Goal: Task Accomplishment & Management: Manage account settings

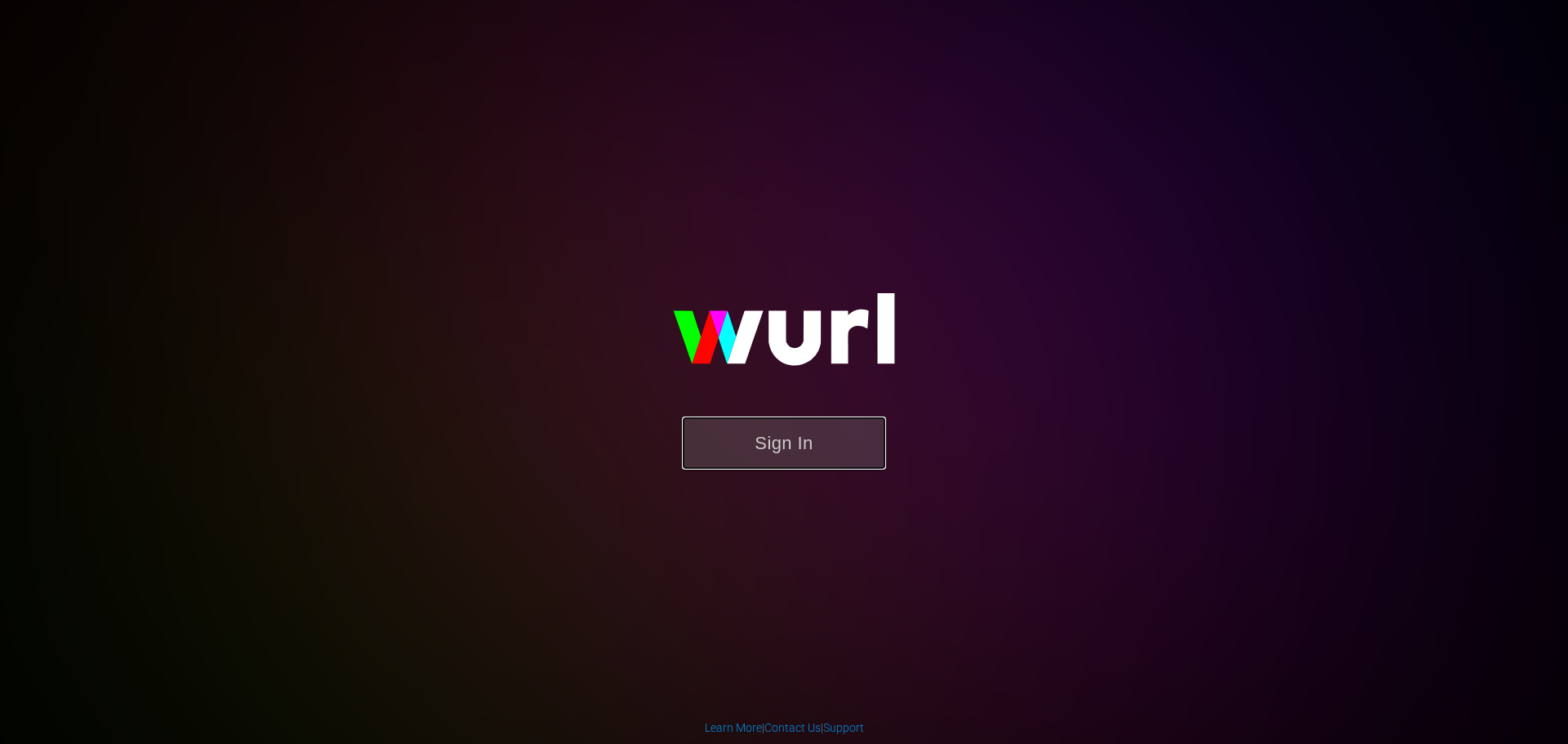
click at [794, 455] on button "Sign In" at bounding box center [784, 442] width 204 height 53
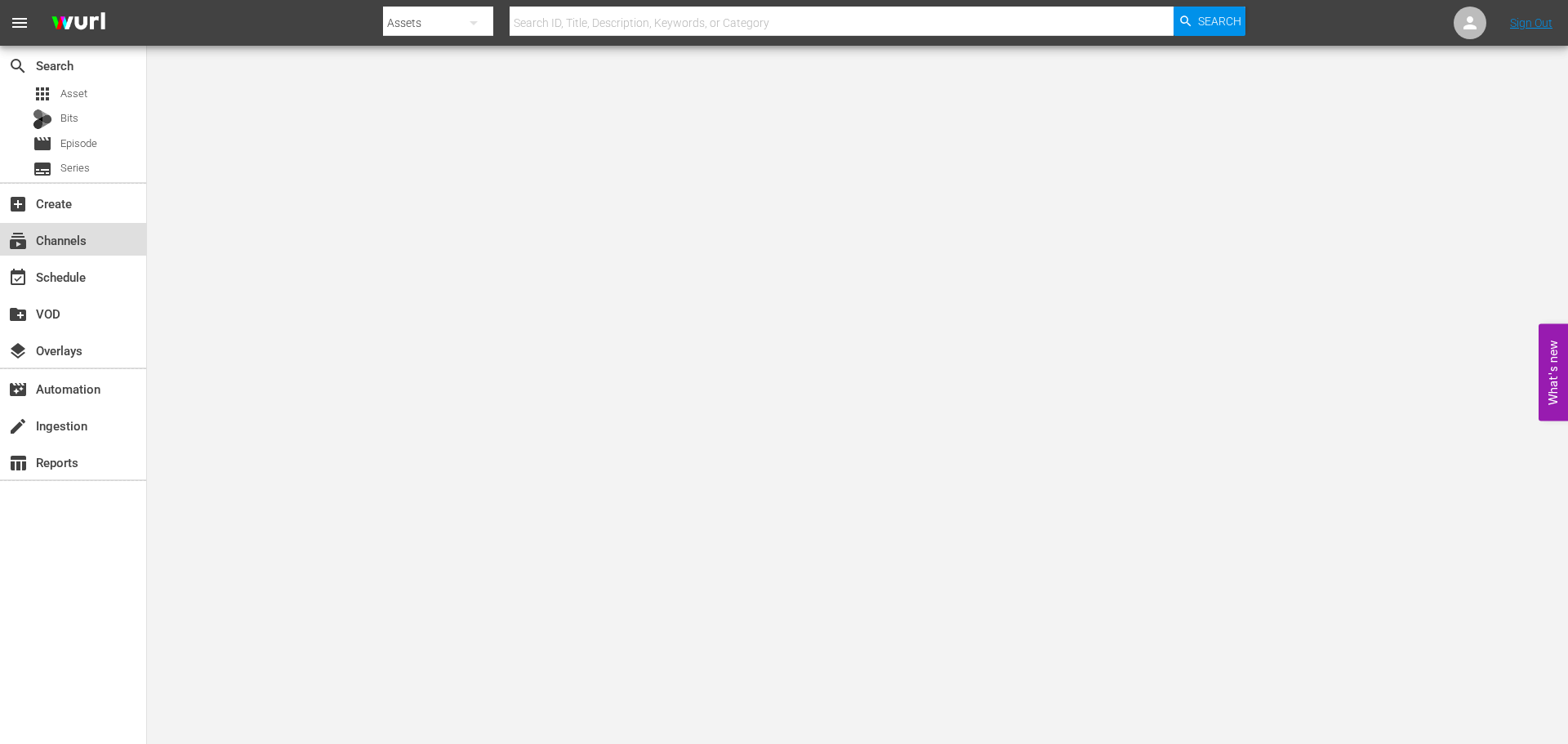
click at [132, 234] on div "subscriptions Channels" at bounding box center [73, 239] width 147 height 33
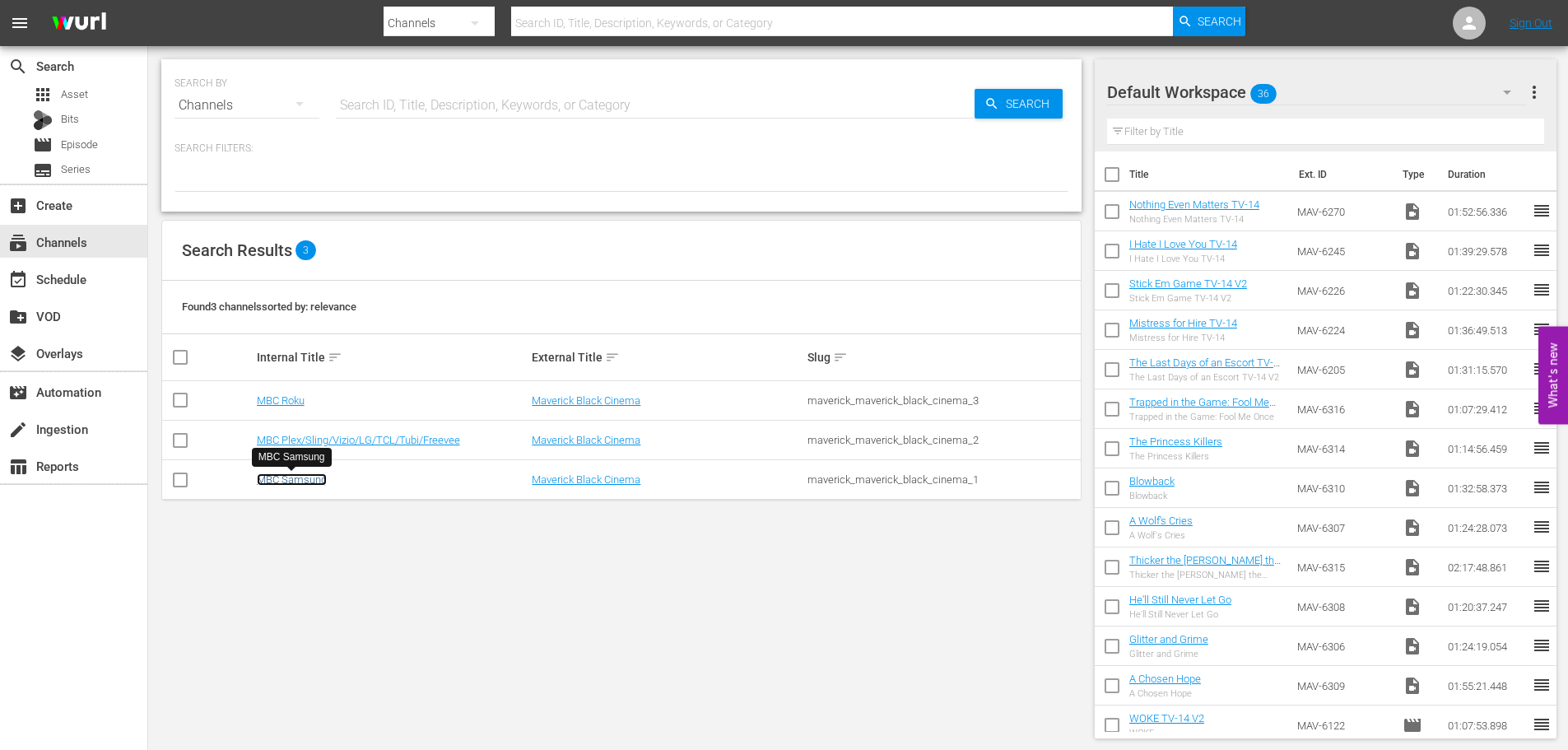
click at [288, 482] on link "MBC Samsung" at bounding box center [291, 479] width 70 height 13
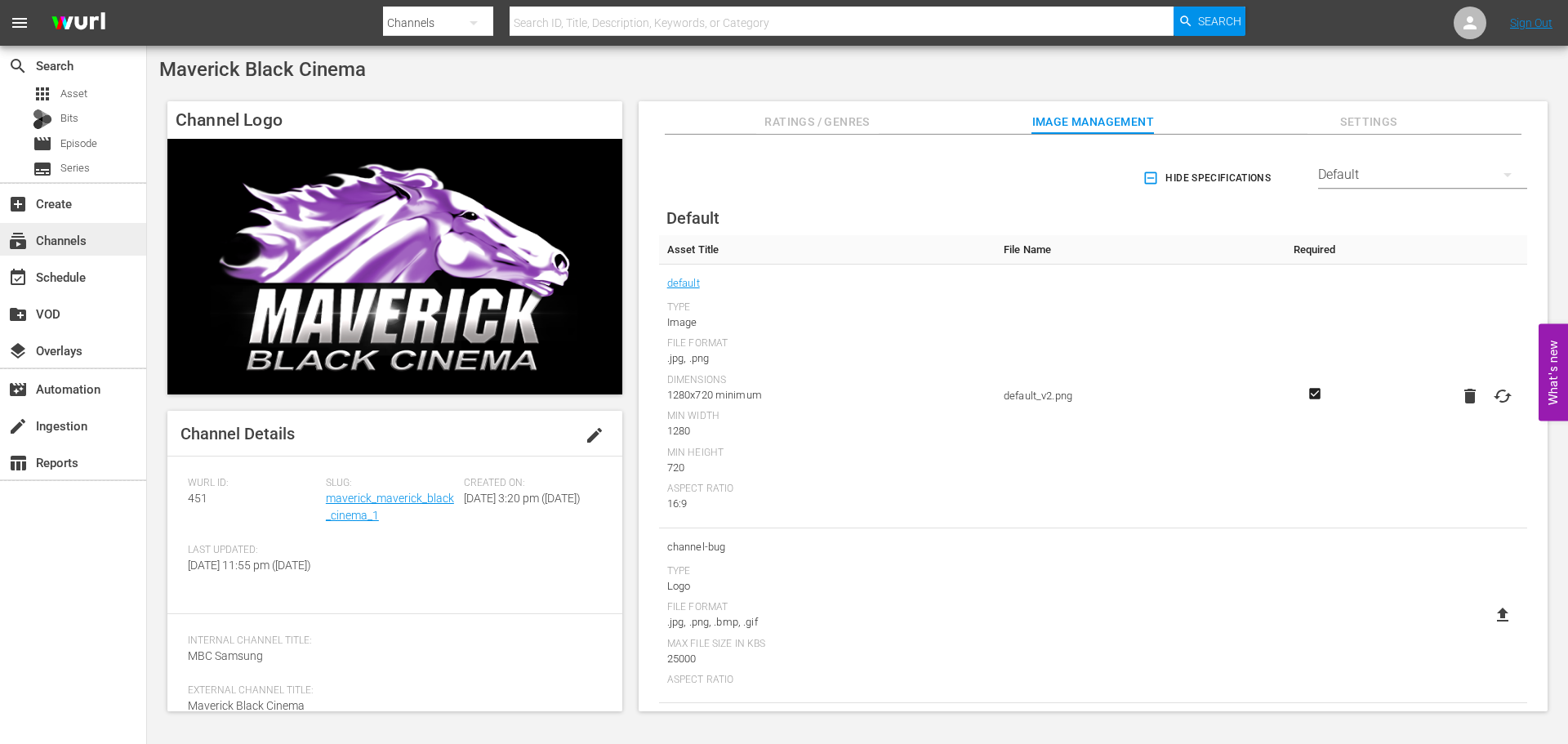
click at [94, 246] on div "subscriptions Channels" at bounding box center [73, 239] width 147 height 33
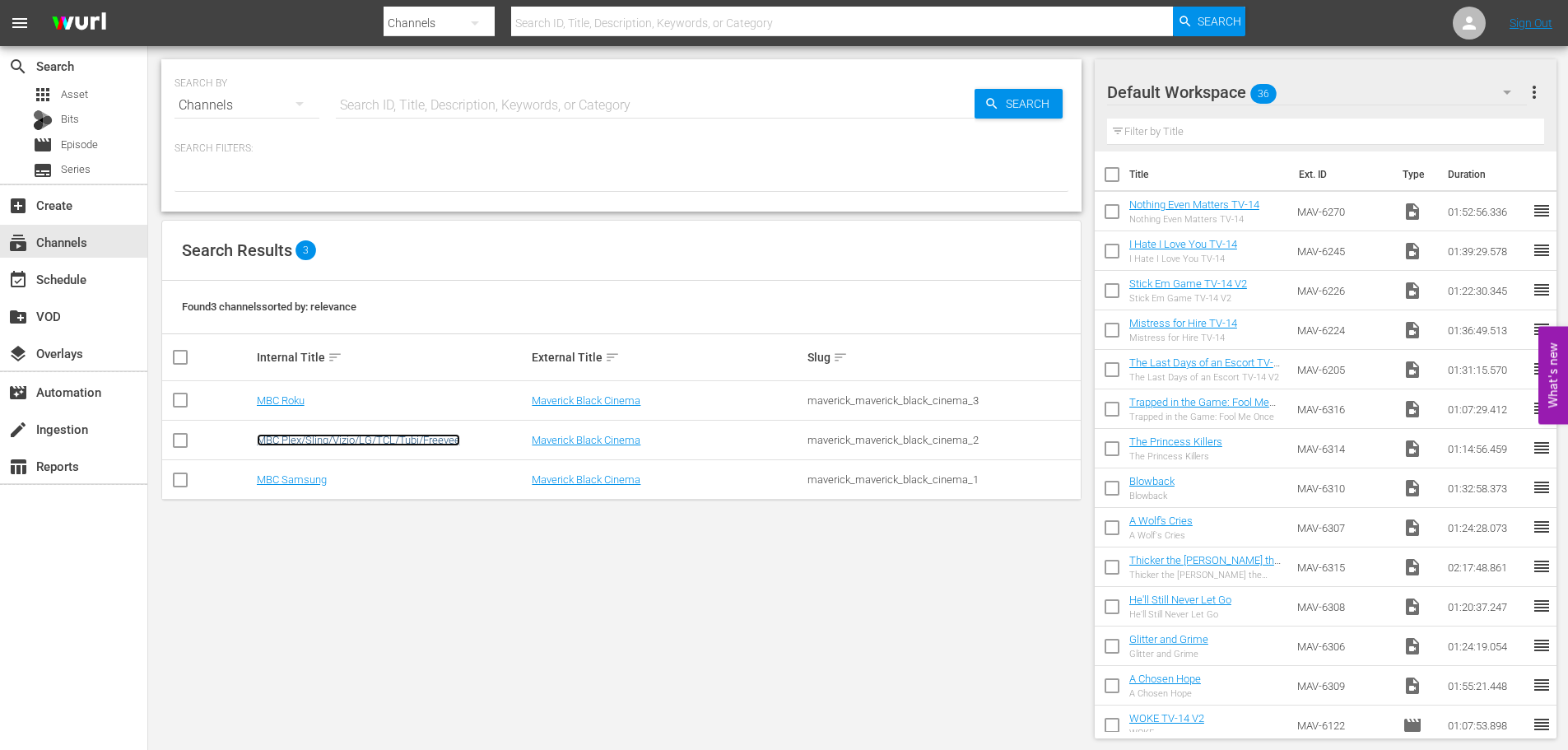
click at [393, 445] on link "MBC Plex/Sling/Vizio/LG/TCL/Tubi/Freevee" at bounding box center [358, 439] width 203 height 13
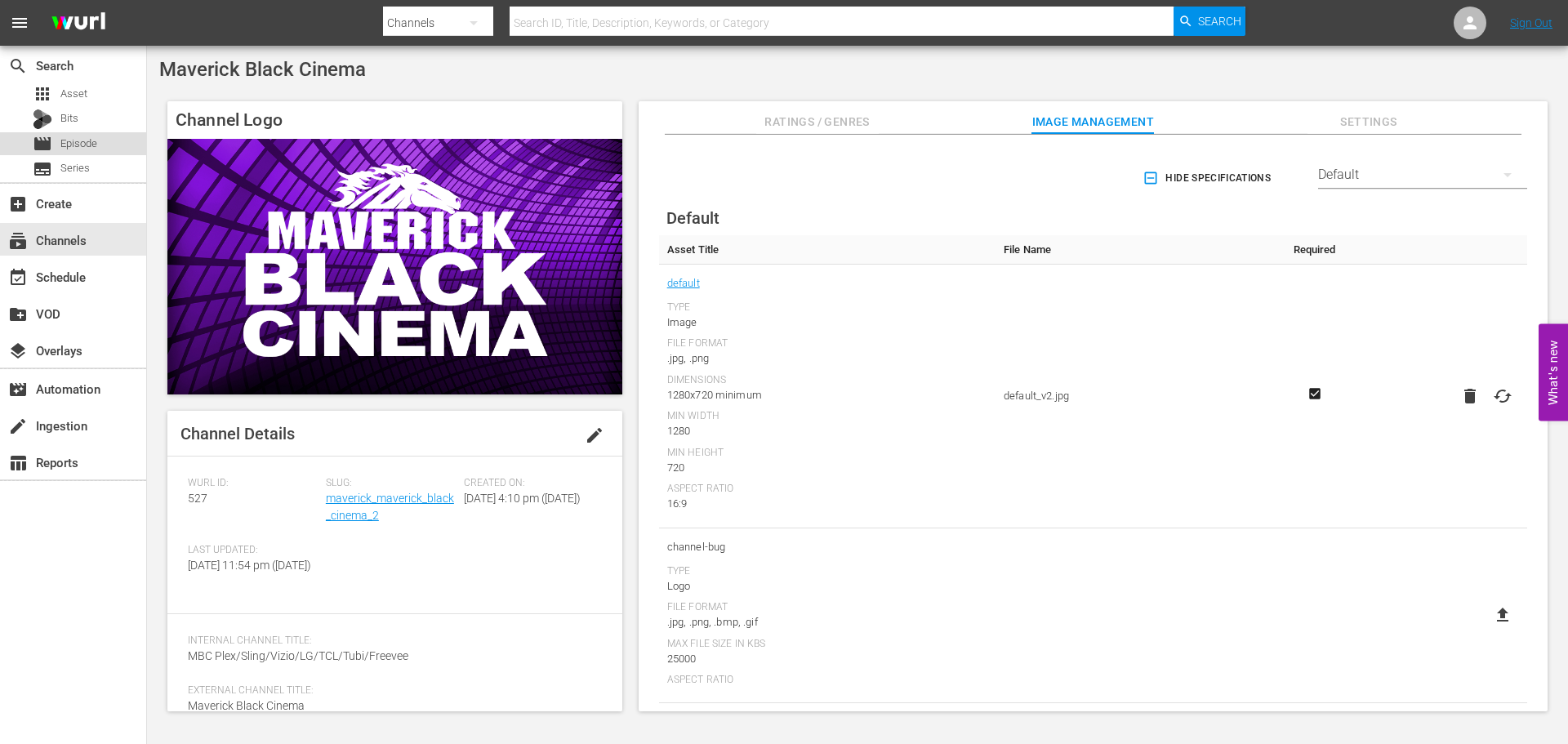
click at [82, 138] on span "Episode" at bounding box center [79, 144] width 37 height 16
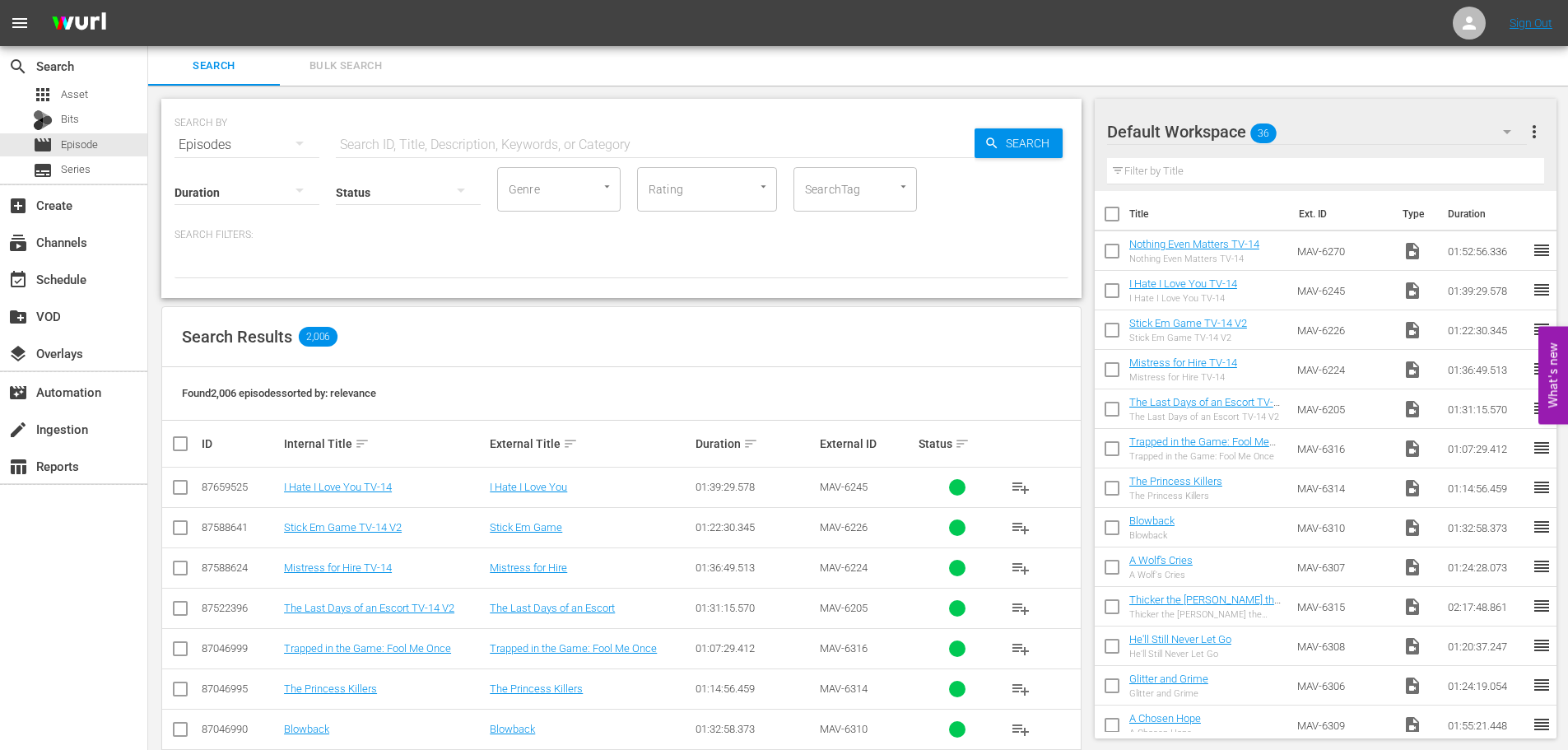
click at [737, 120] on div "SEARCH BY Search By Episodes Search ID, Title, Description, Keywords, or Catego…" at bounding box center [622, 134] width 894 height 59
click at [724, 136] on input "text" at bounding box center [655, 145] width 638 height 40
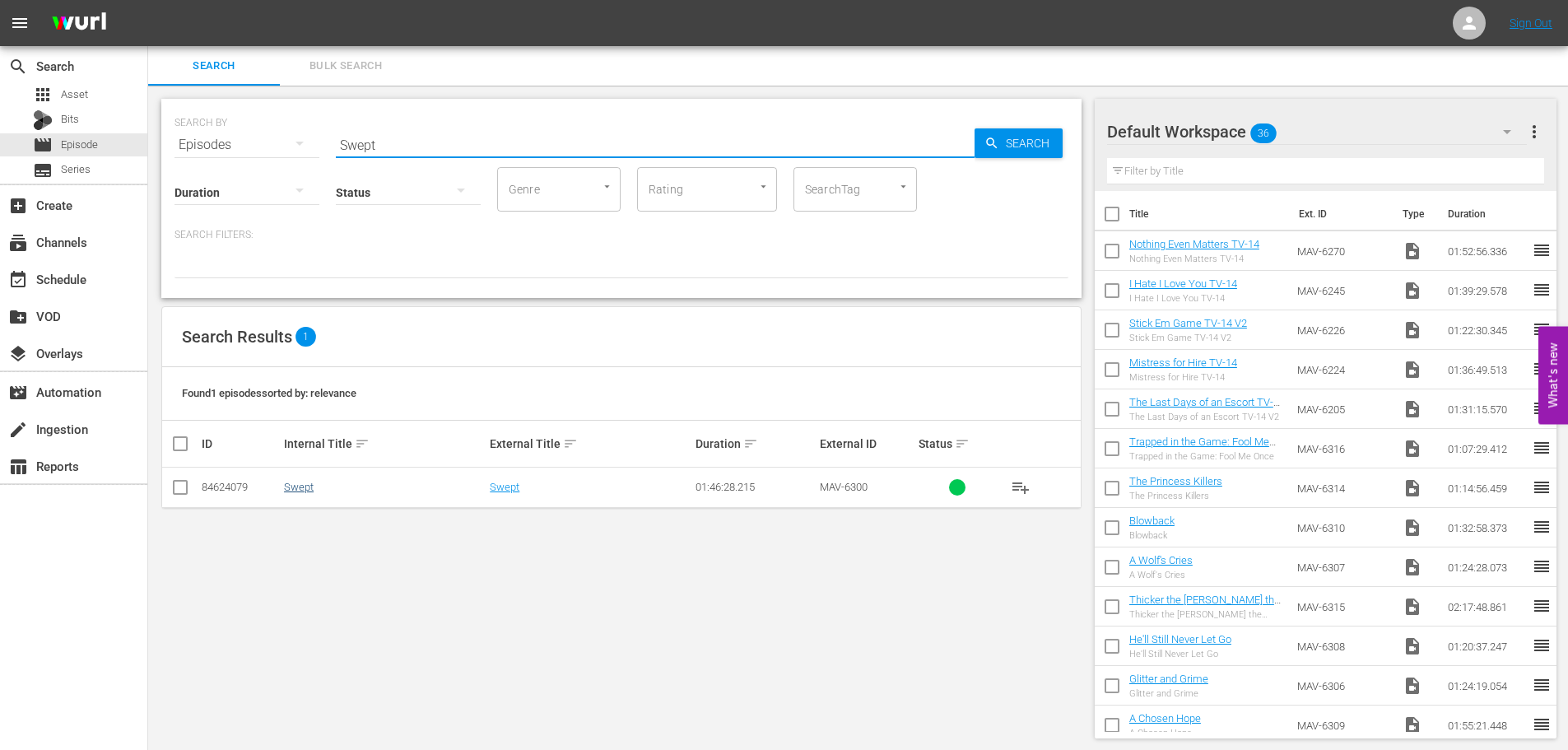
type input "Swept"
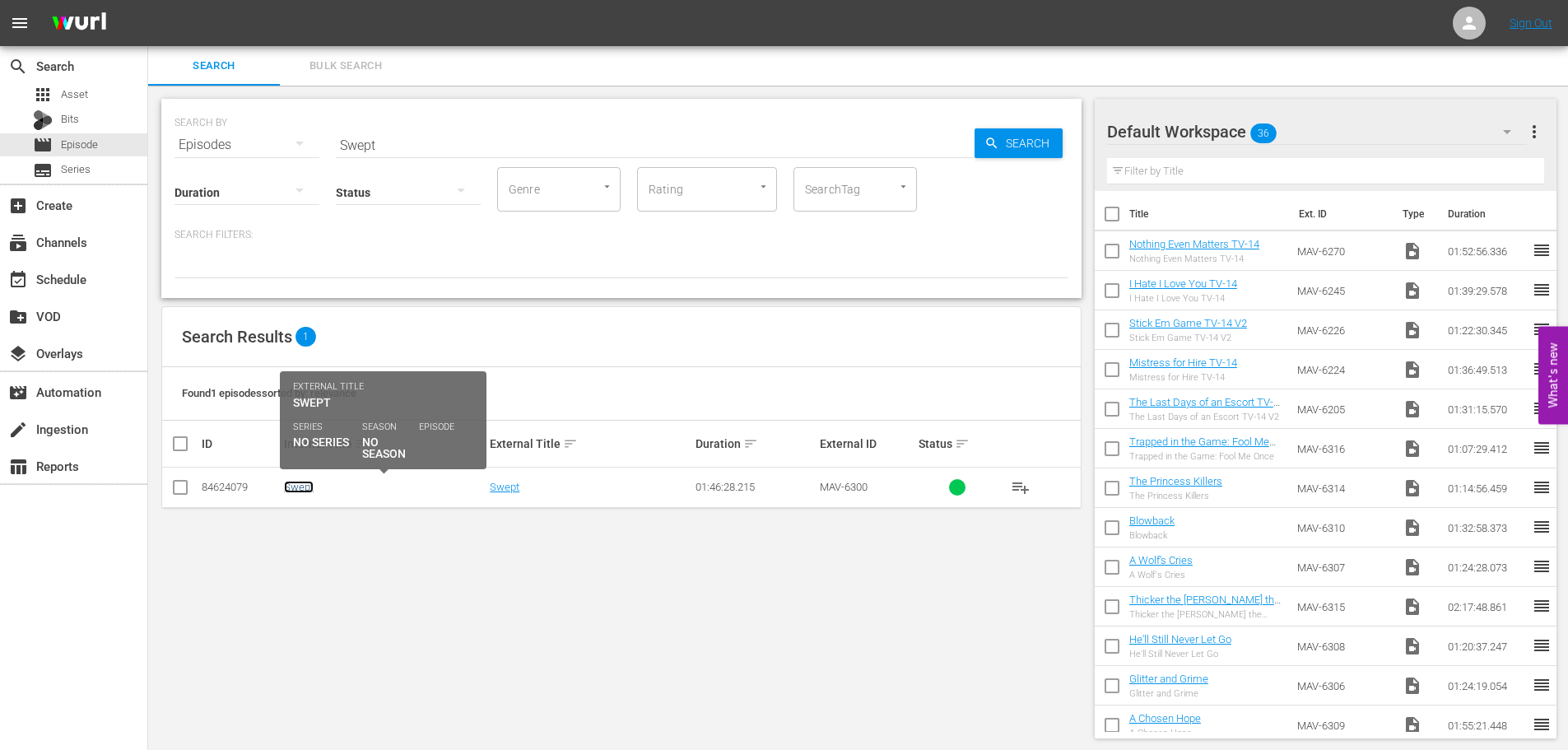
click at [305, 487] on link "Swept" at bounding box center [298, 487] width 29 height 13
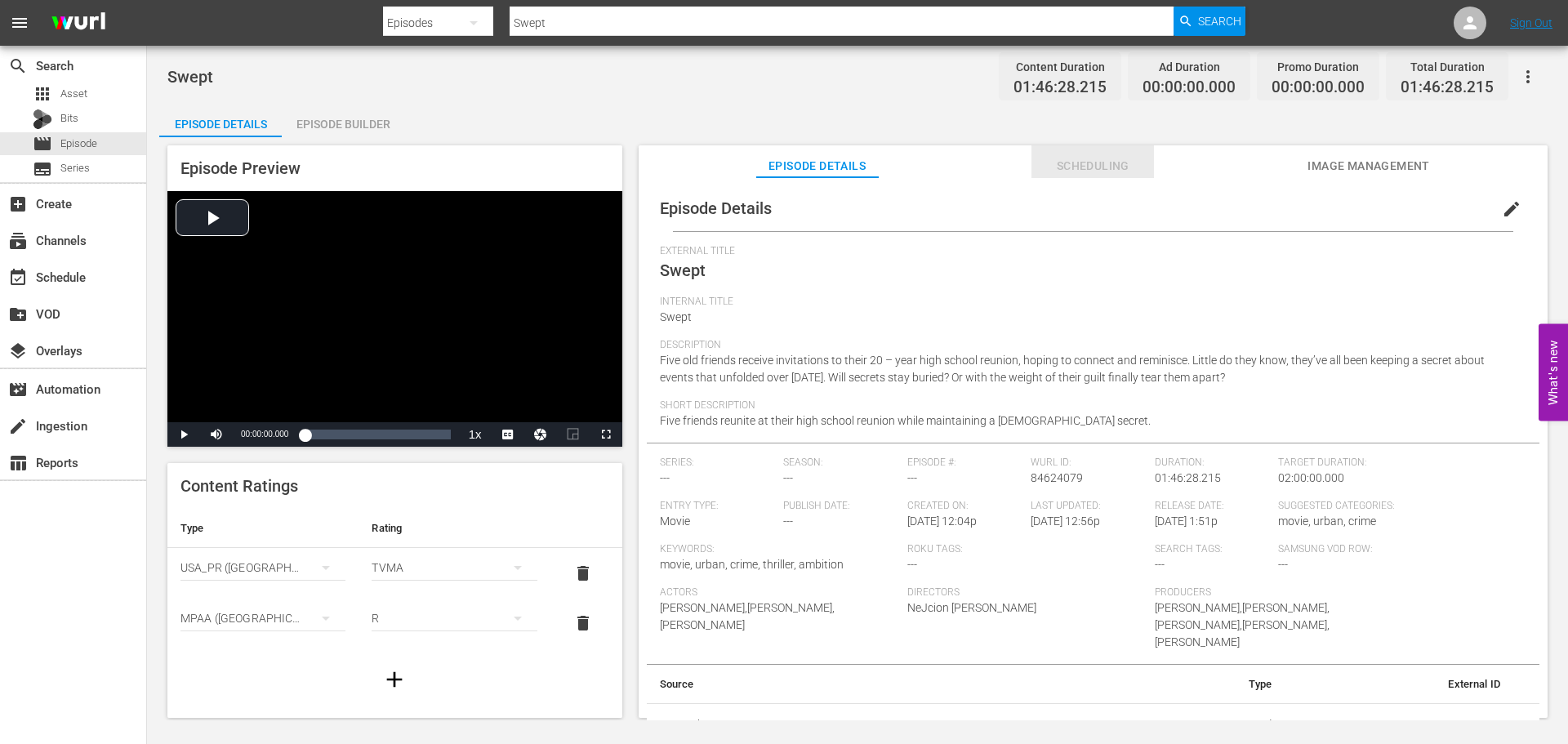
click at [1092, 162] on span "Scheduling" at bounding box center [1093, 166] width 122 height 20
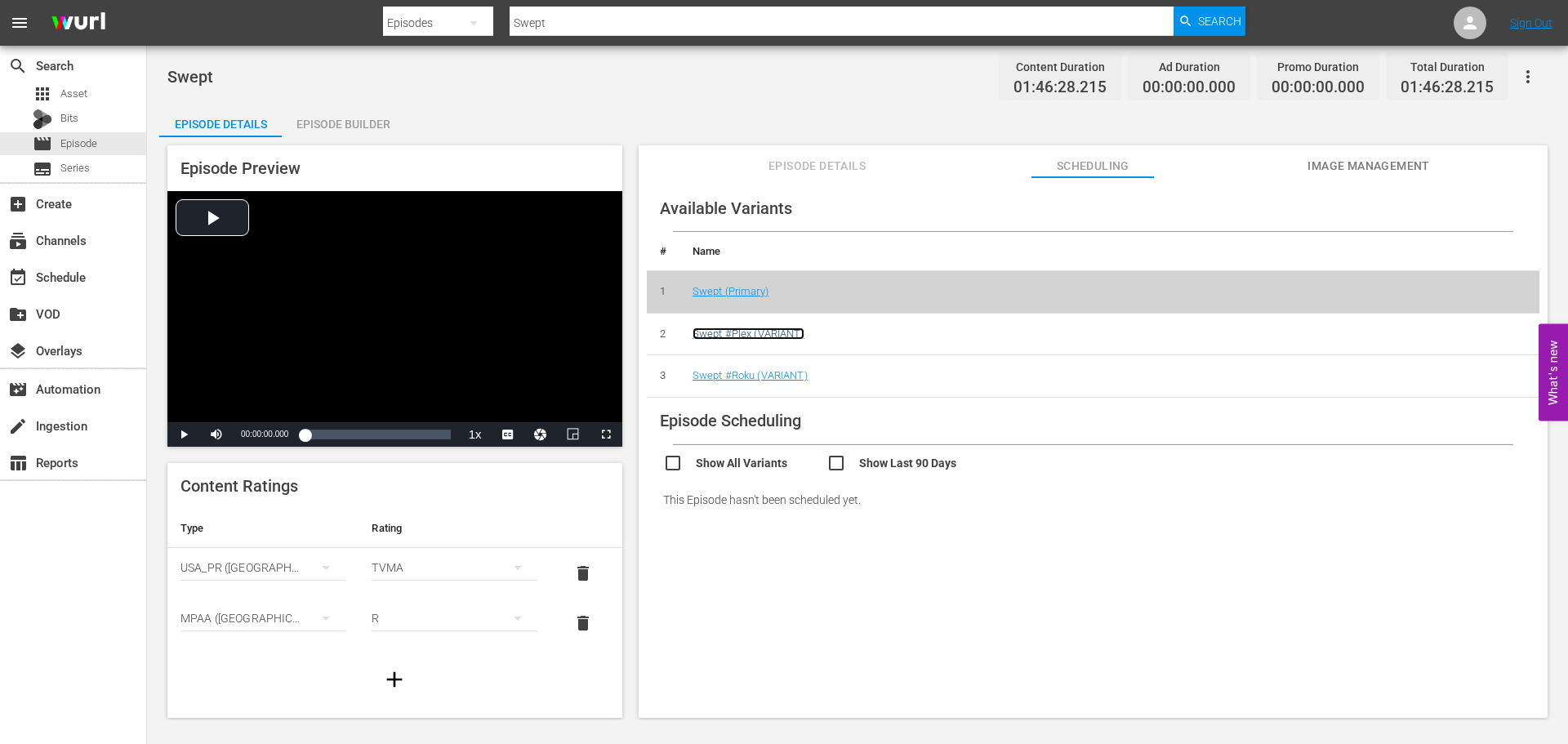
click at [772, 332] on link "Swept #Plex (VARIANT)" at bounding box center [748, 333] width 112 height 13
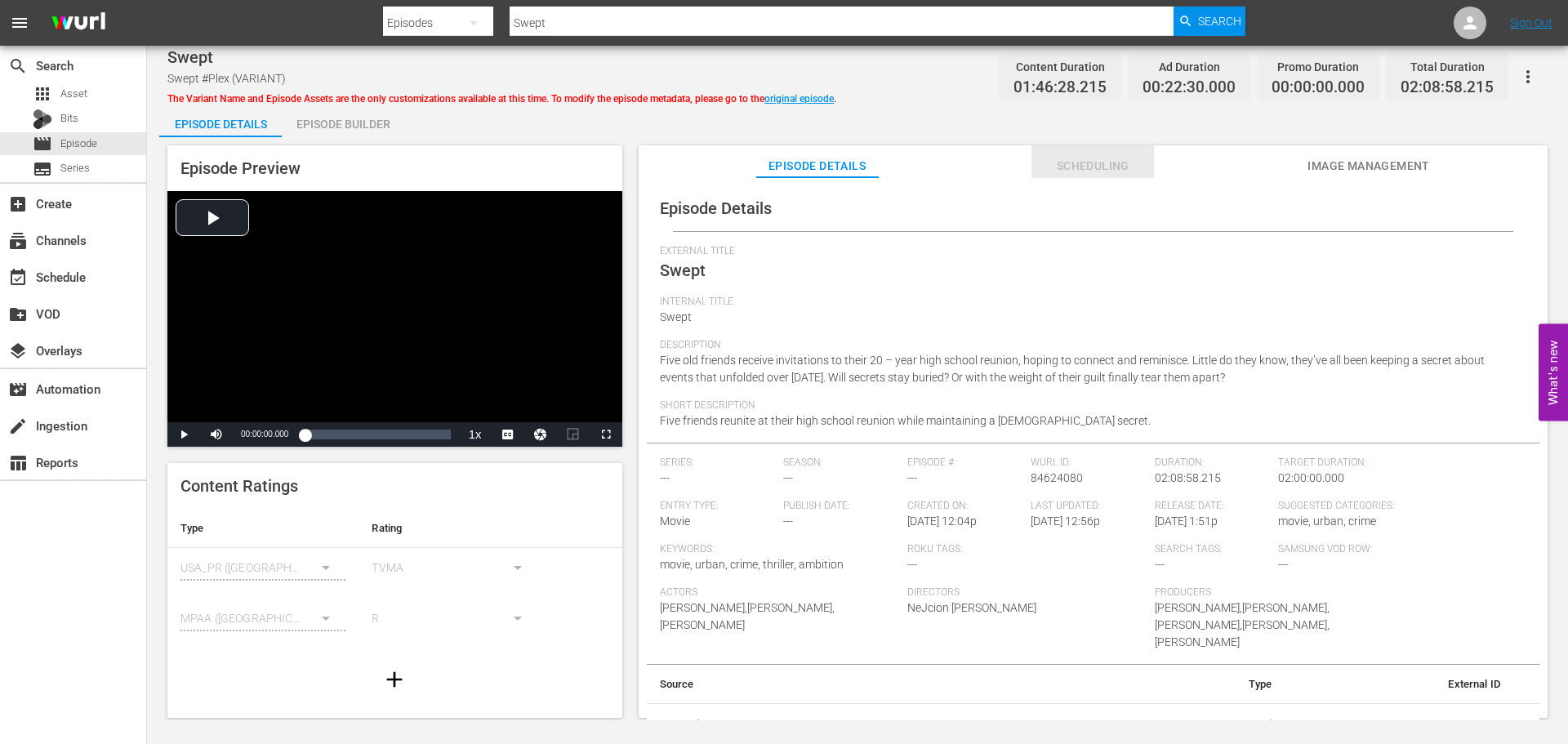
click at [1093, 173] on span "Scheduling" at bounding box center [1093, 166] width 122 height 20
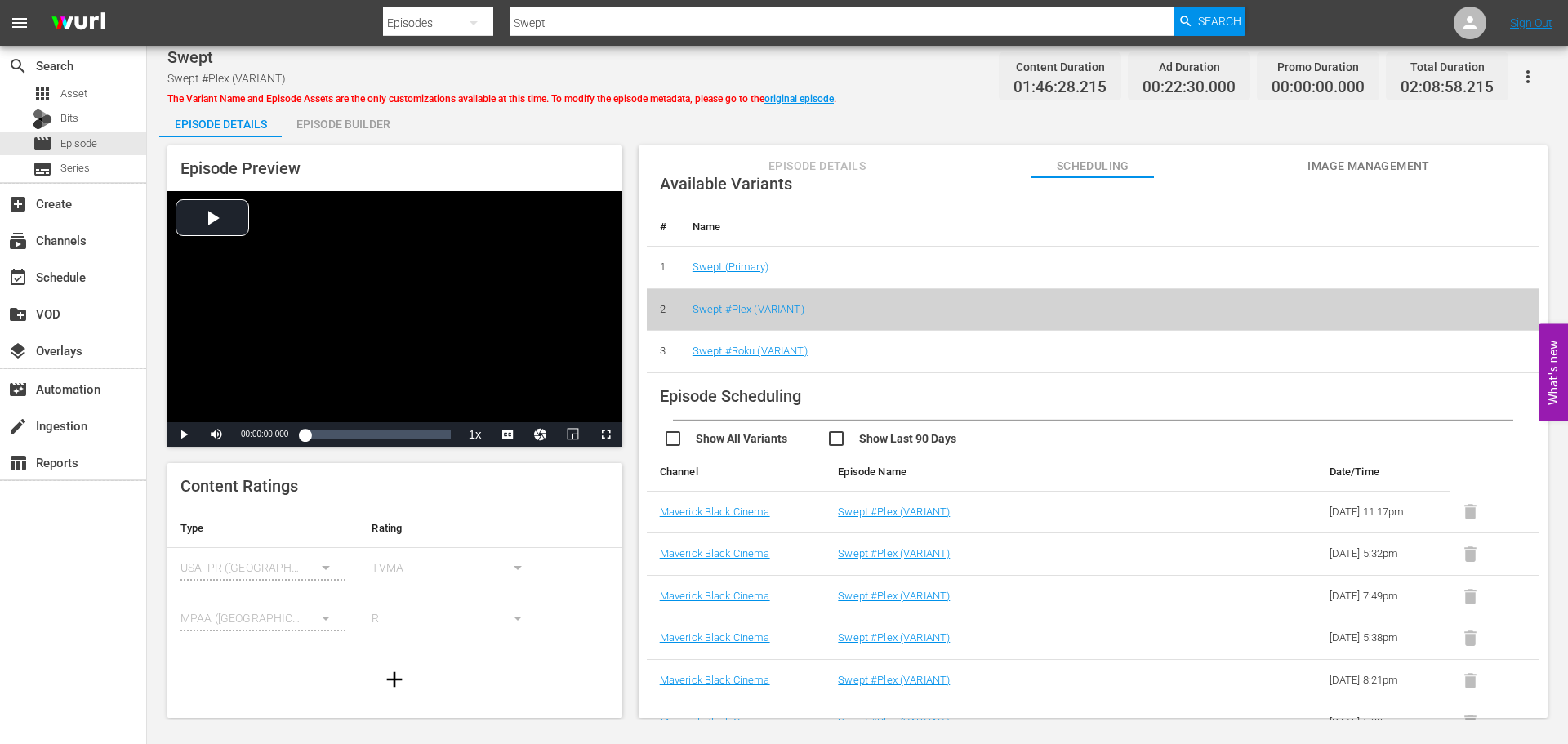
scroll to position [44, 0]
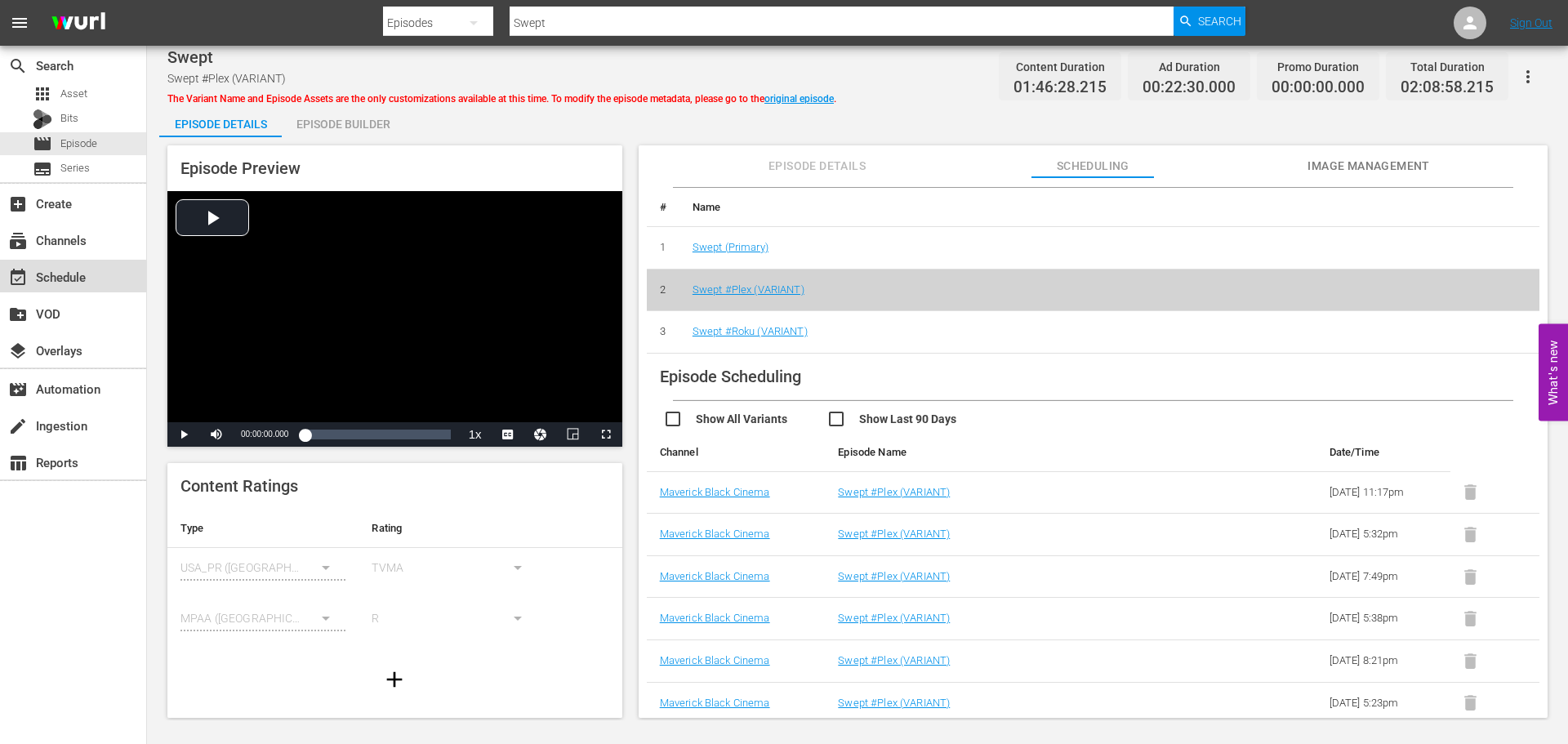
click at [52, 279] on div "event_available Schedule" at bounding box center [45, 274] width 92 height 14
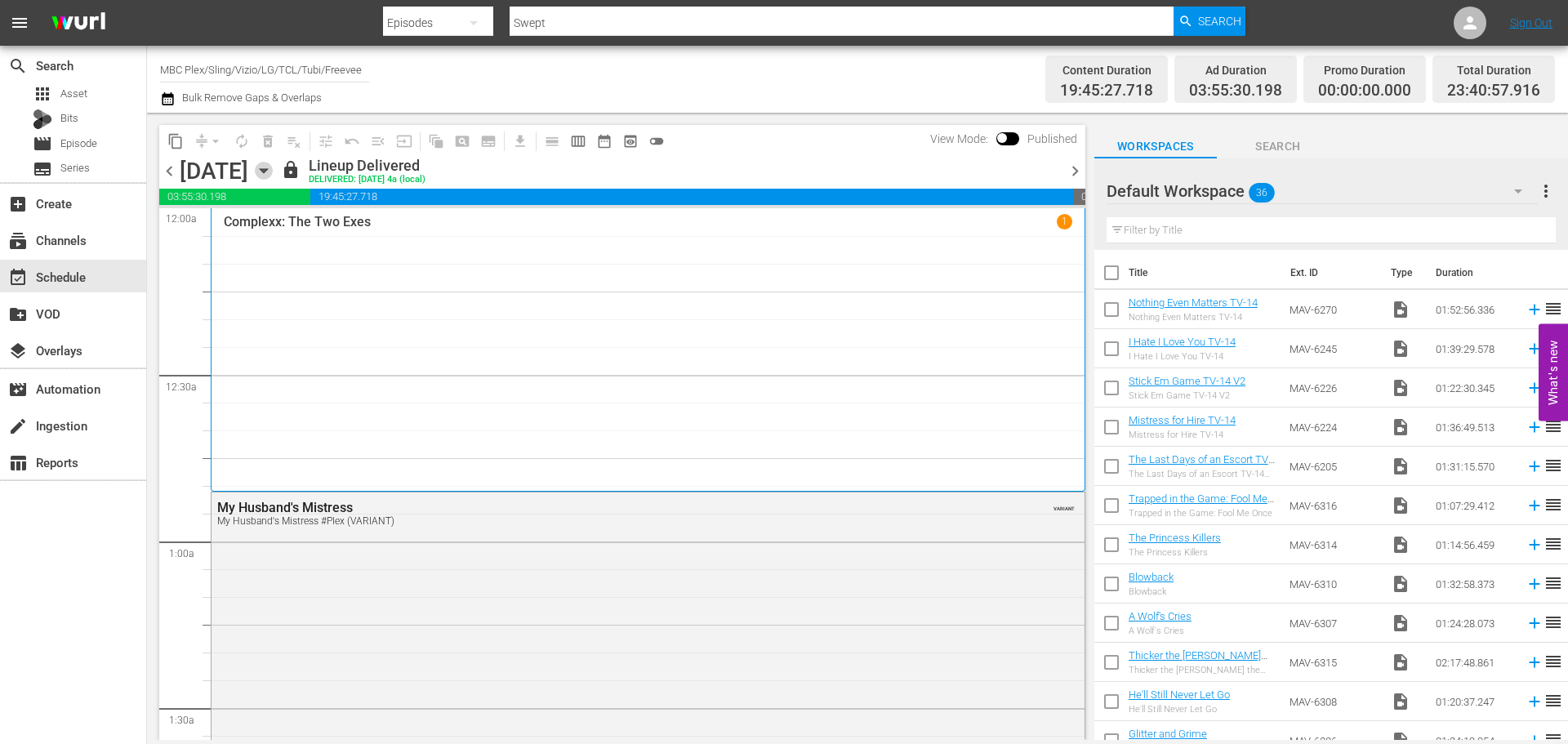
click at [267, 170] on icon "button" at bounding box center [263, 171] width 8 height 4
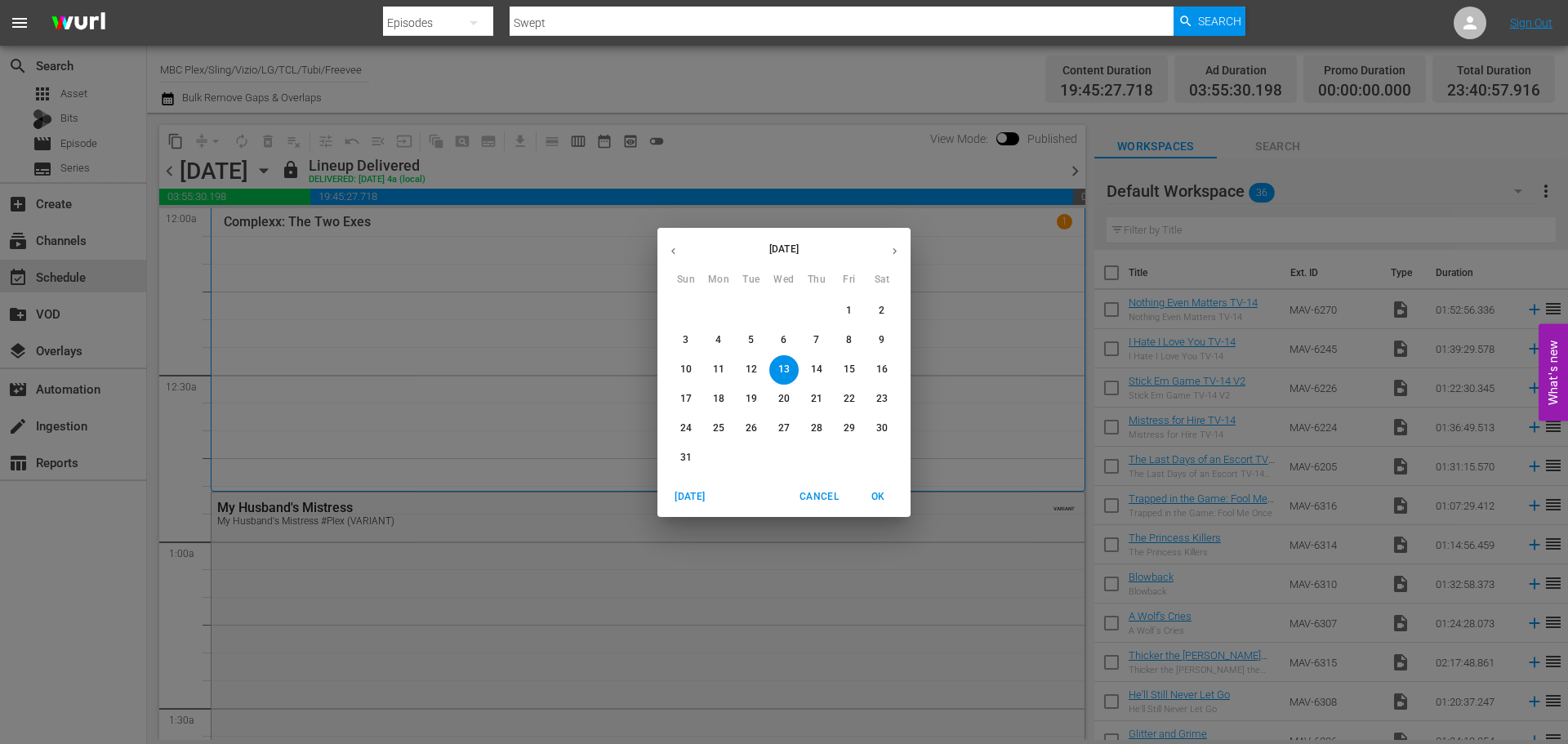
click at [857, 365] on span "15" at bounding box center [850, 369] width 29 height 13
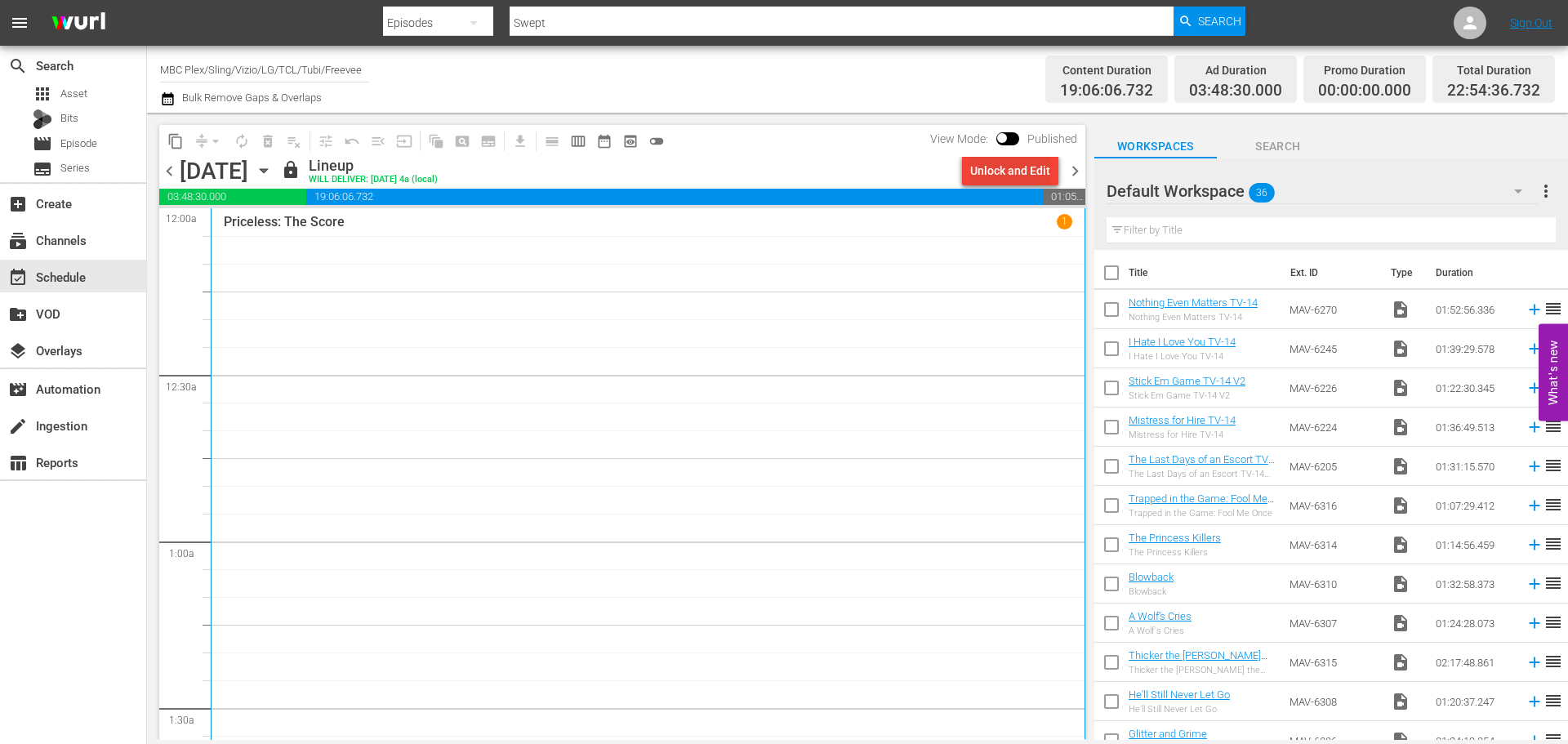
click at [998, 181] on div "Unlock and Edit" at bounding box center [1010, 171] width 80 height 29
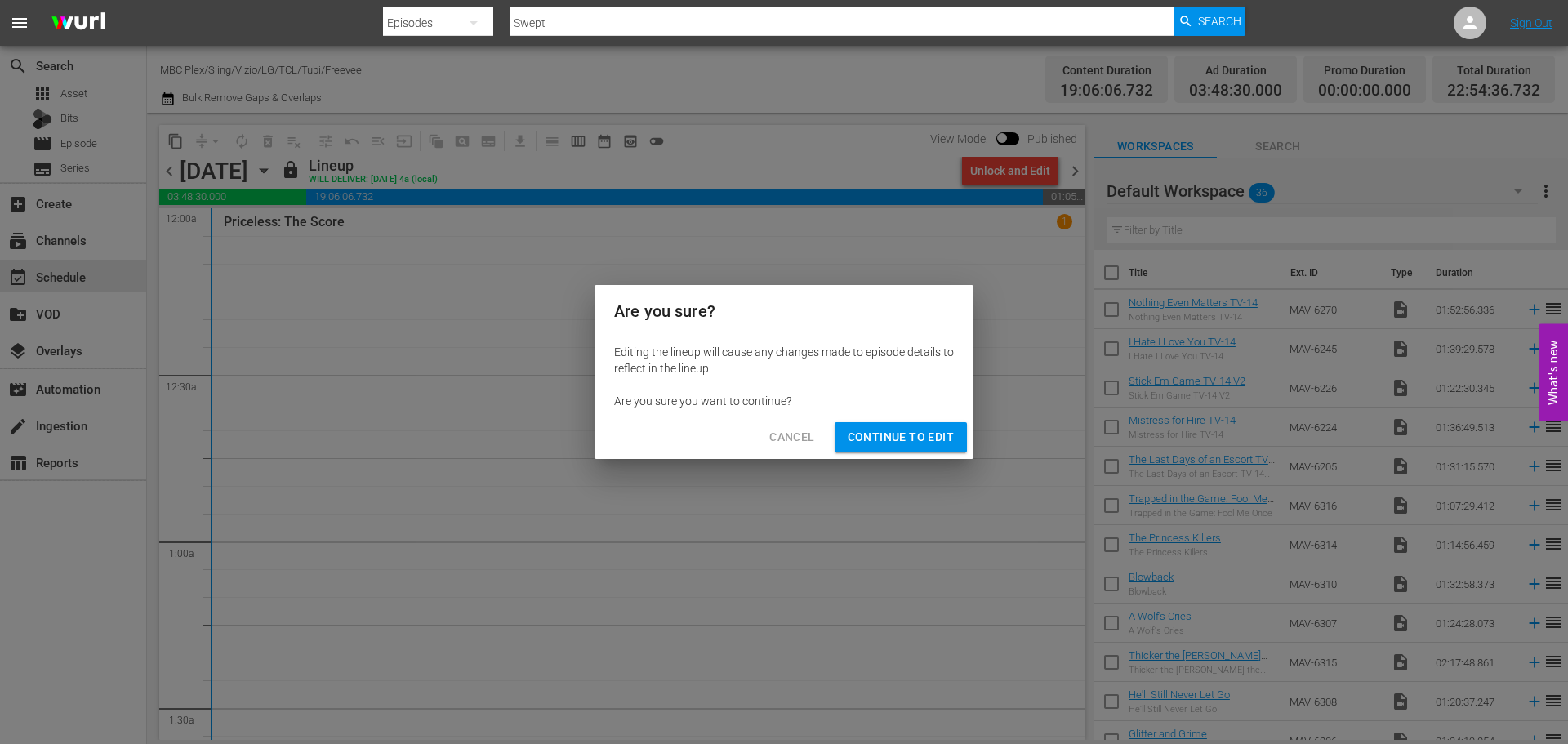
click at [885, 445] on span "Continue to Edit" at bounding box center [901, 437] width 106 height 20
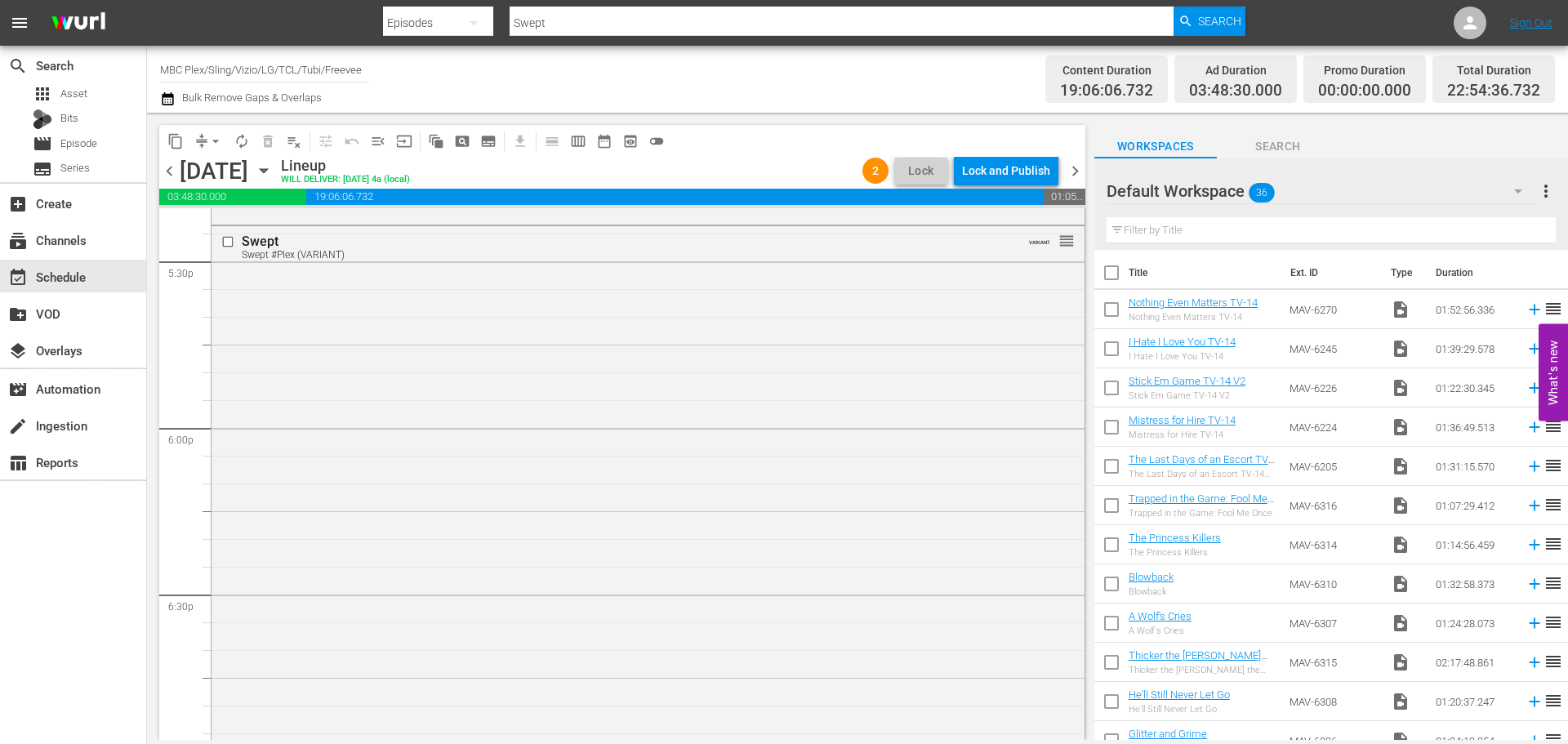
scroll to position [5496, 0]
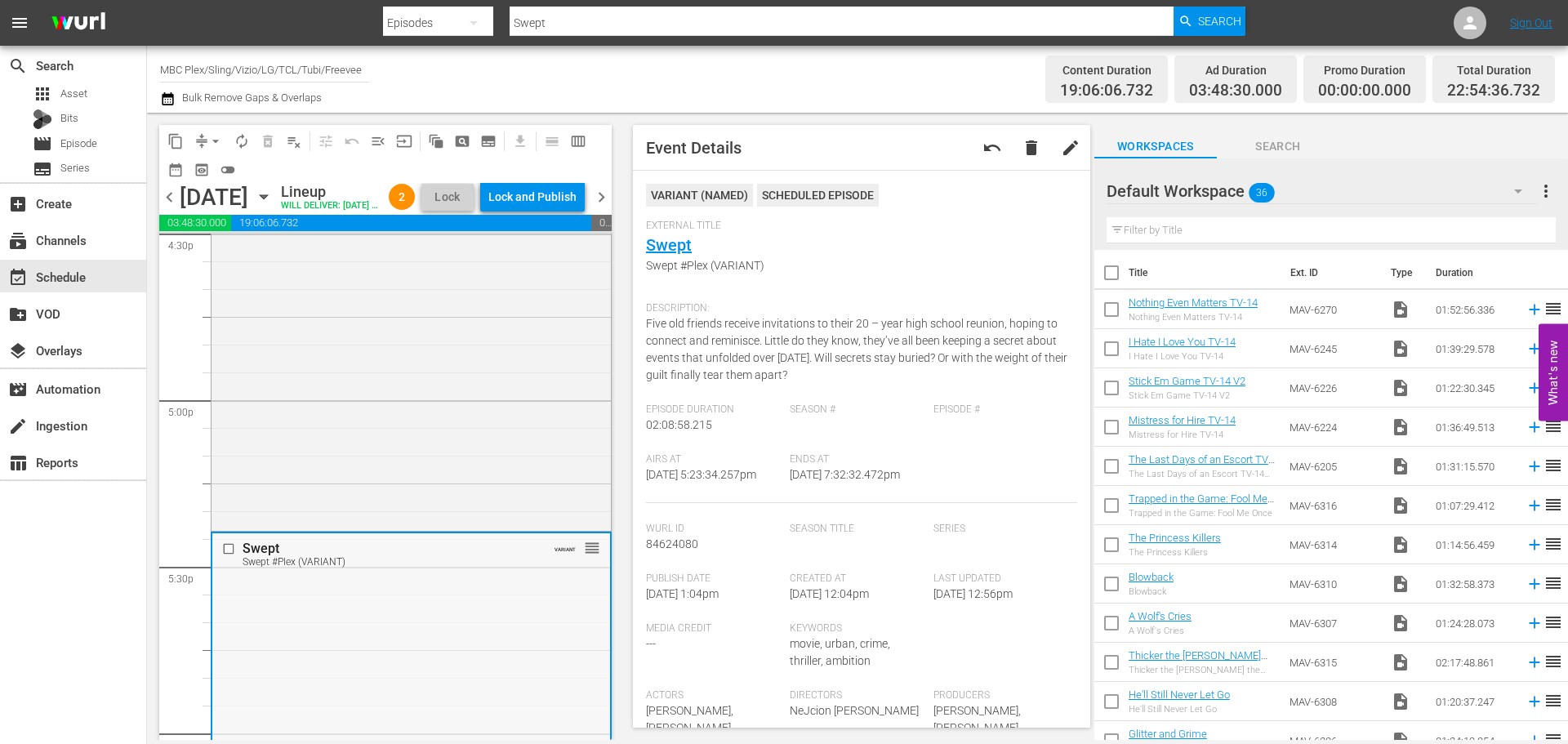
drag, startPoint x: 473, startPoint y: 617, endPoint x: 463, endPoint y: 623, distance: 11.7
click at [483, 665] on div "Delete Event" at bounding box center [528, 669] width 129 height 22
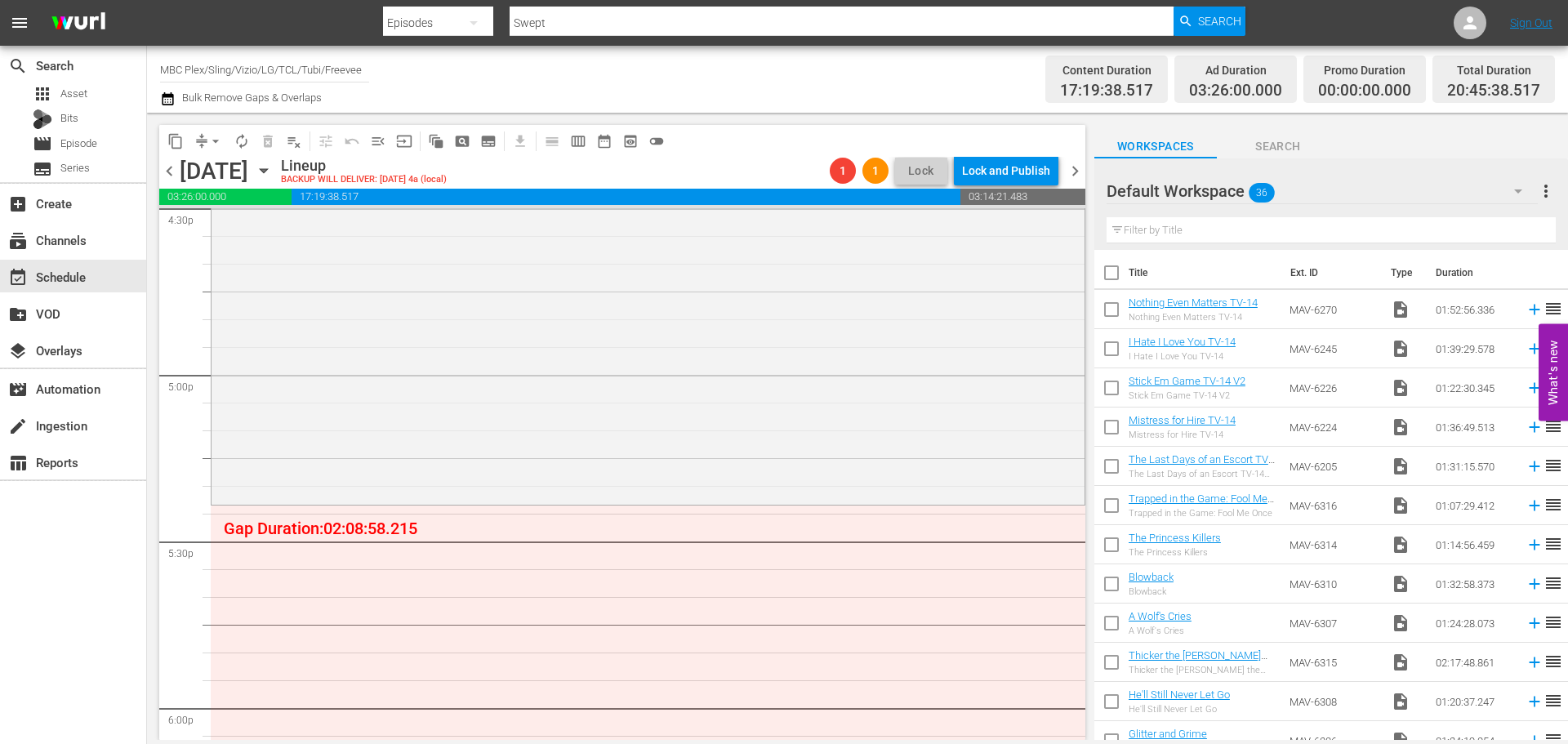
click at [273, 171] on div "[DATE]" at bounding box center [260, 171] width 24 height 0
click at [267, 169] on icon "button" at bounding box center [263, 171] width 8 height 4
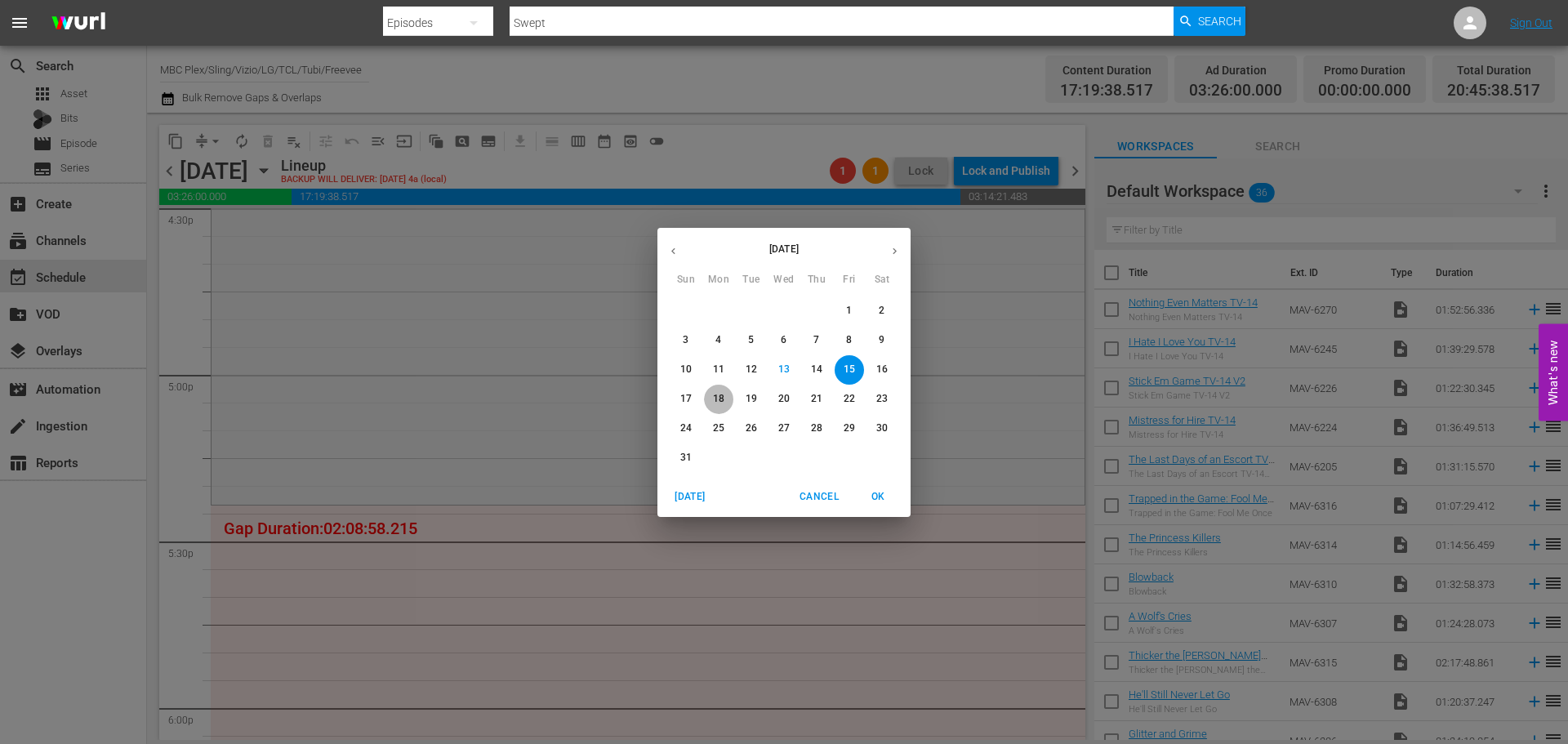
click at [715, 393] on p "18" at bounding box center [719, 399] width 12 height 13
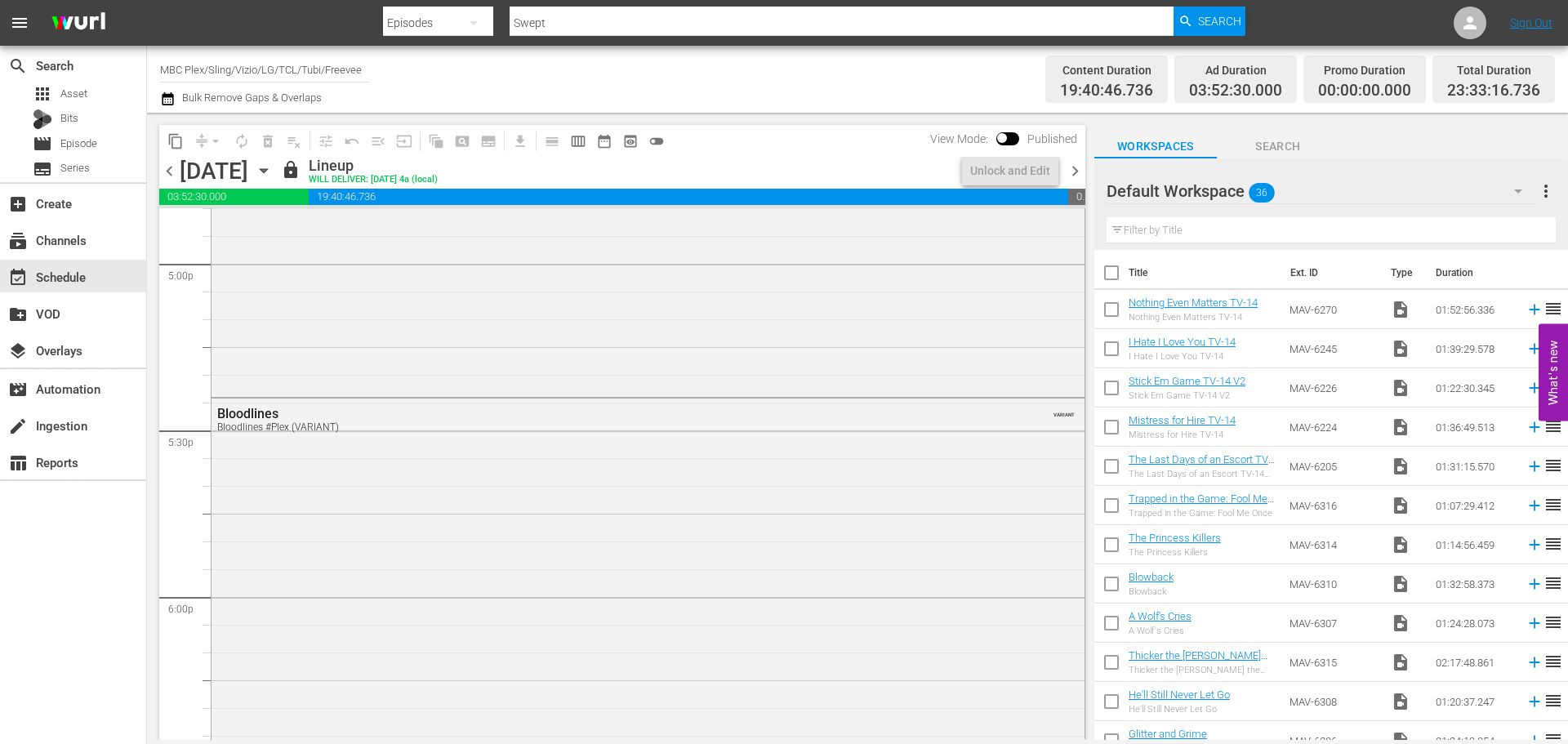
scroll to position [5412, 0]
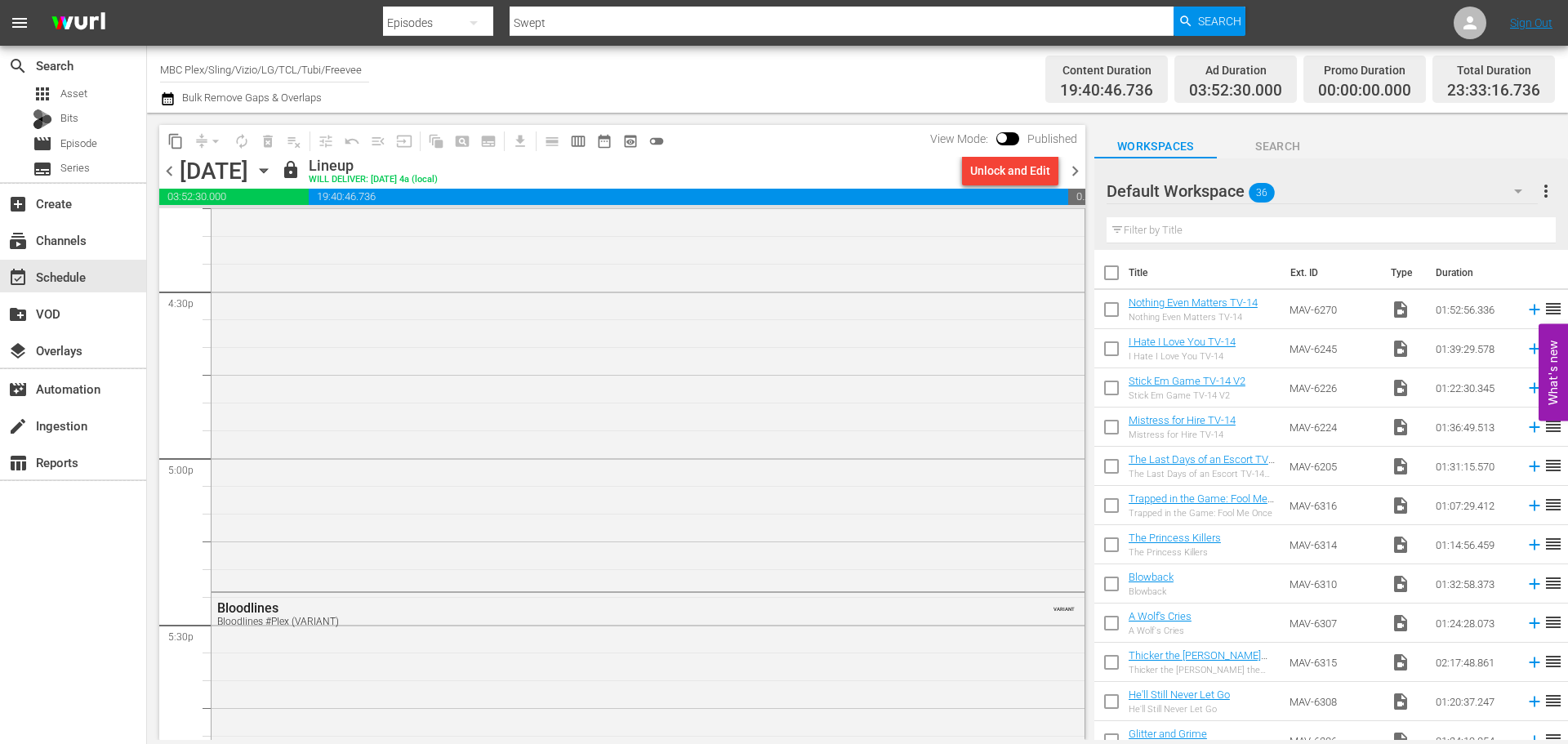
click at [273, 168] on icon "button" at bounding box center [263, 171] width 18 height 18
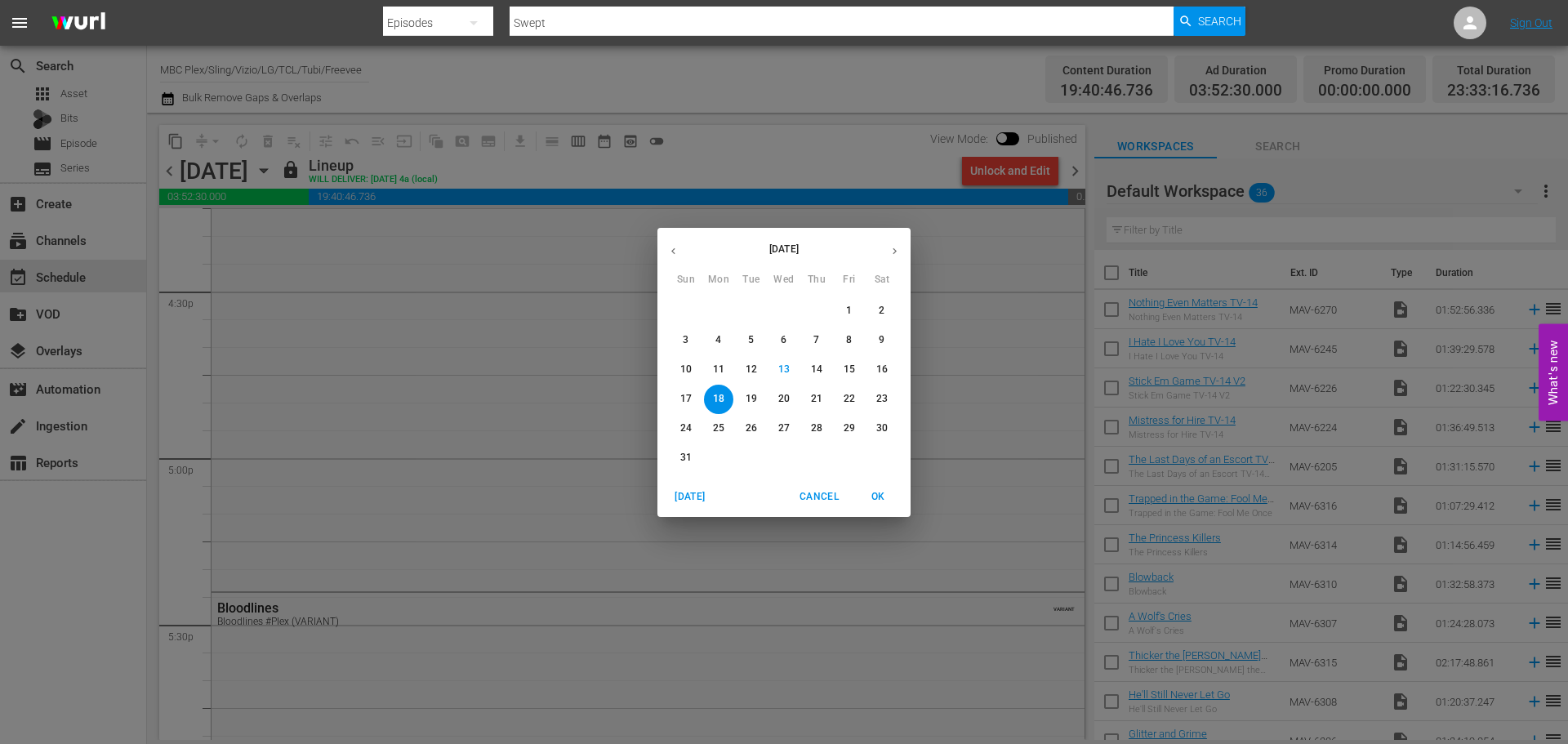
click at [791, 495] on div "[DATE] Cancel OK" at bounding box center [784, 497] width 254 height 40
click at [804, 497] on span "Cancel" at bounding box center [819, 497] width 40 height 17
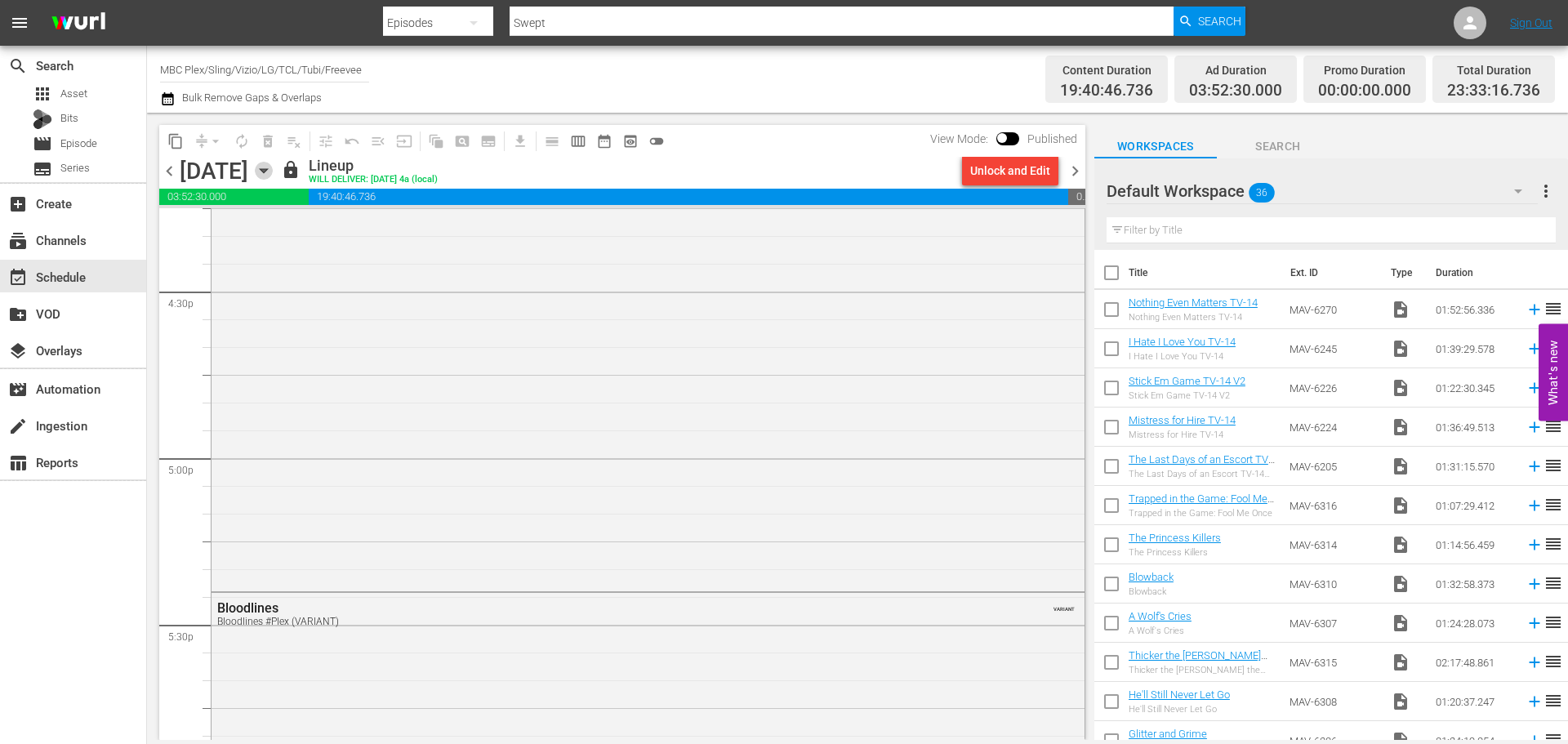
click at [273, 167] on icon "button" at bounding box center [263, 171] width 18 height 18
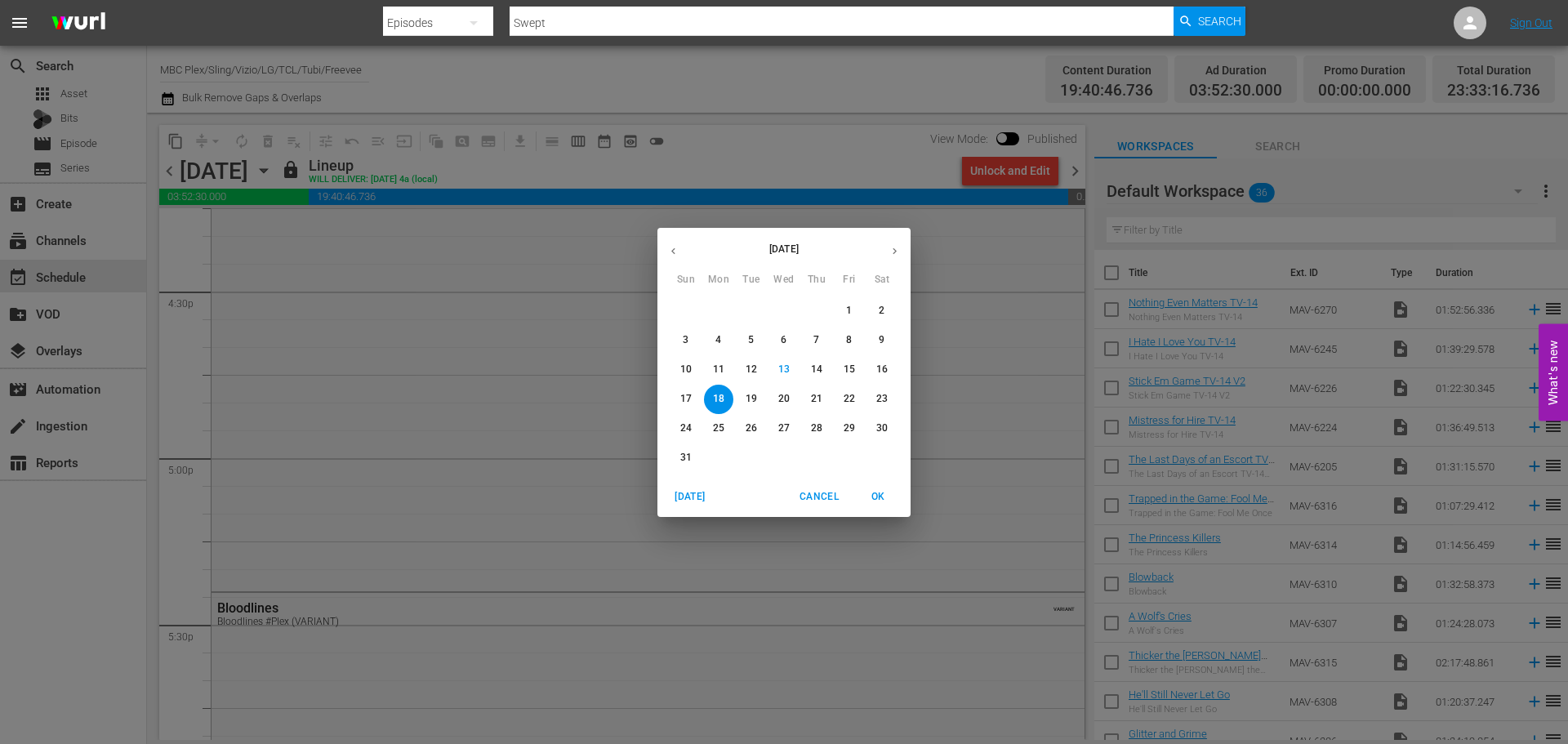
click at [864, 377] on div "15" at bounding box center [850, 369] width 33 height 29
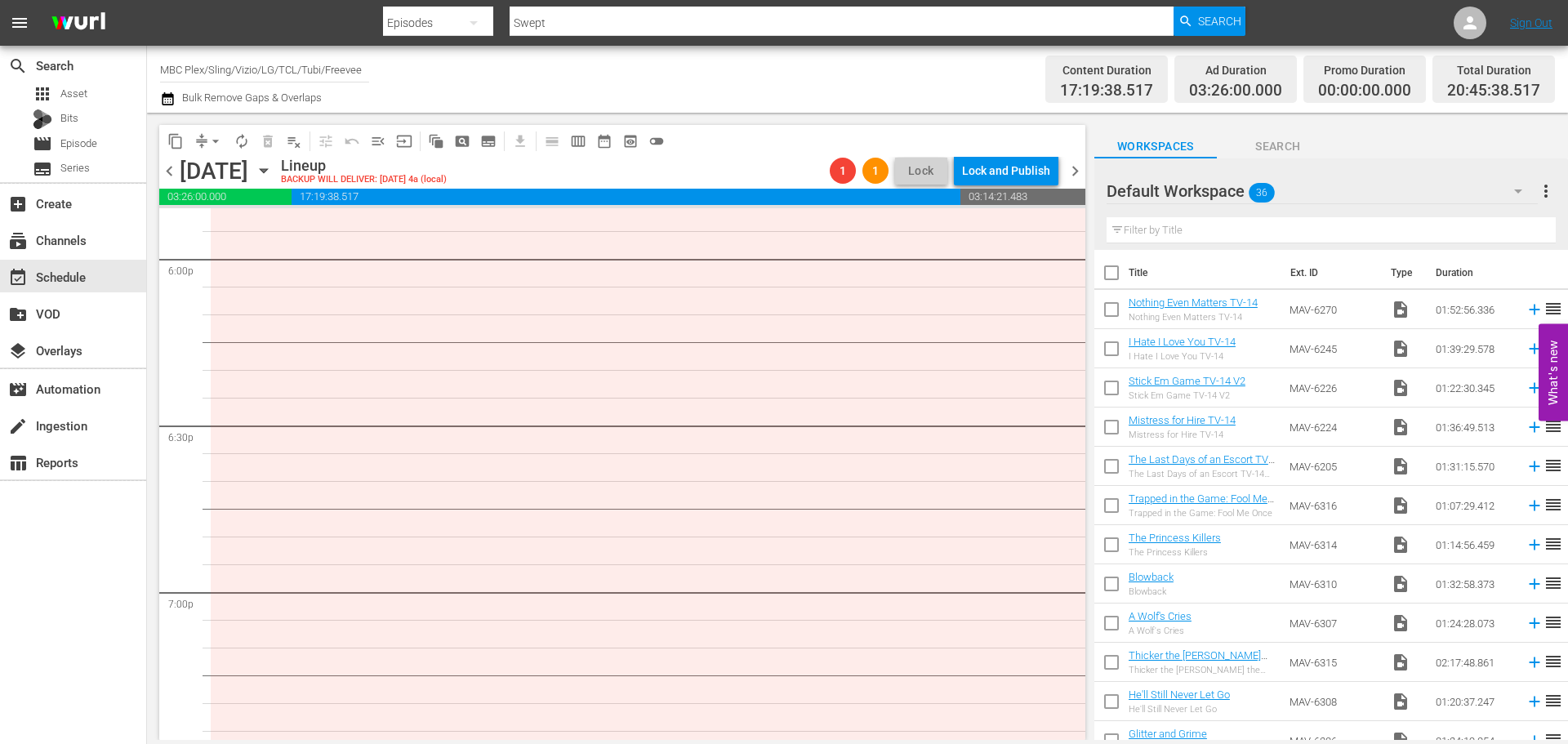
scroll to position [5986, 0]
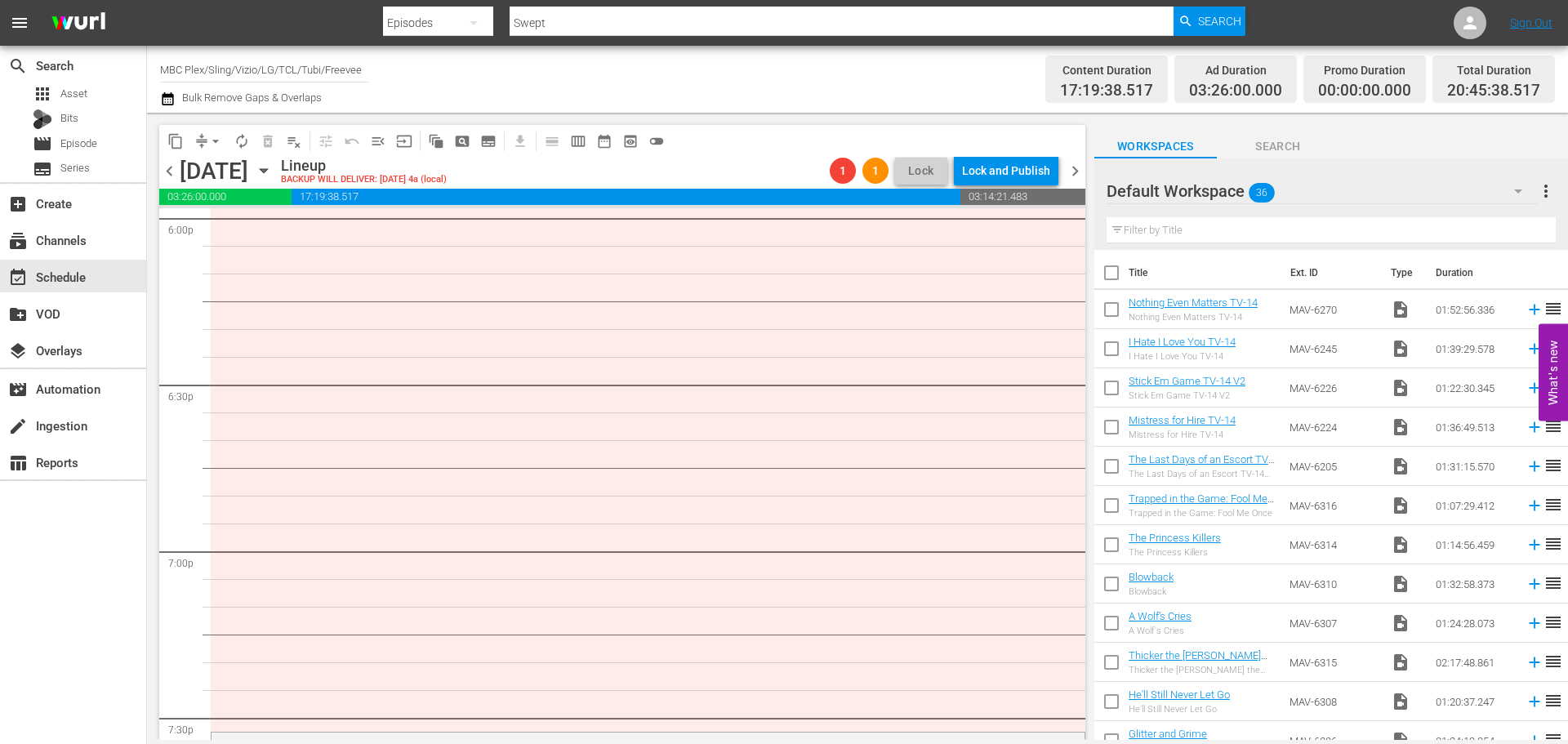
click at [1071, 171] on span "chevron_right" at bounding box center [1075, 171] width 20 height 20
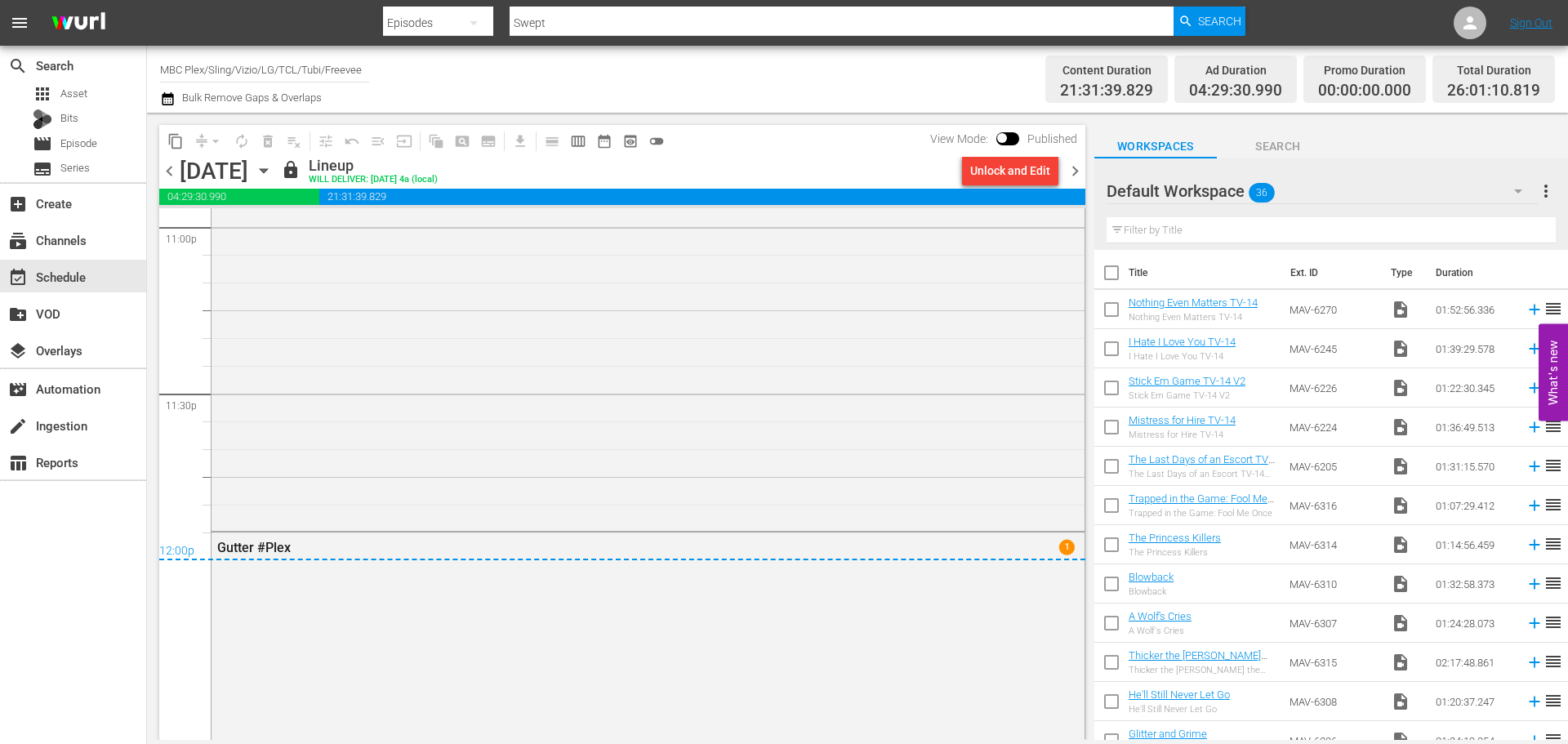
scroll to position [8324, 0]
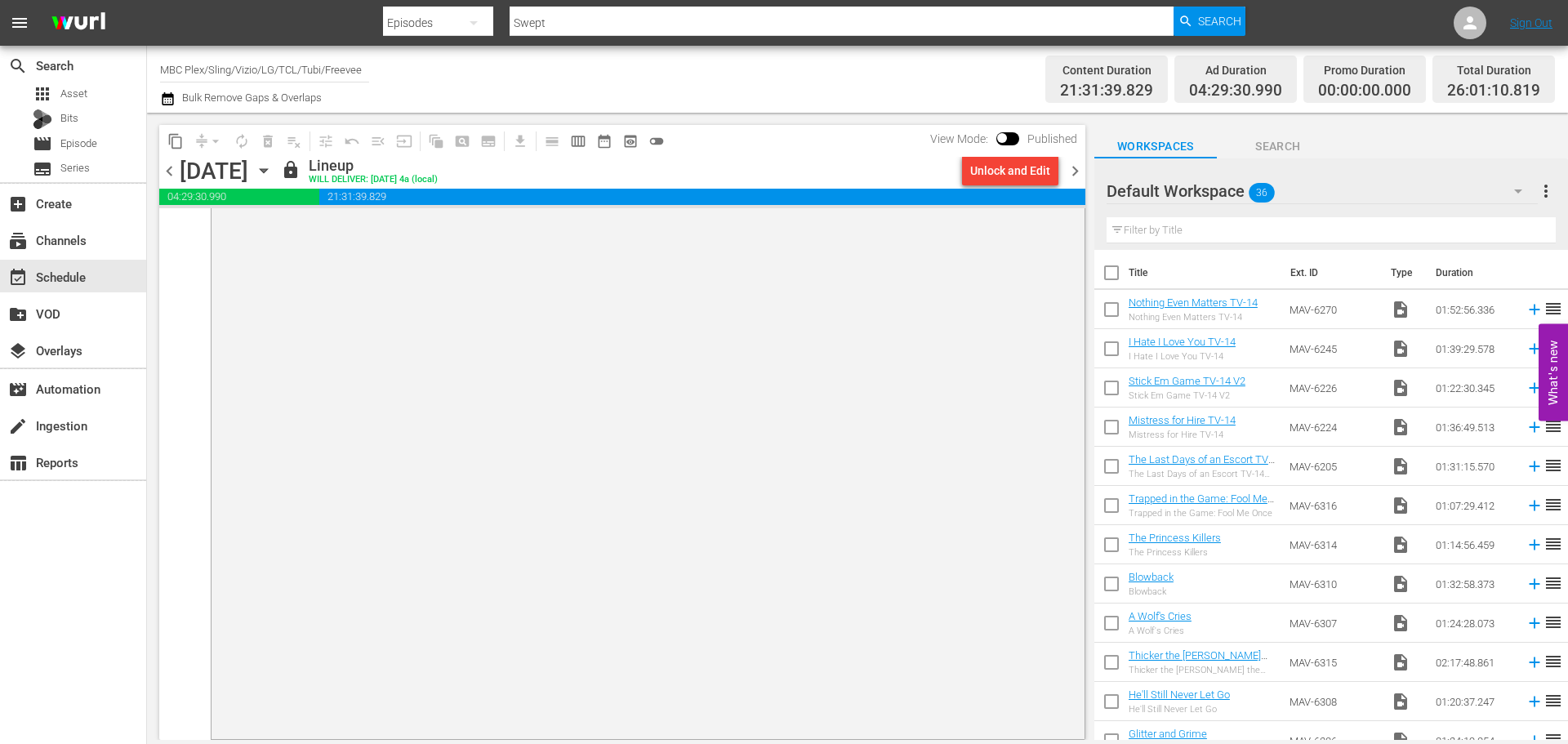
click at [273, 175] on icon "button" at bounding box center [263, 171] width 18 height 18
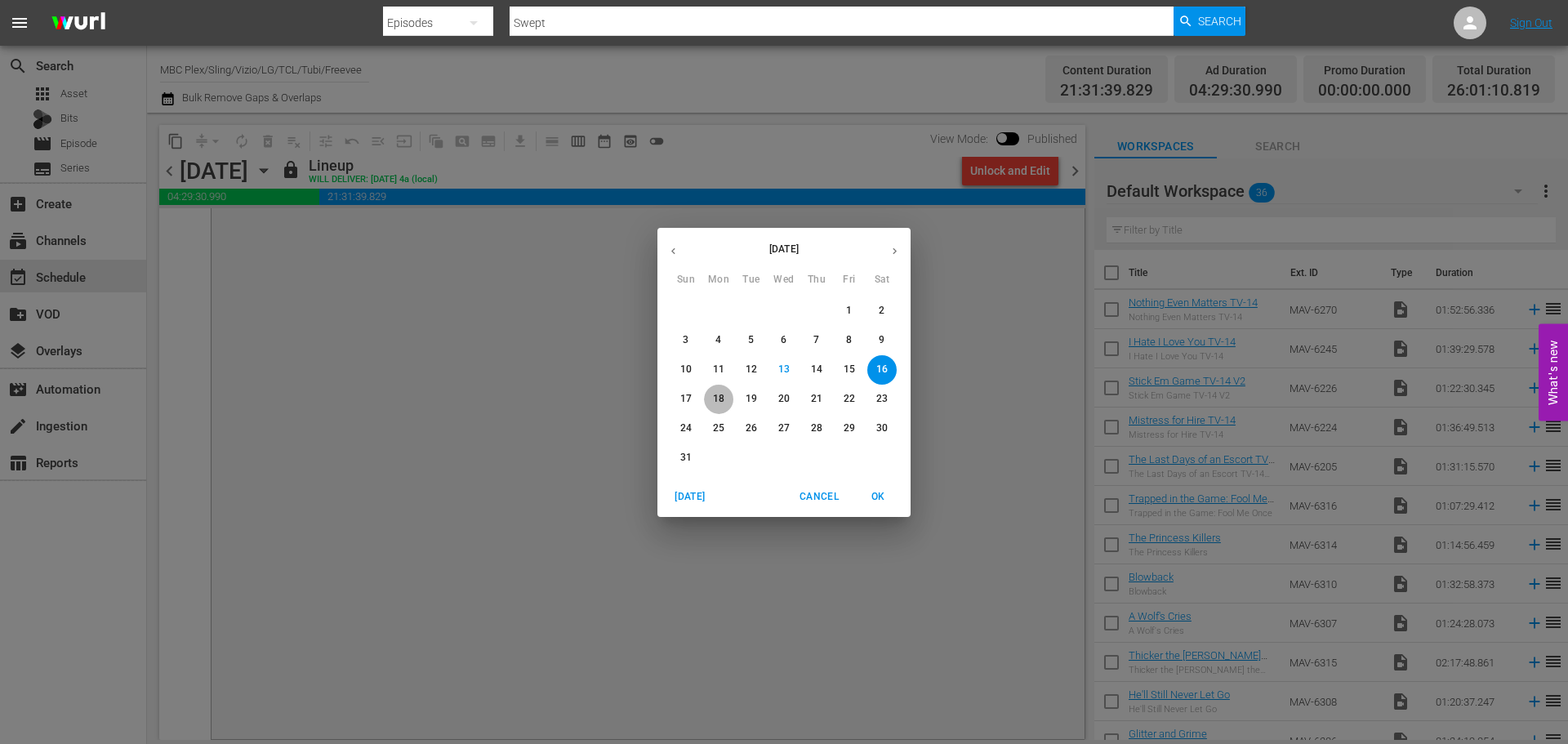
click at [726, 392] on span "18" at bounding box center [718, 399] width 29 height 13
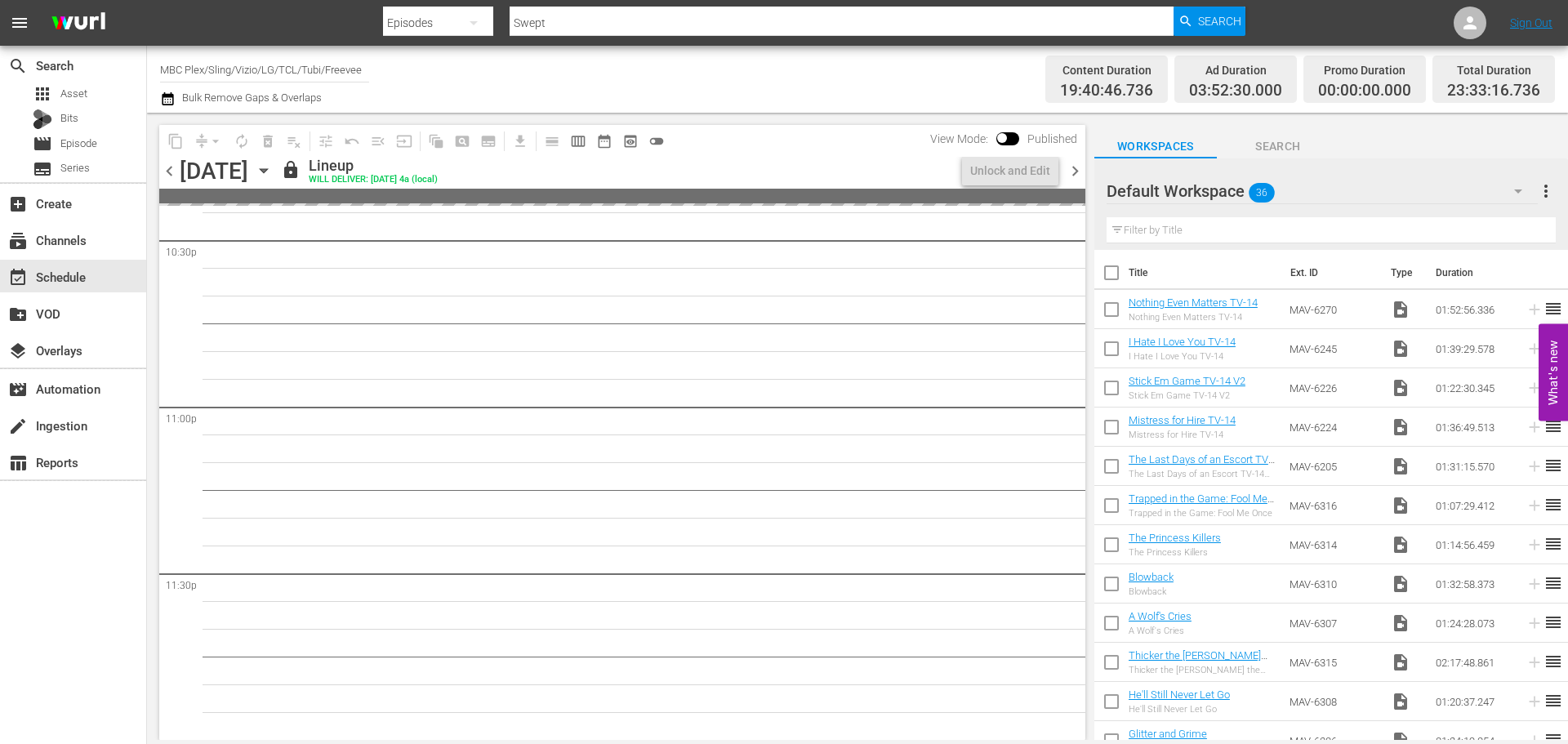
scroll to position [7512, 0]
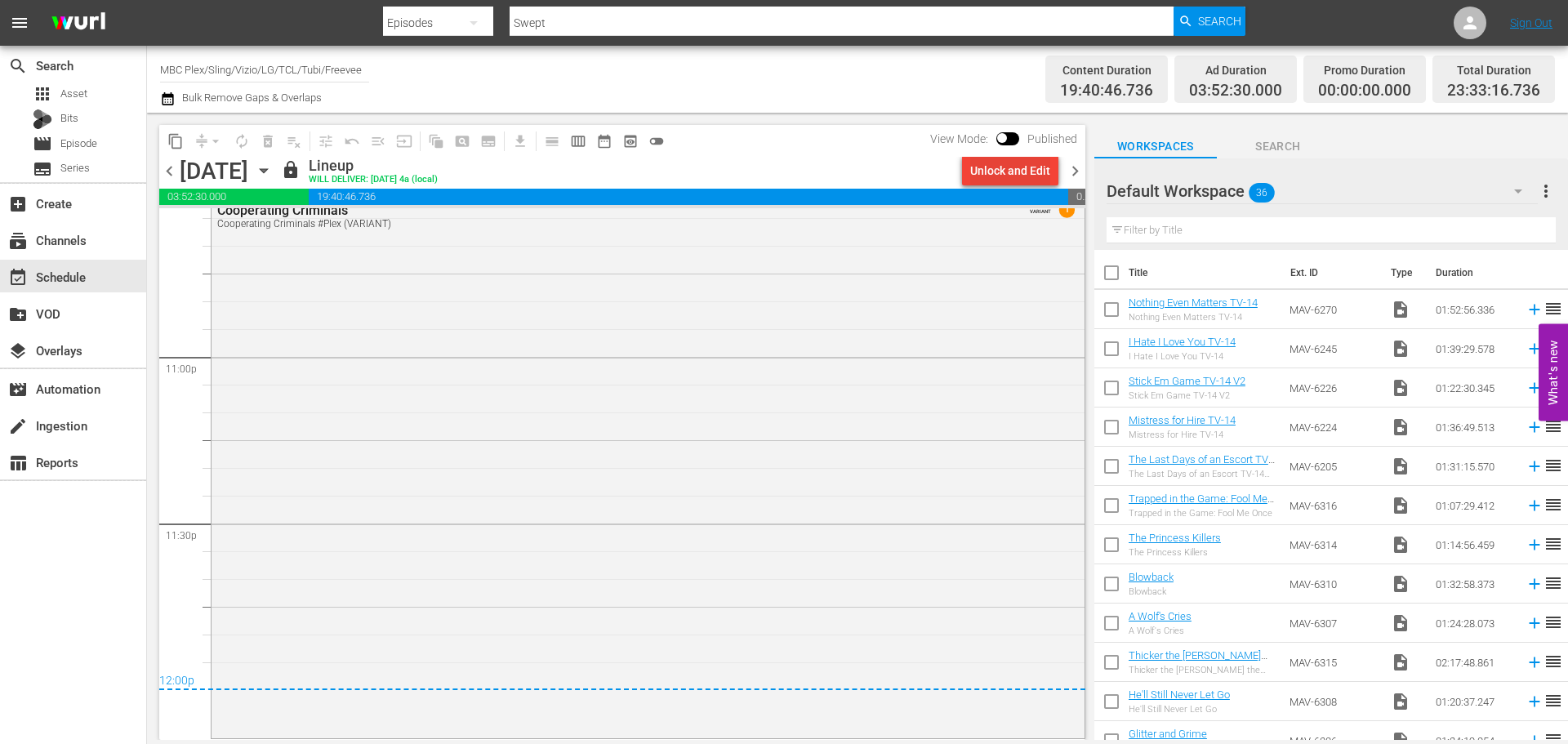
click at [1013, 173] on div "Unlock and Edit" at bounding box center [1010, 171] width 80 height 29
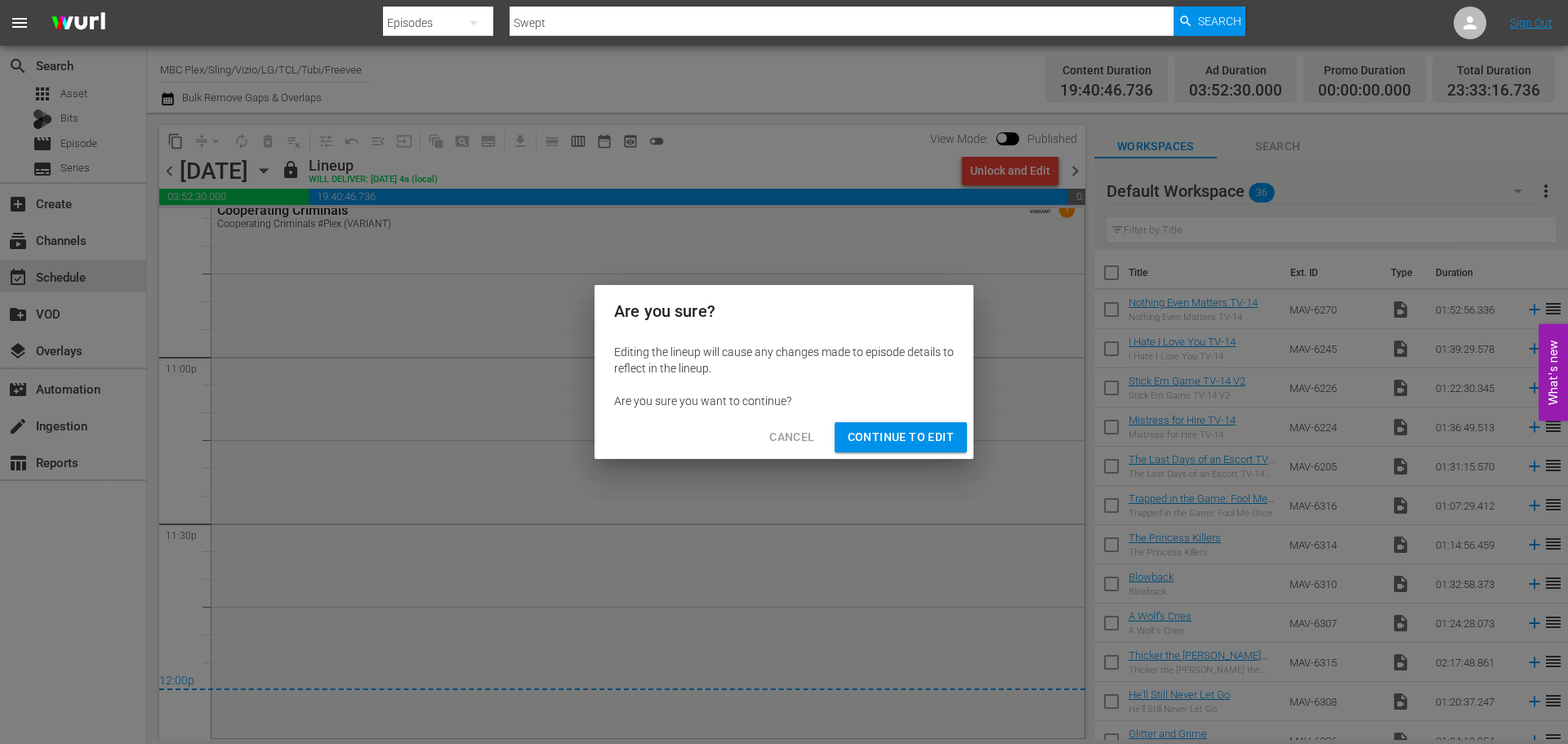
click at [918, 439] on span "Continue to Edit" at bounding box center [901, 437] width 106 height 20
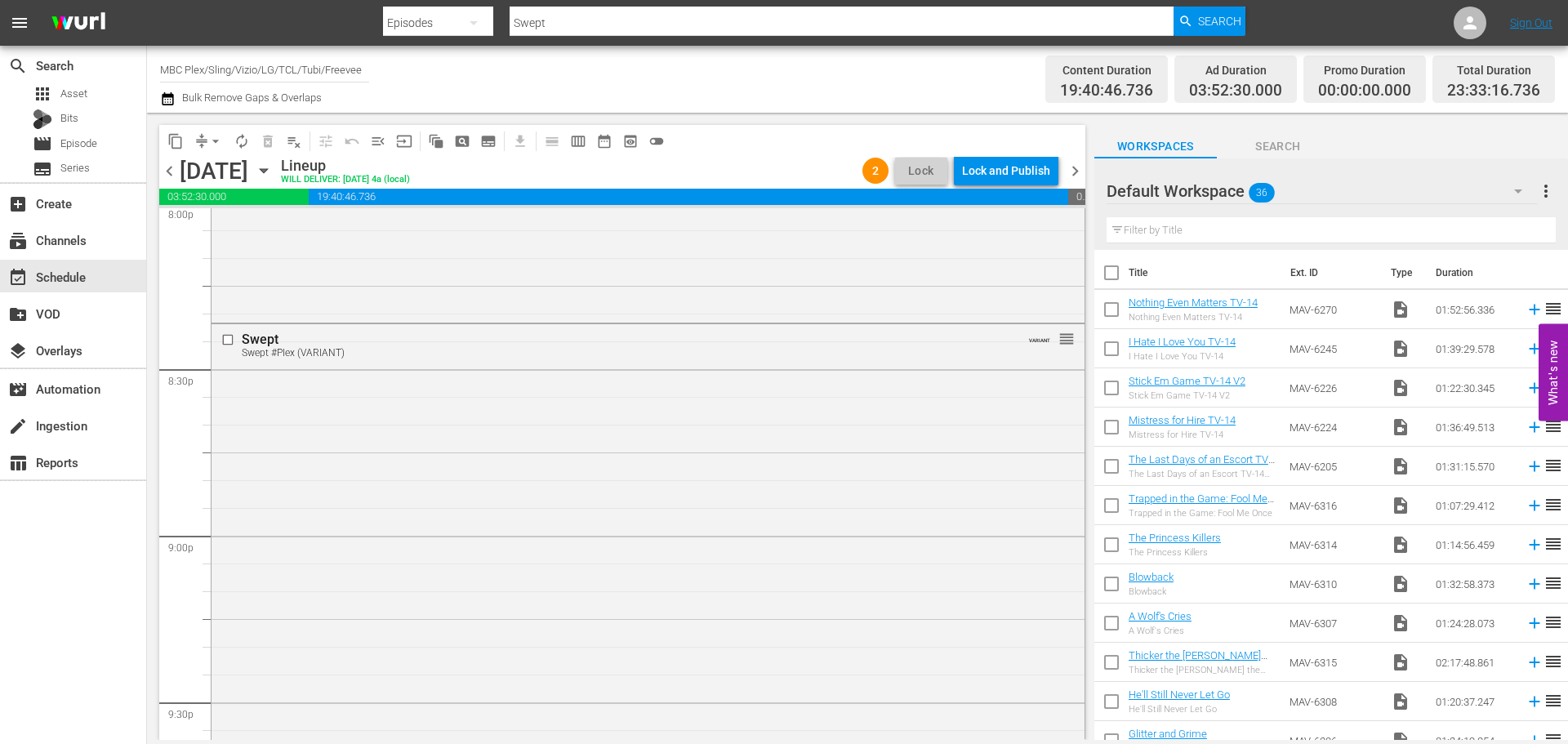
scroll to position [6614, 0]
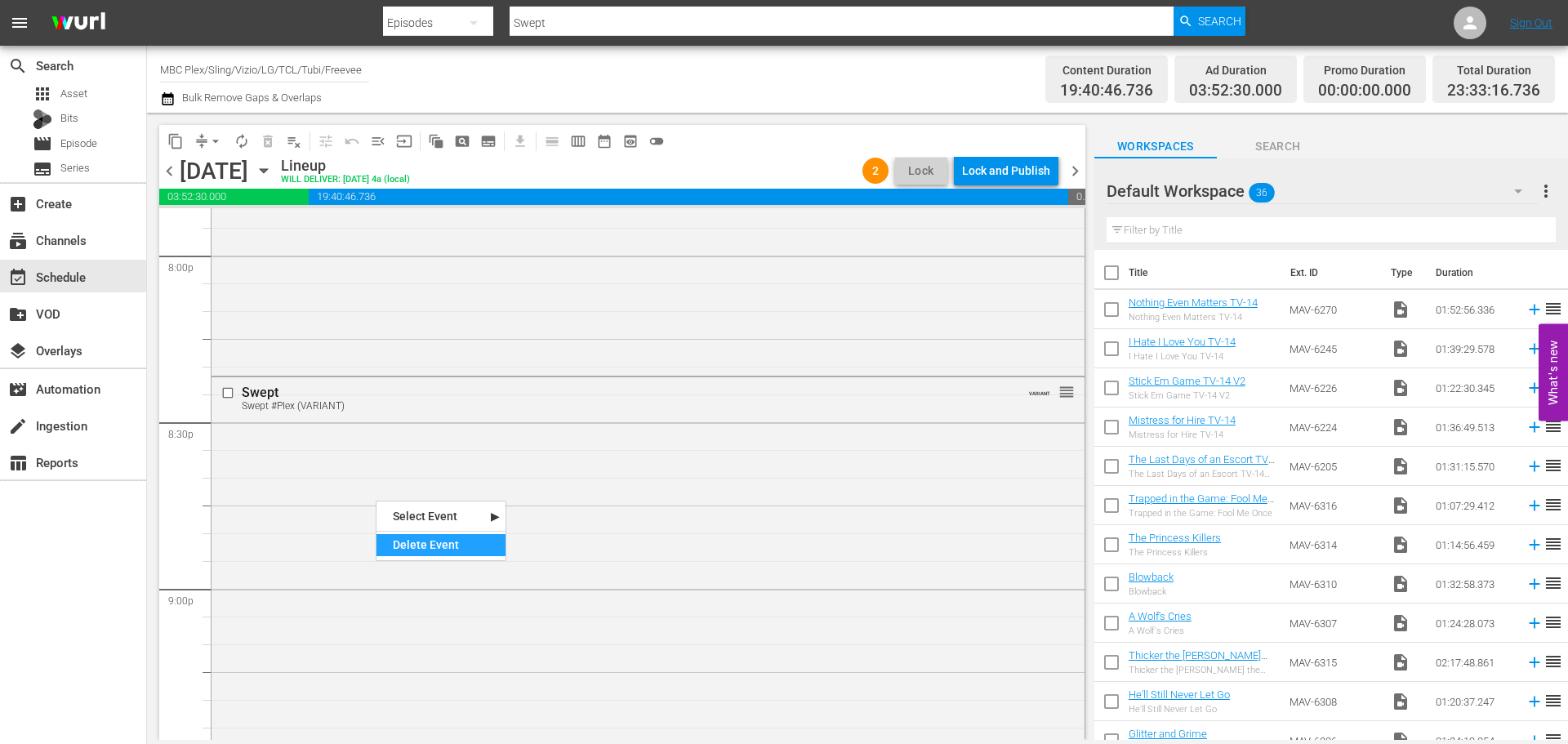
click at [415, 552] on div "Delete Event" at bounding box center [442, 545] width 129 height 22
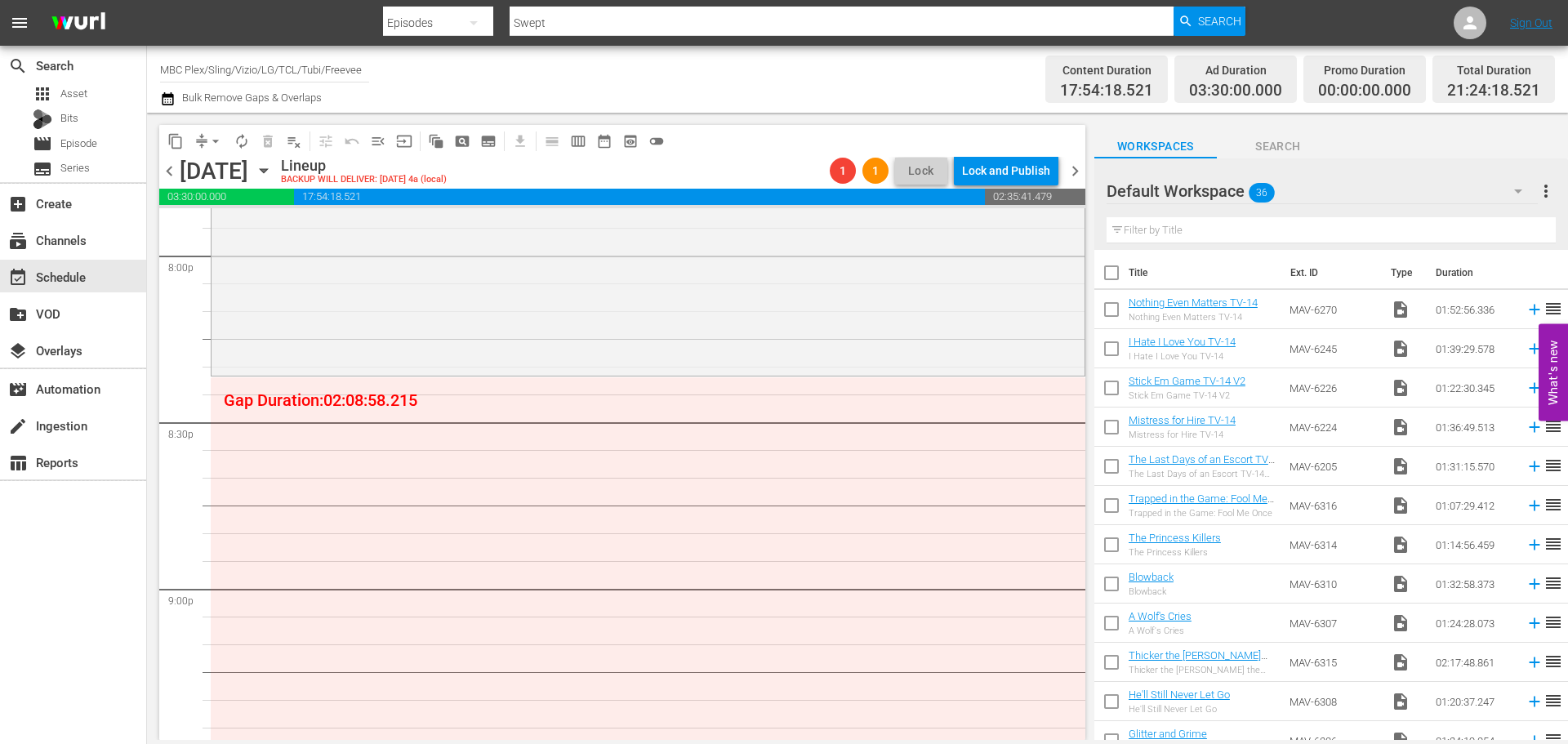
click at [267, 169] on icon "button" at bounding box center [263, 171] width 8 height 4
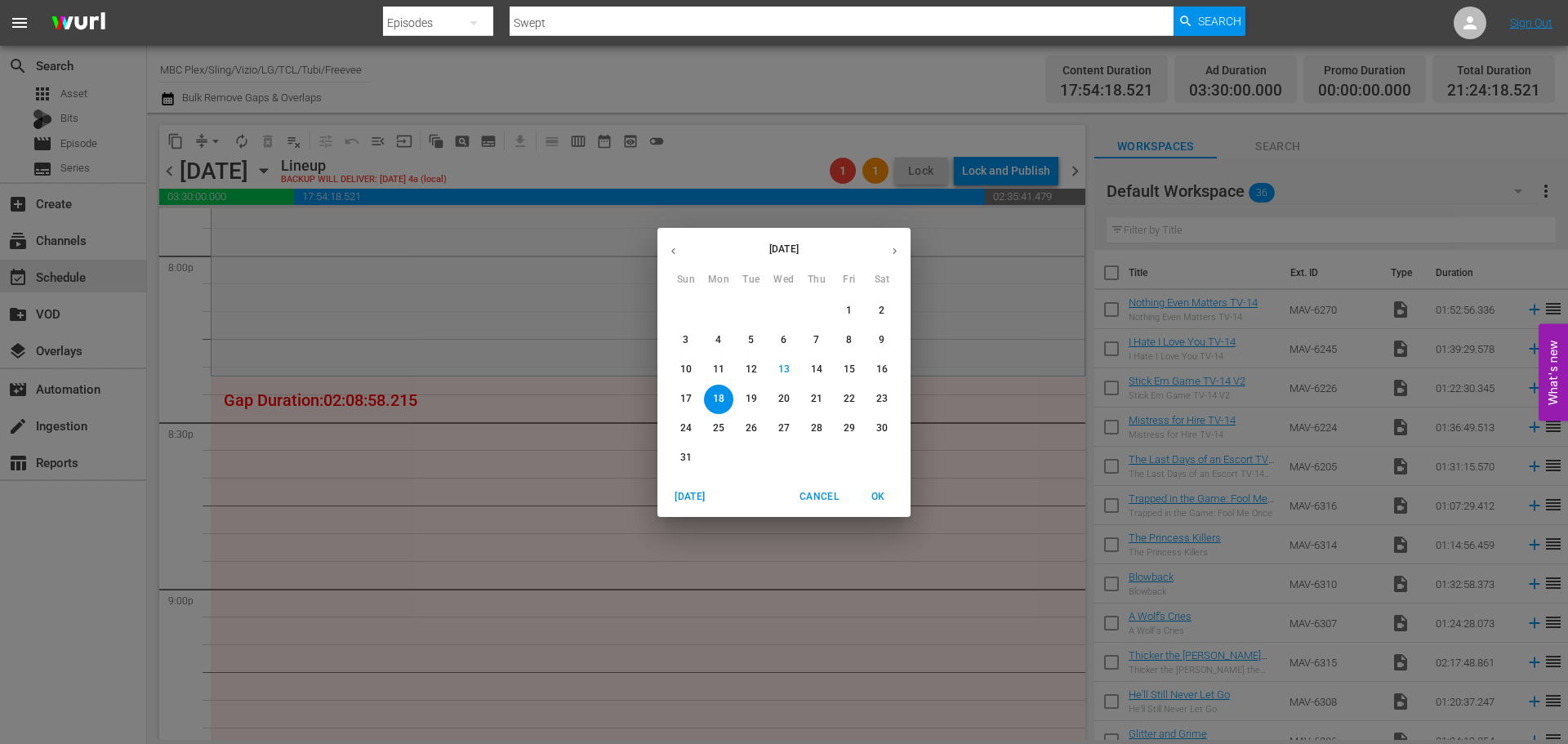
click at [857, 398] on span "22" at bounding box center [850, 399] width 29 height 13
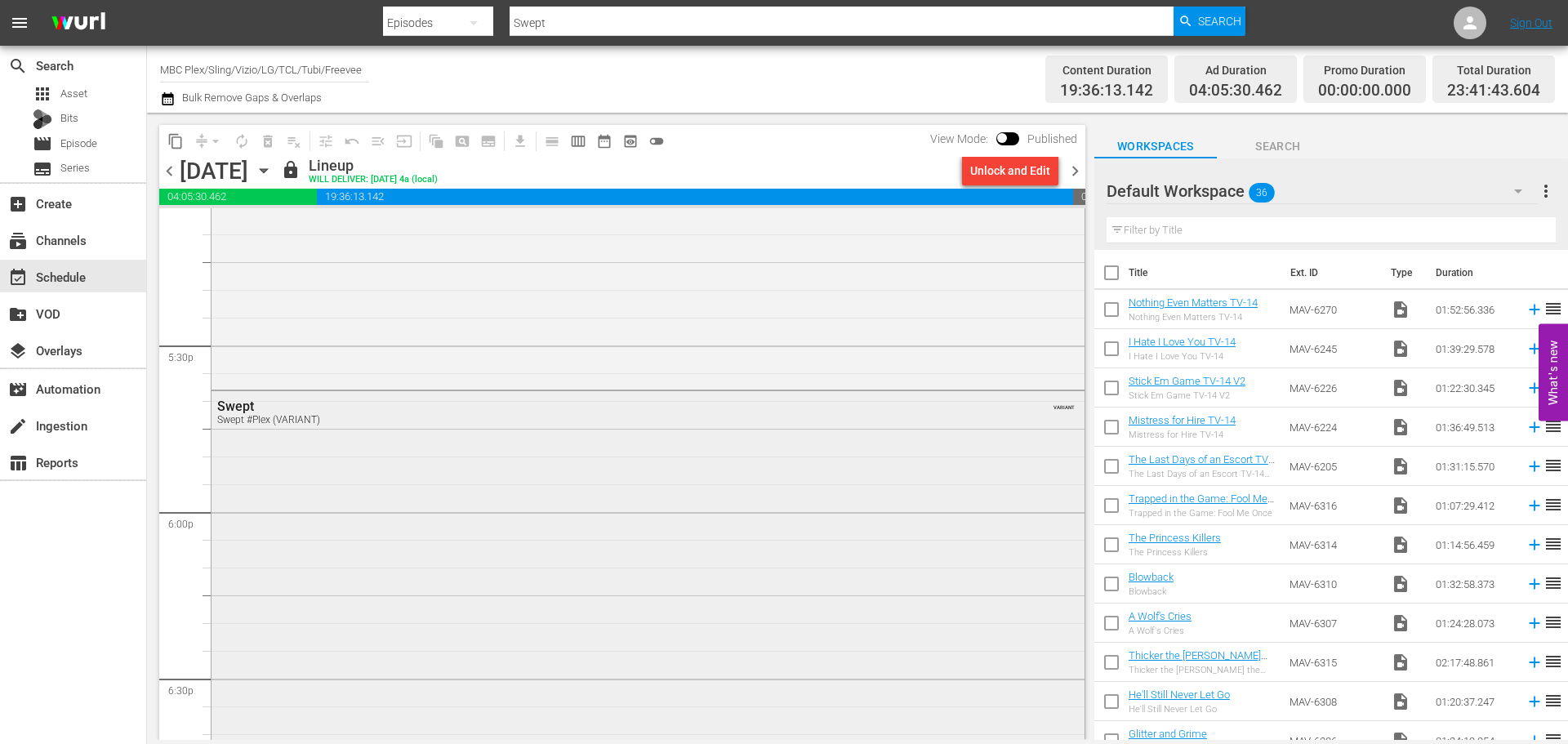
scroll to position [5610, 0]
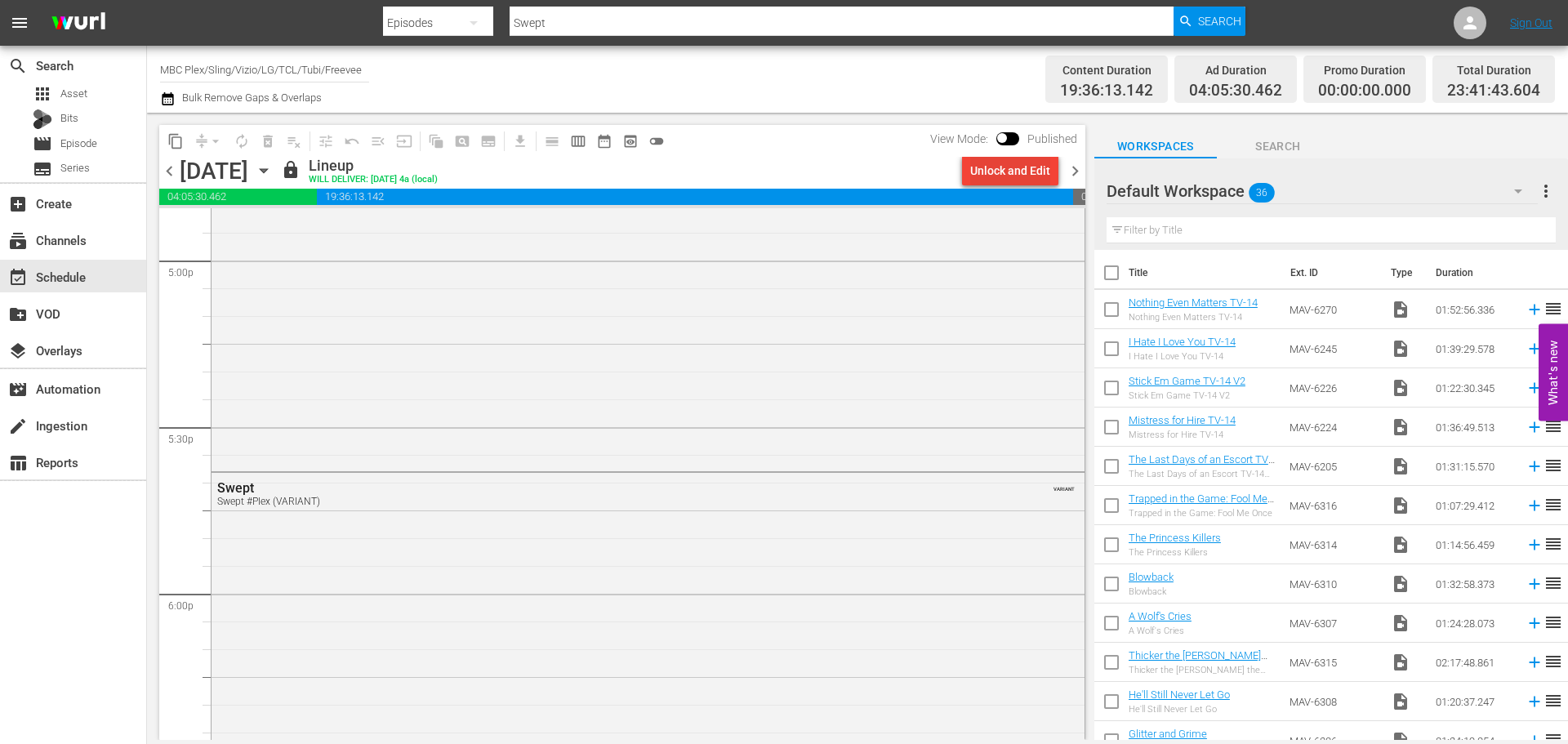
click at [1023, 174] on div "Unlock and Edit" at bounding box center [1010, 171] width 80 height 29
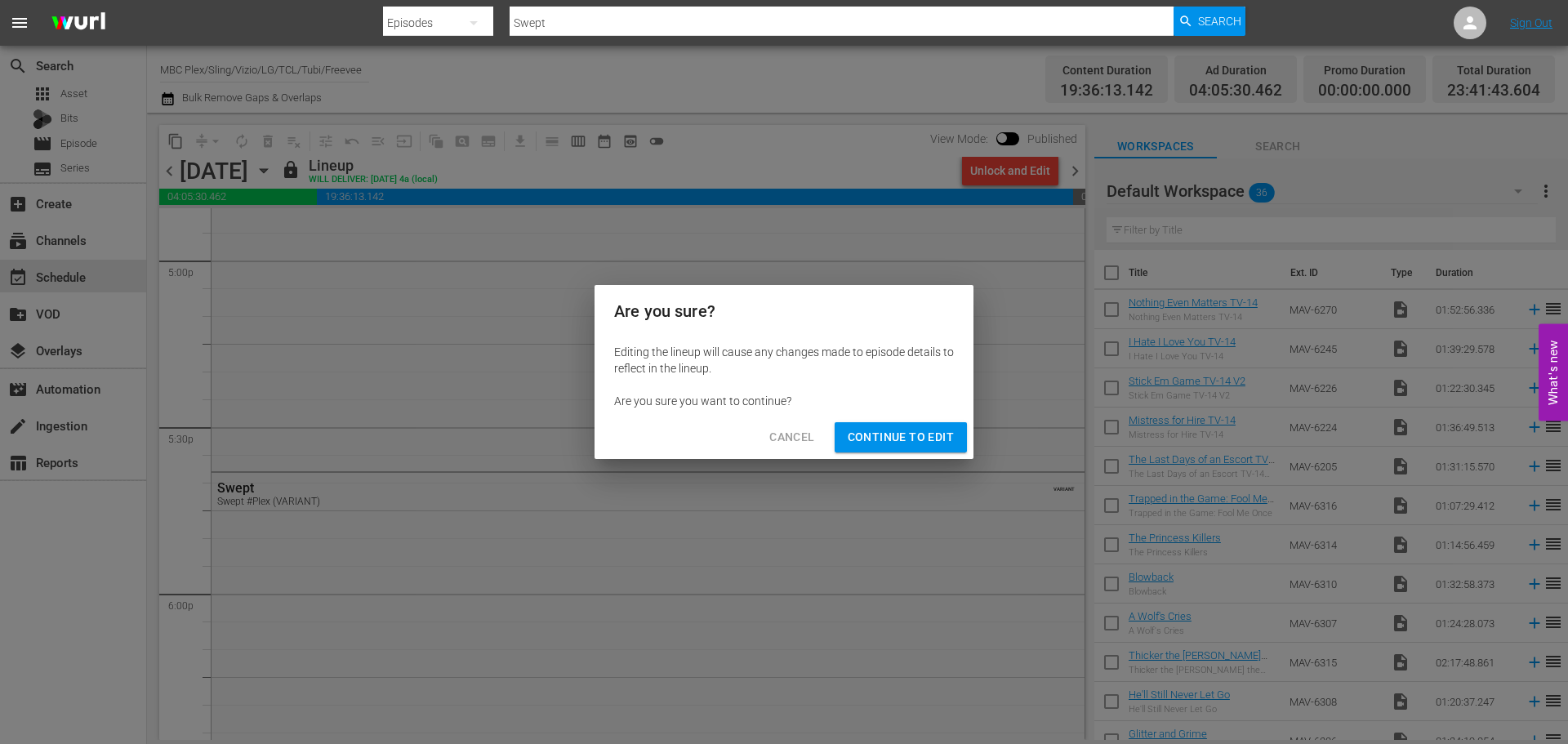
click at [868, 445] on span "Continue to Edit" at bounding box center [901, 437] width 106 height 20
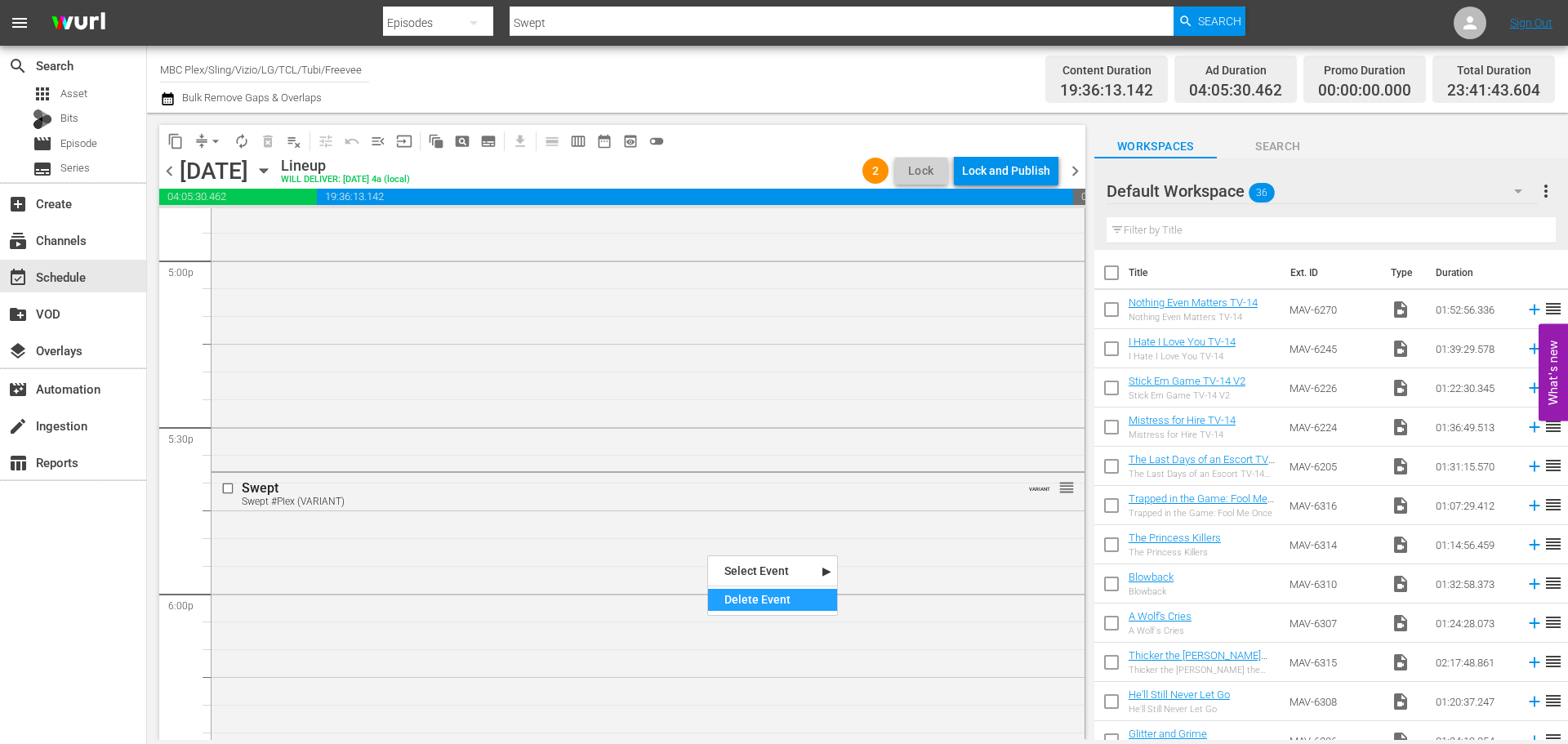
click at [731, 599] on div "Delete Event" at bounding box center [772, 599] width 129 height 22
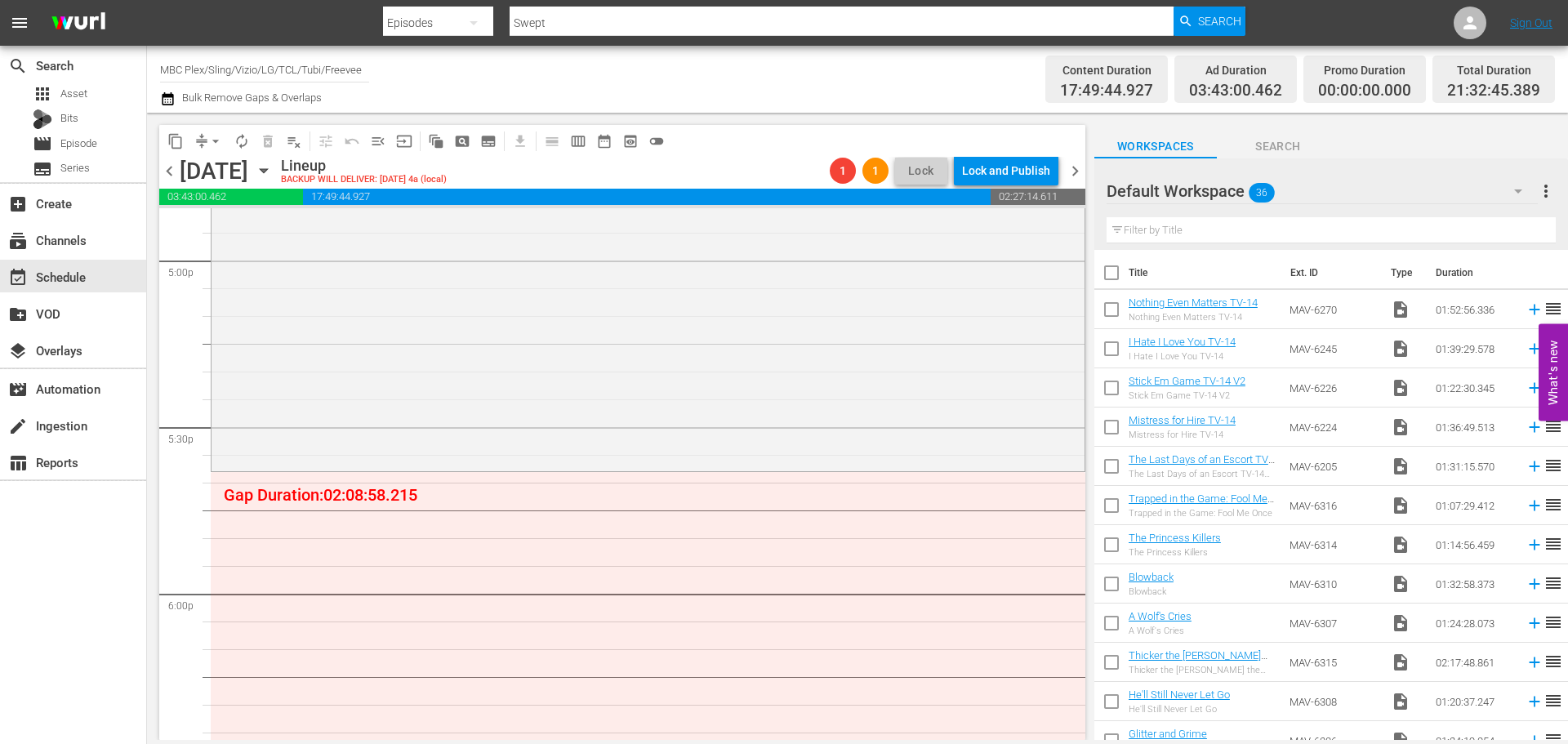
click at [273, 168] on icon "button" at bounding box center [263, 171] width 18 height 18
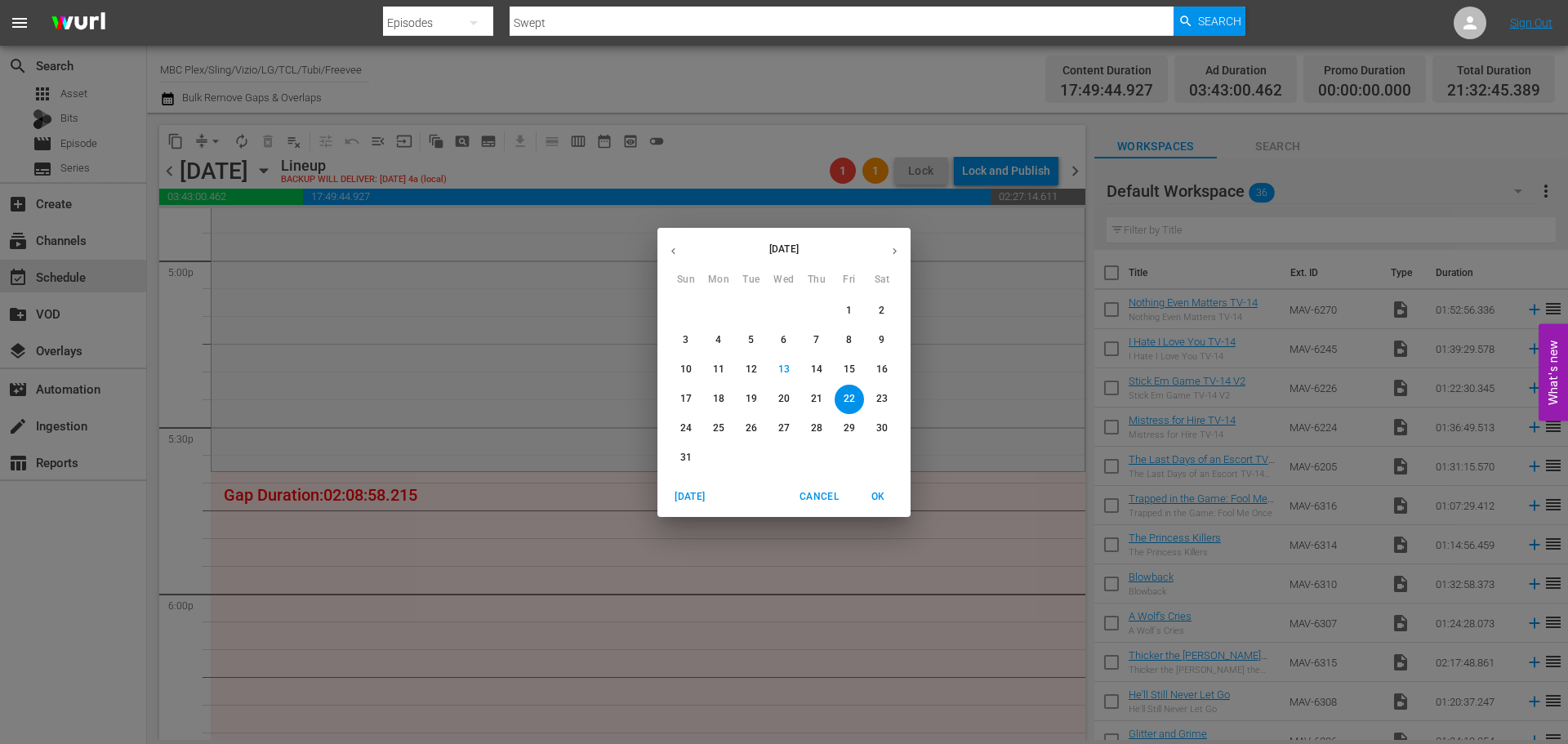
click at [687, 421] on p "24" at bounding box center [687, 428] width 12 height 13
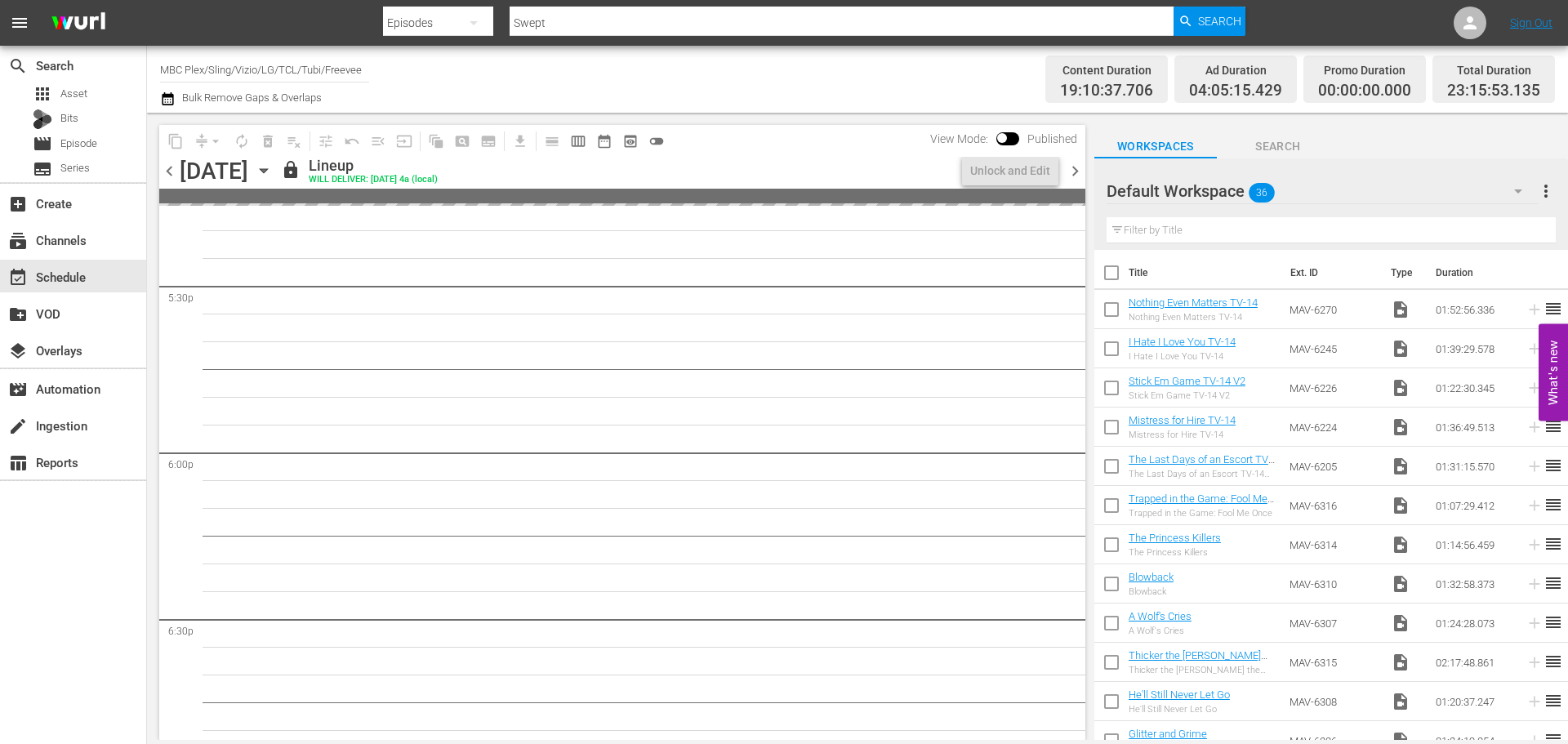
scroll to position [5582, 0]
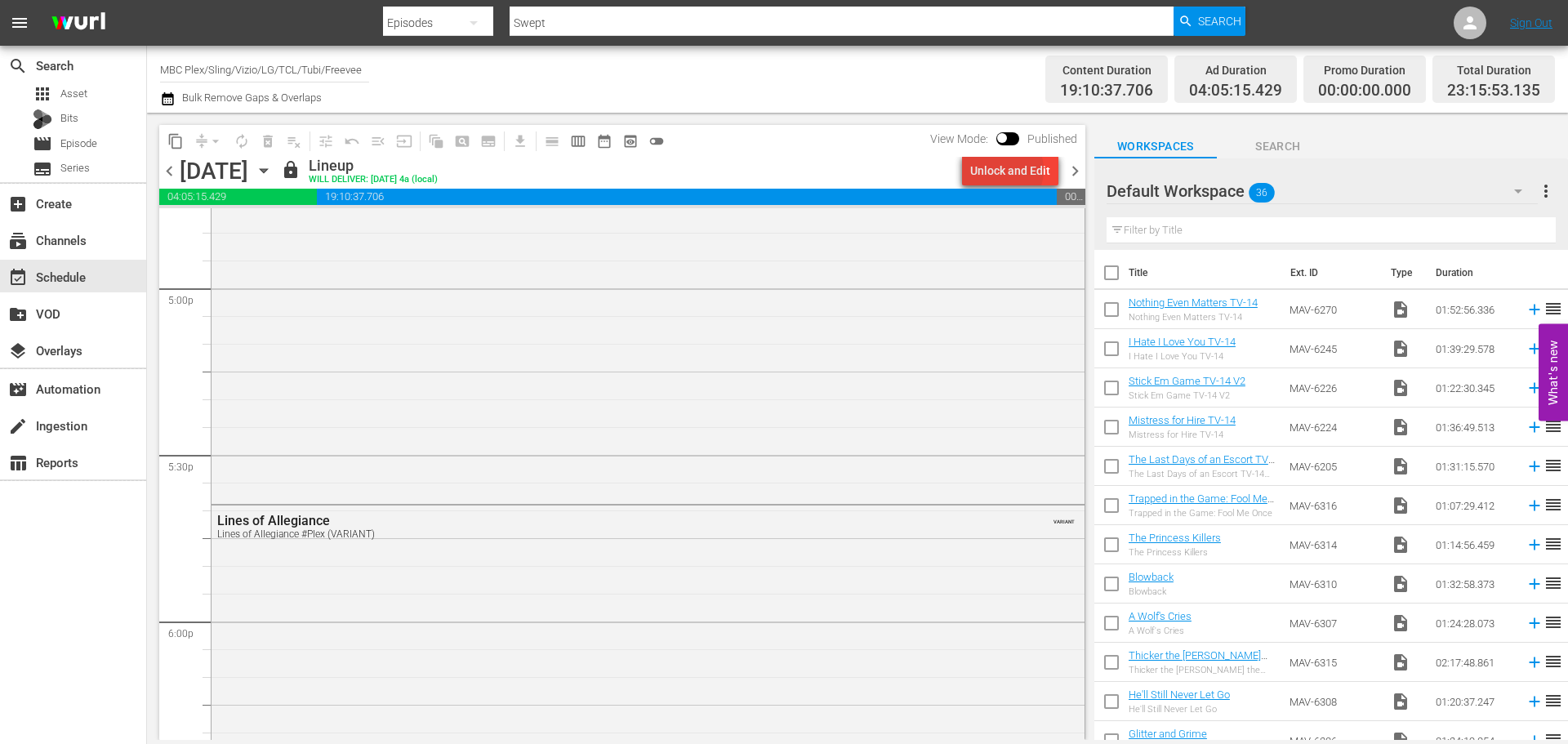
click at [1003, 170] on div "Unlock and Edit" at bounding box center [1010, 171] width 80 height 29
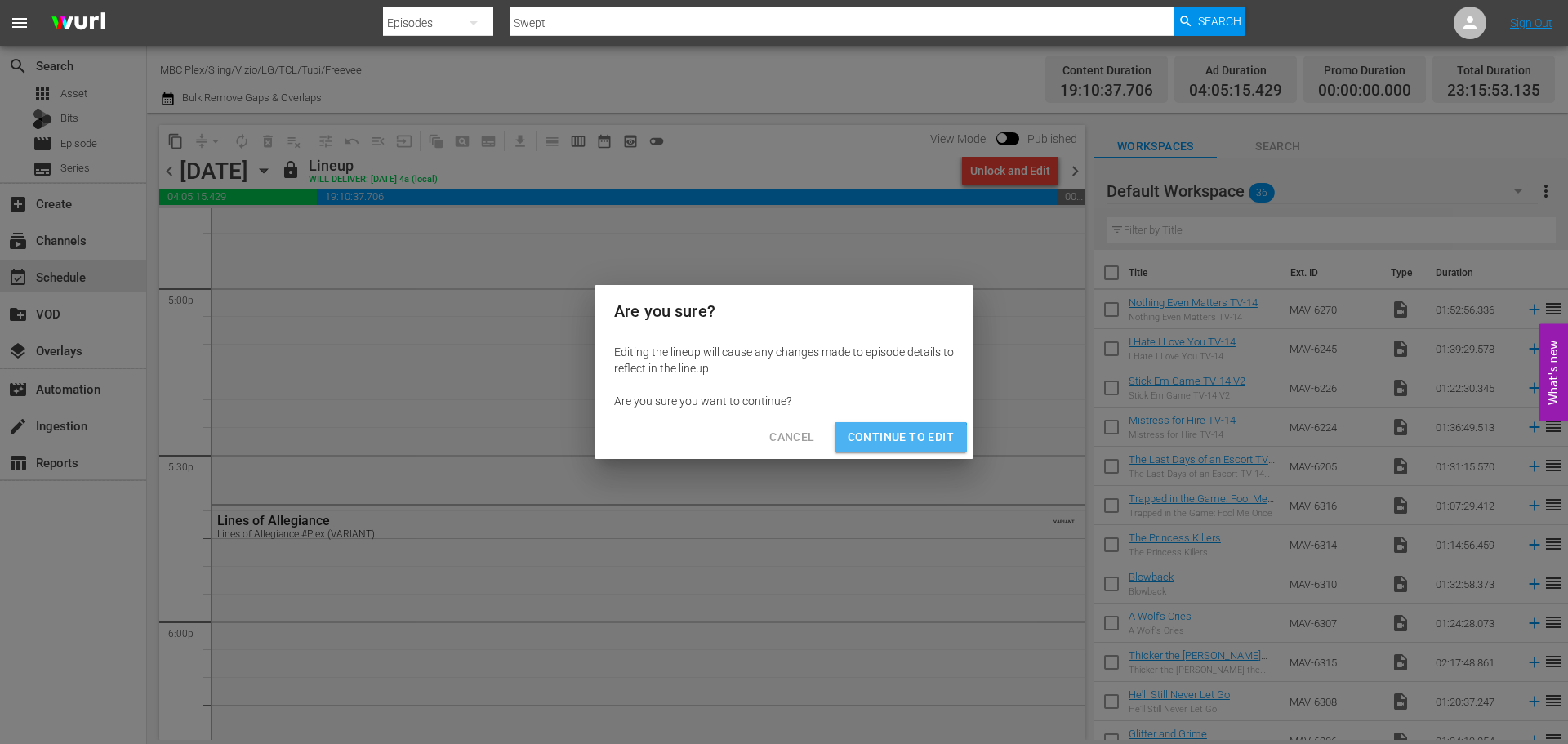
click at [901, 446] on span "Continue to Edit" at bounding box center [901, 437] width 106 height 20
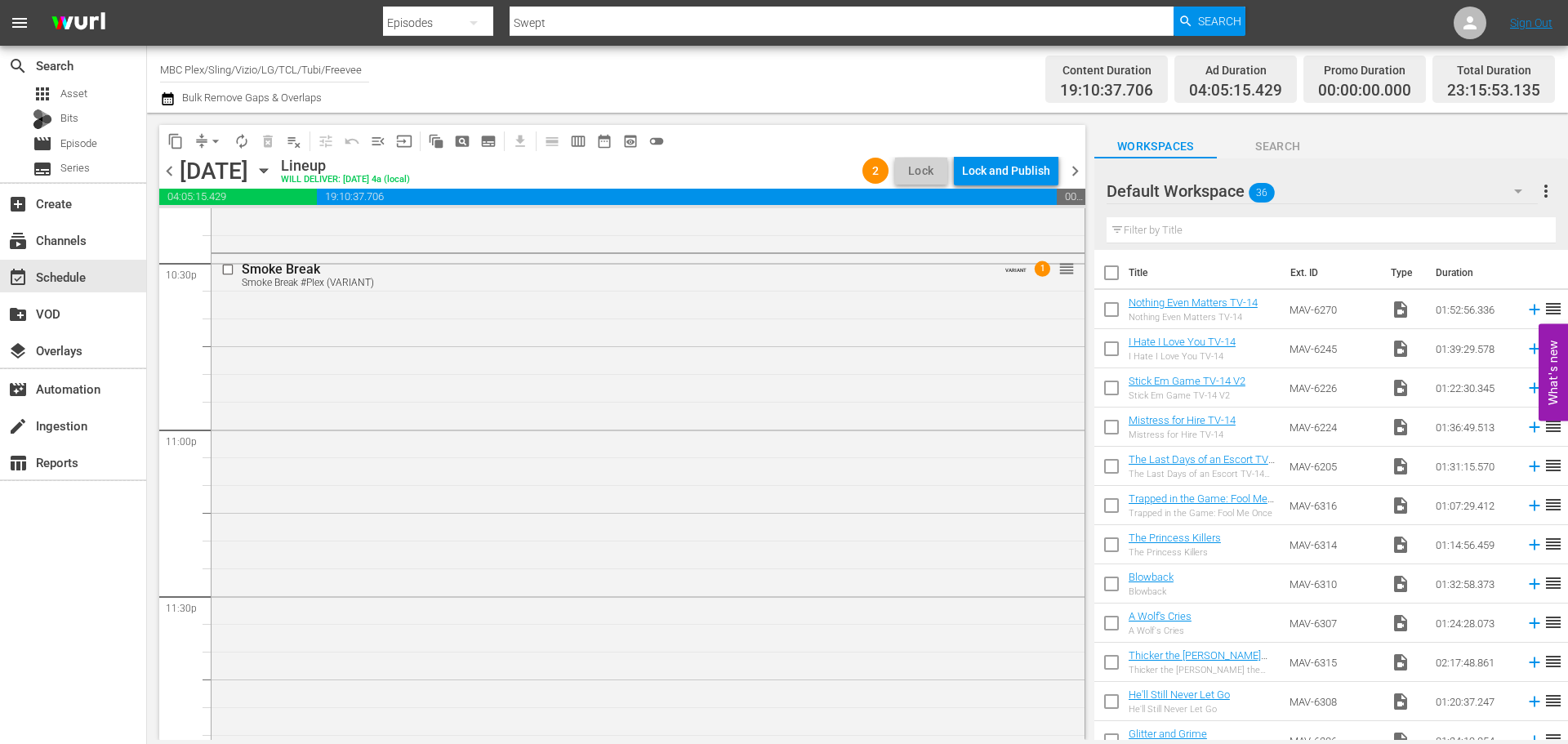
scroll to position [7571, 0]
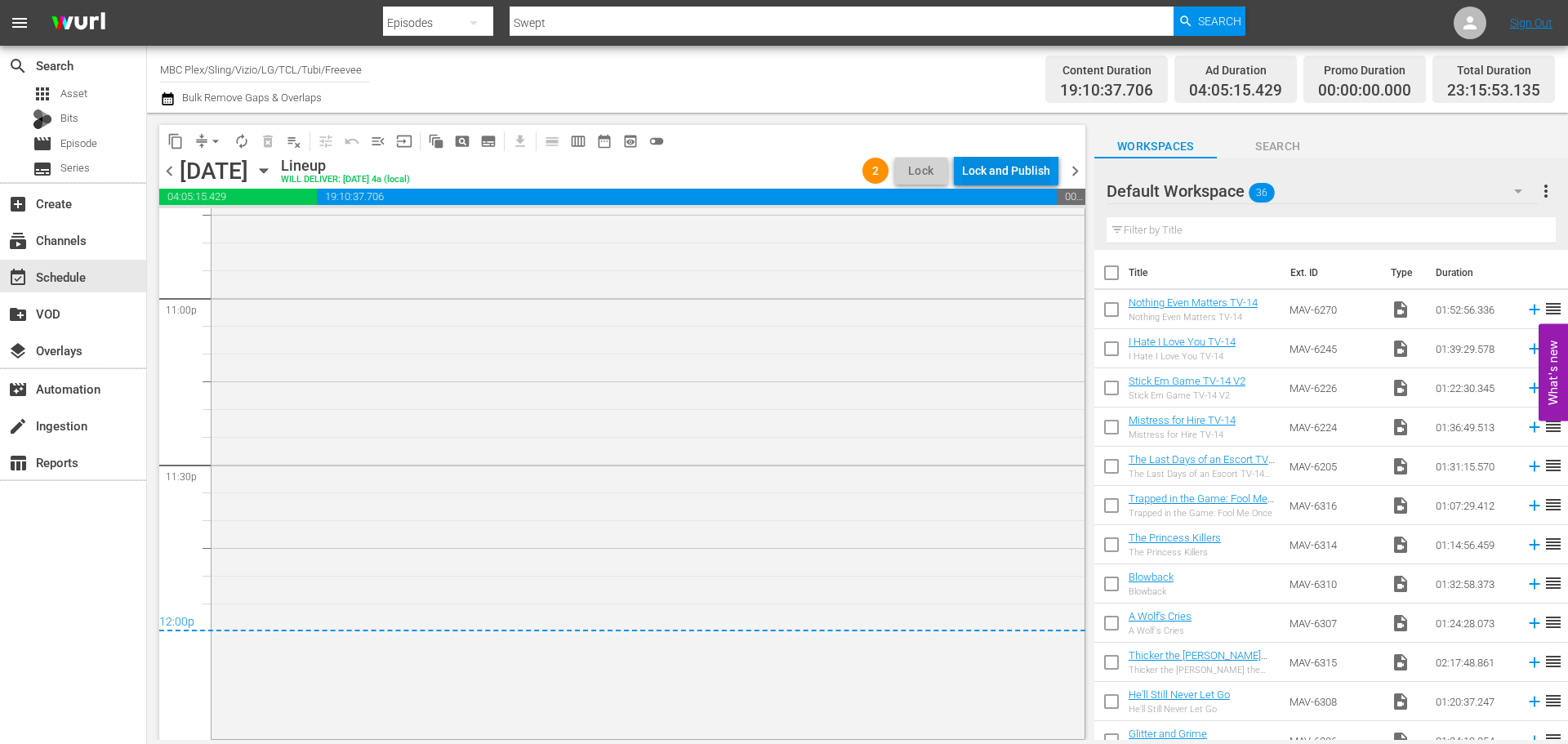
click at [1030, 171] on div "Lock and Publish" at bounding box center [1006, 171] width 88 height 29
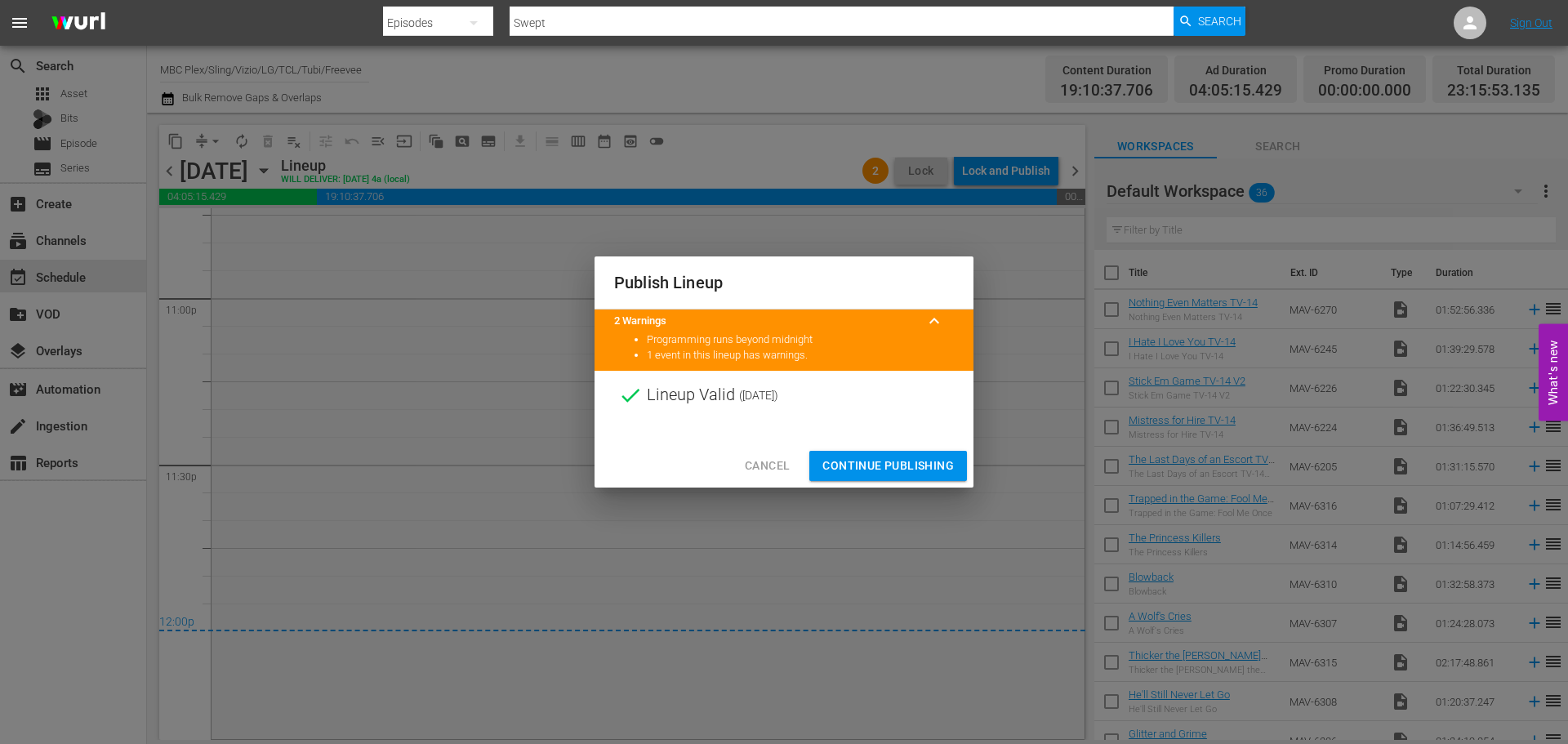
drag, startPoint x: 921, startPoint y: 459, endPoint x: 934, endPoint y: 451, distance: 15.3
click at [921, 460] on span "Continue Publishing" at bounding box center [888, 465] width 131 height 20
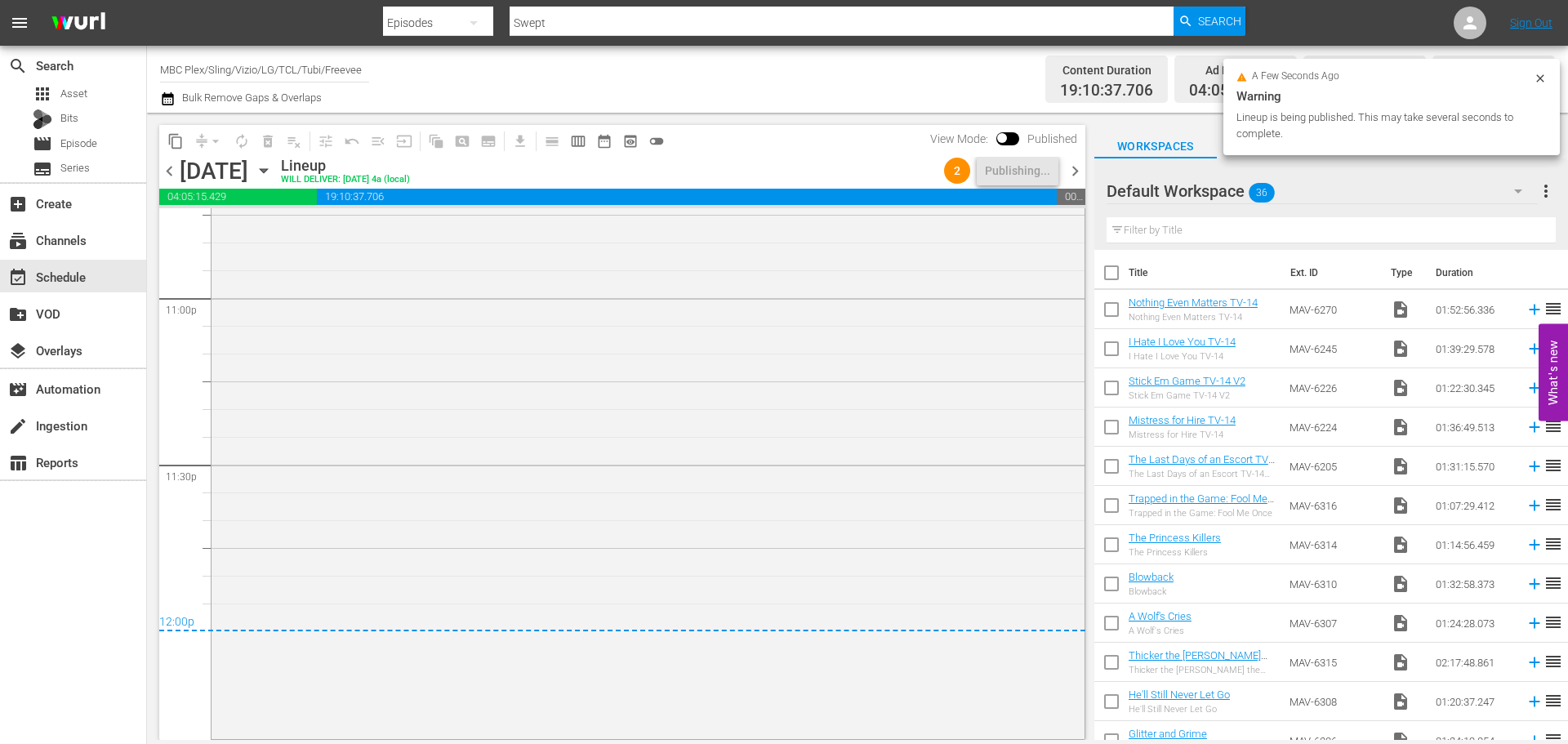
click at [1079, 172] on span "chevron_right" at bounding box center [1075, 171] width 20 height 20
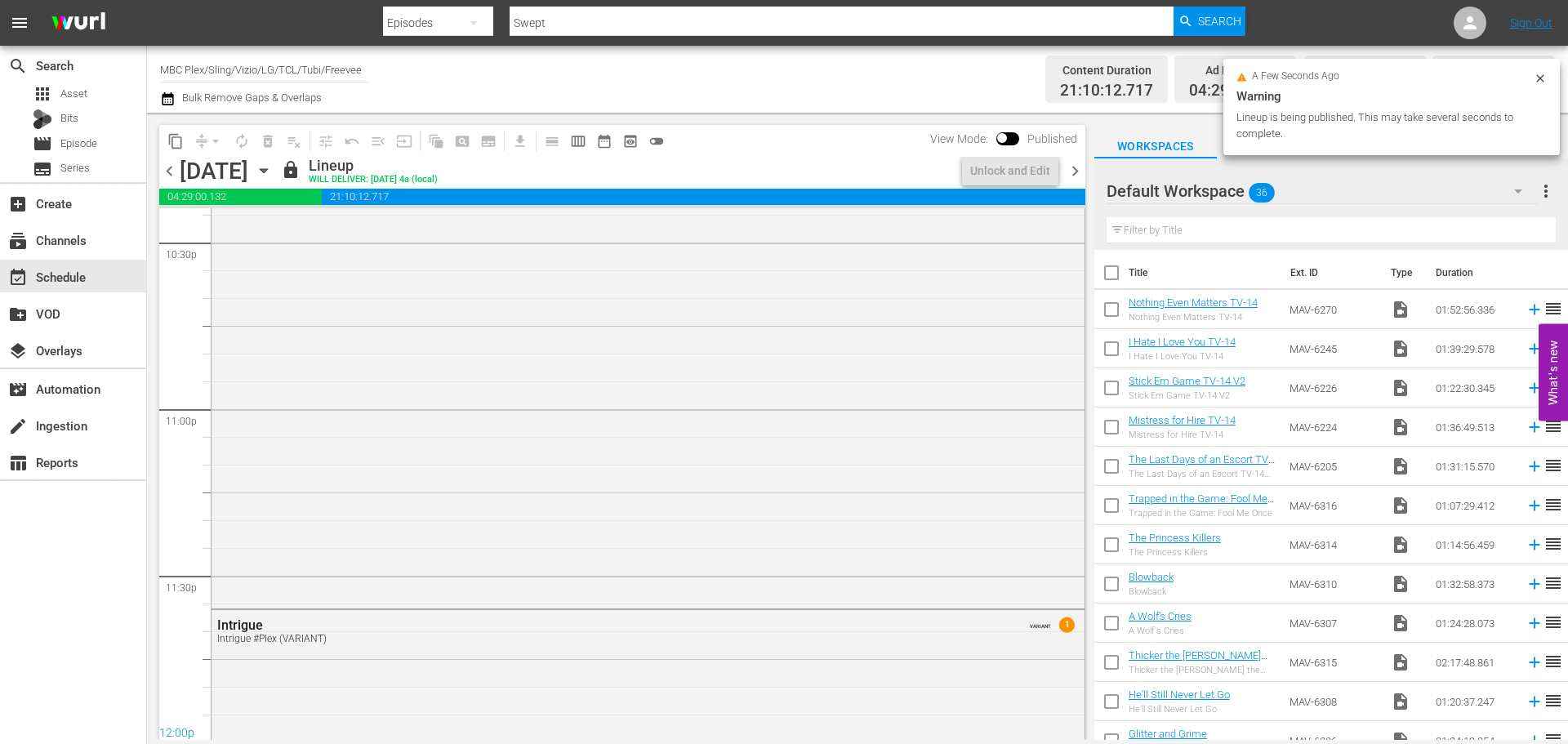
scroll to position [7599, 0]
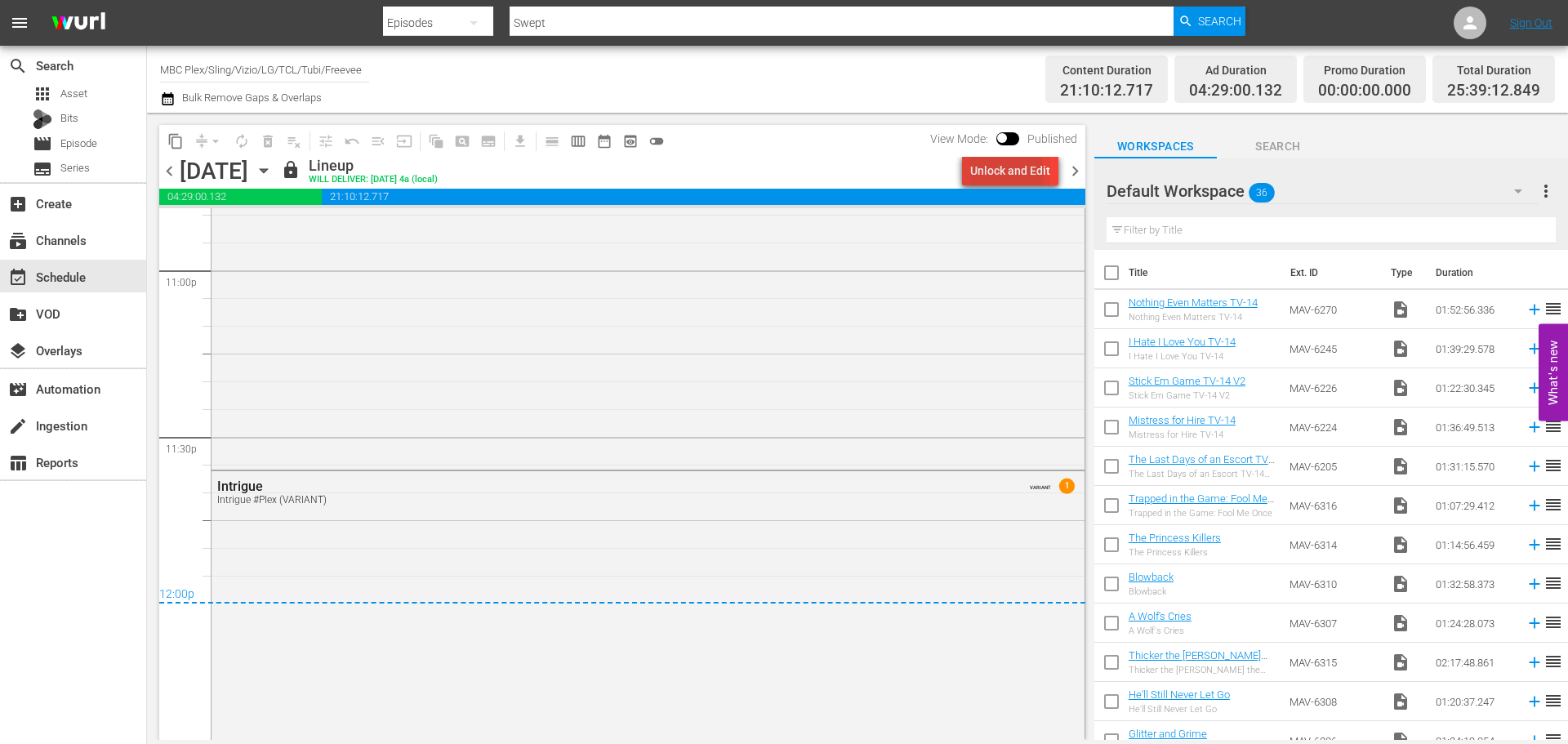
click at [1006, 173] on div "Unlock and Edit" at bounding box center [1010, 171] width 80 height 29
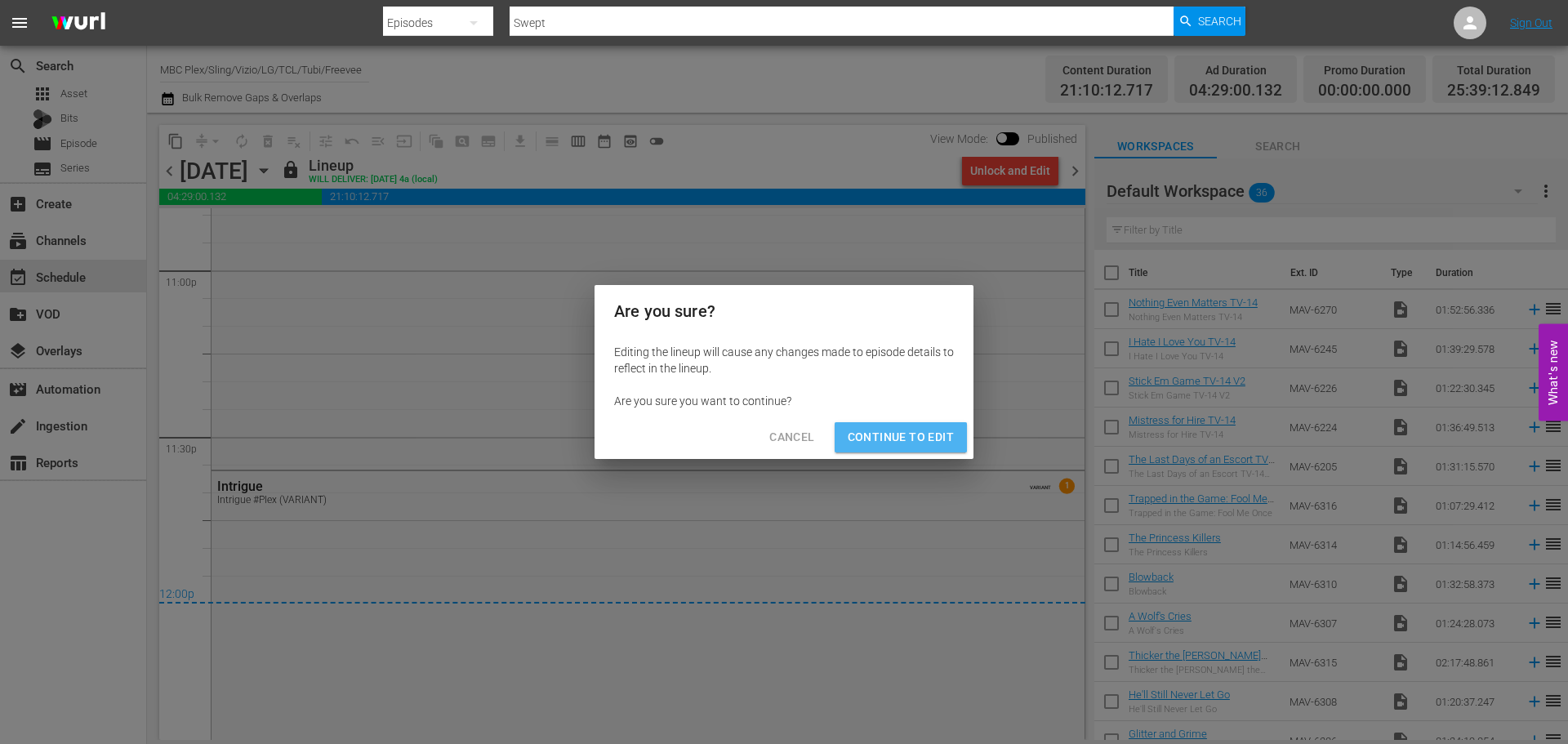
click at [935, 443] on span "Continue to Edit" at bounding box center [901, 437] width 106 height 20
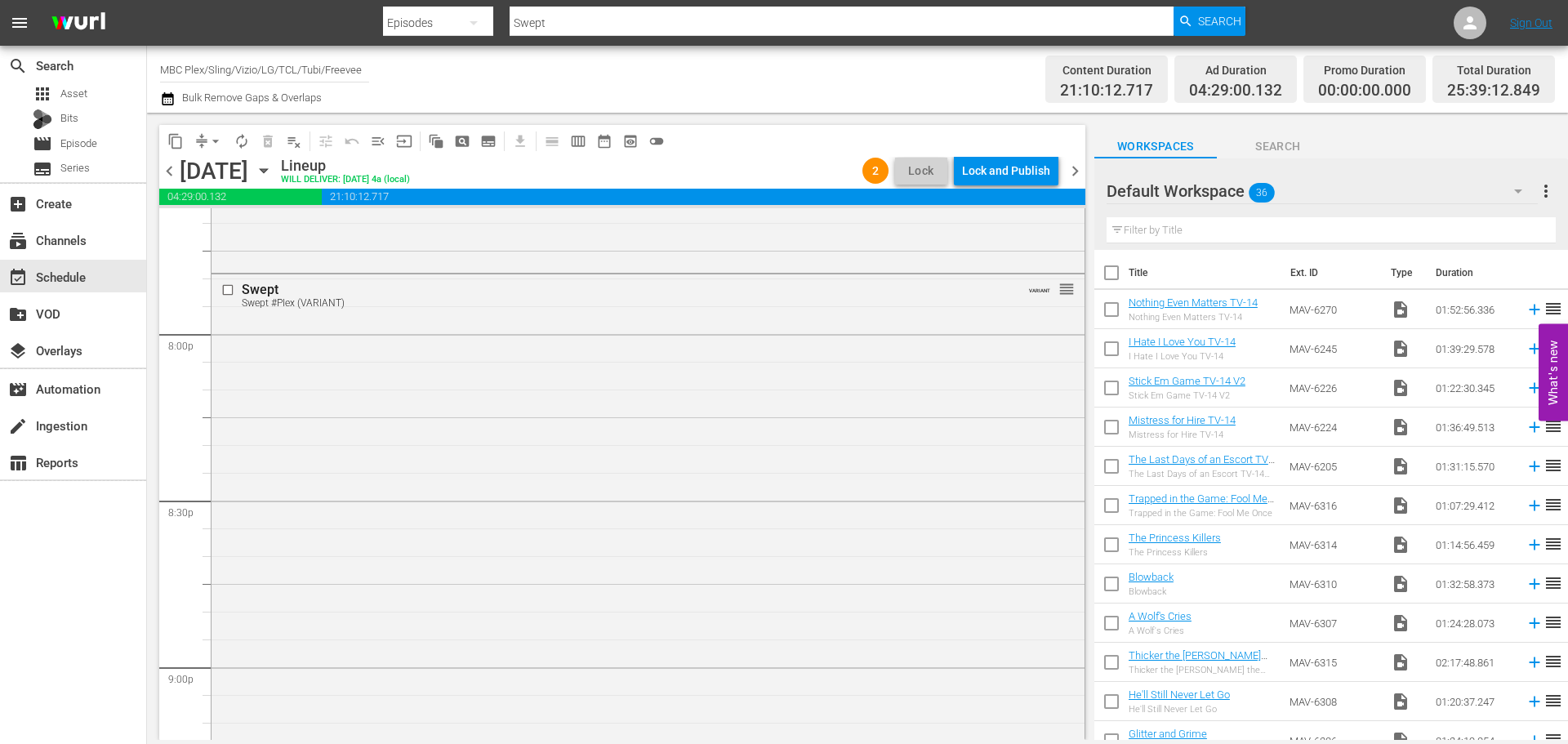
scroll to position [6374, 0]
click at [649, 541] on div "Delete Event" at bounding box center [708, 548] width 129 height 22
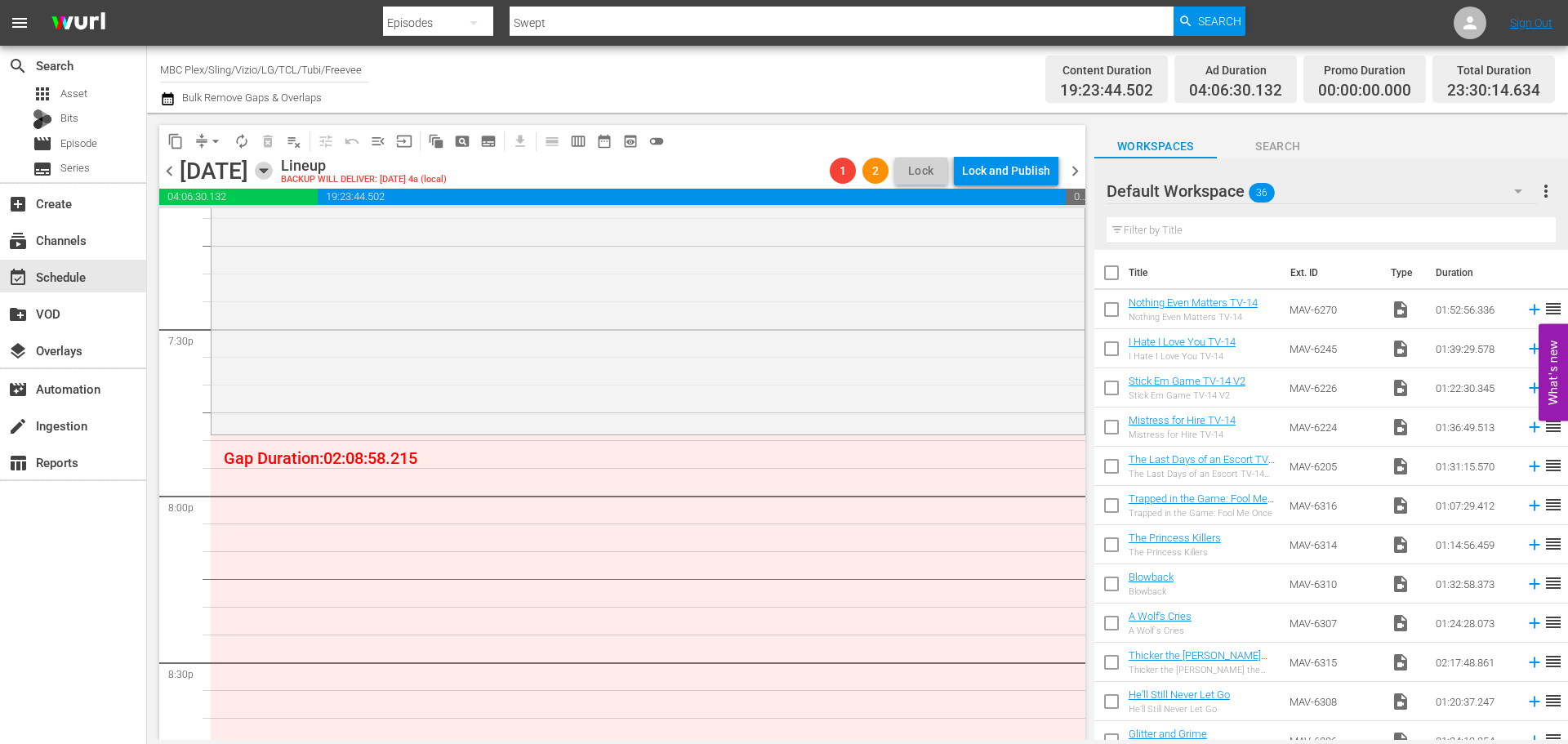
click at [273, 173] on icon "button" at bounding box center [263, 171] width 18 height 18
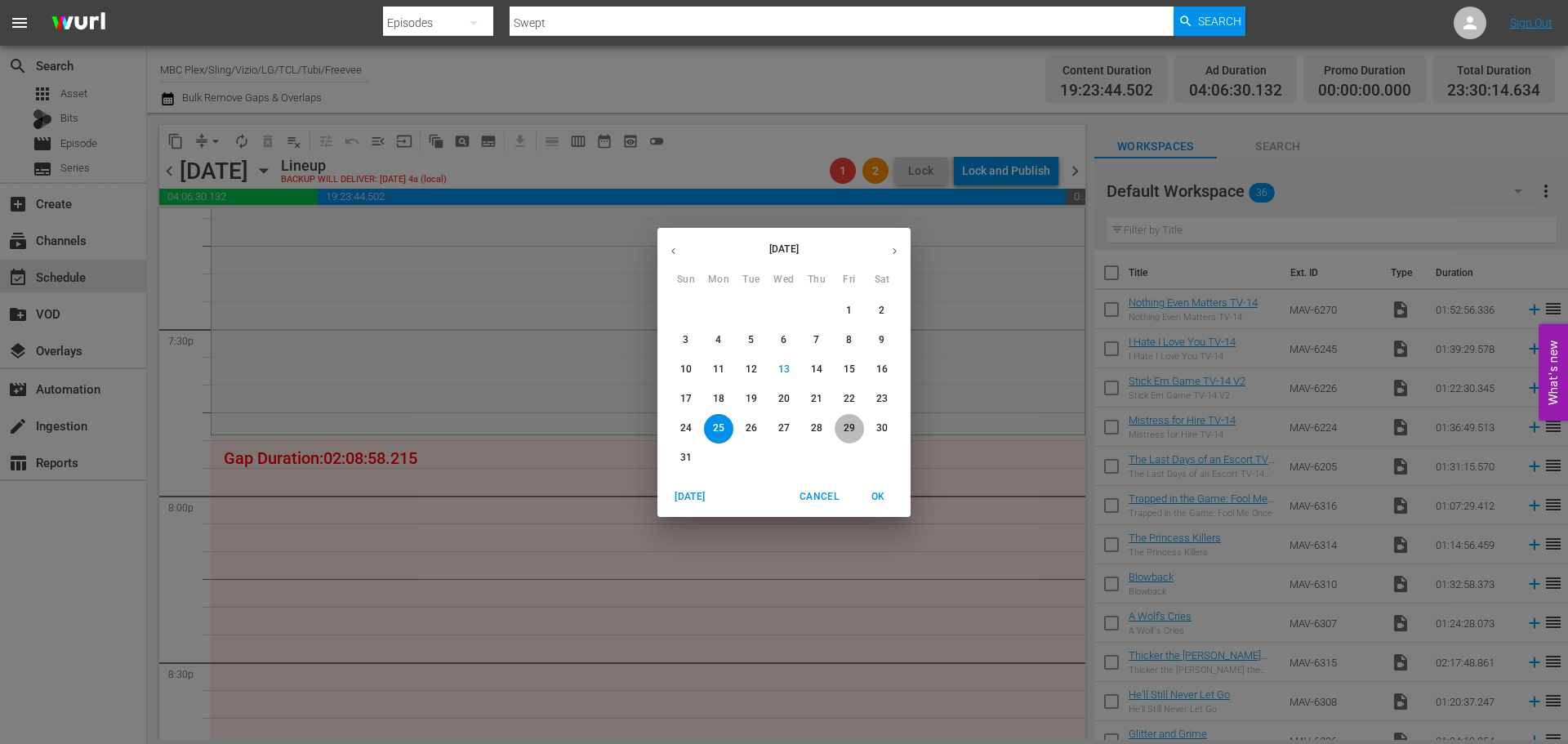
click at [849, 419] on button "29" at bounding box center [850, 428] width 29 height 29
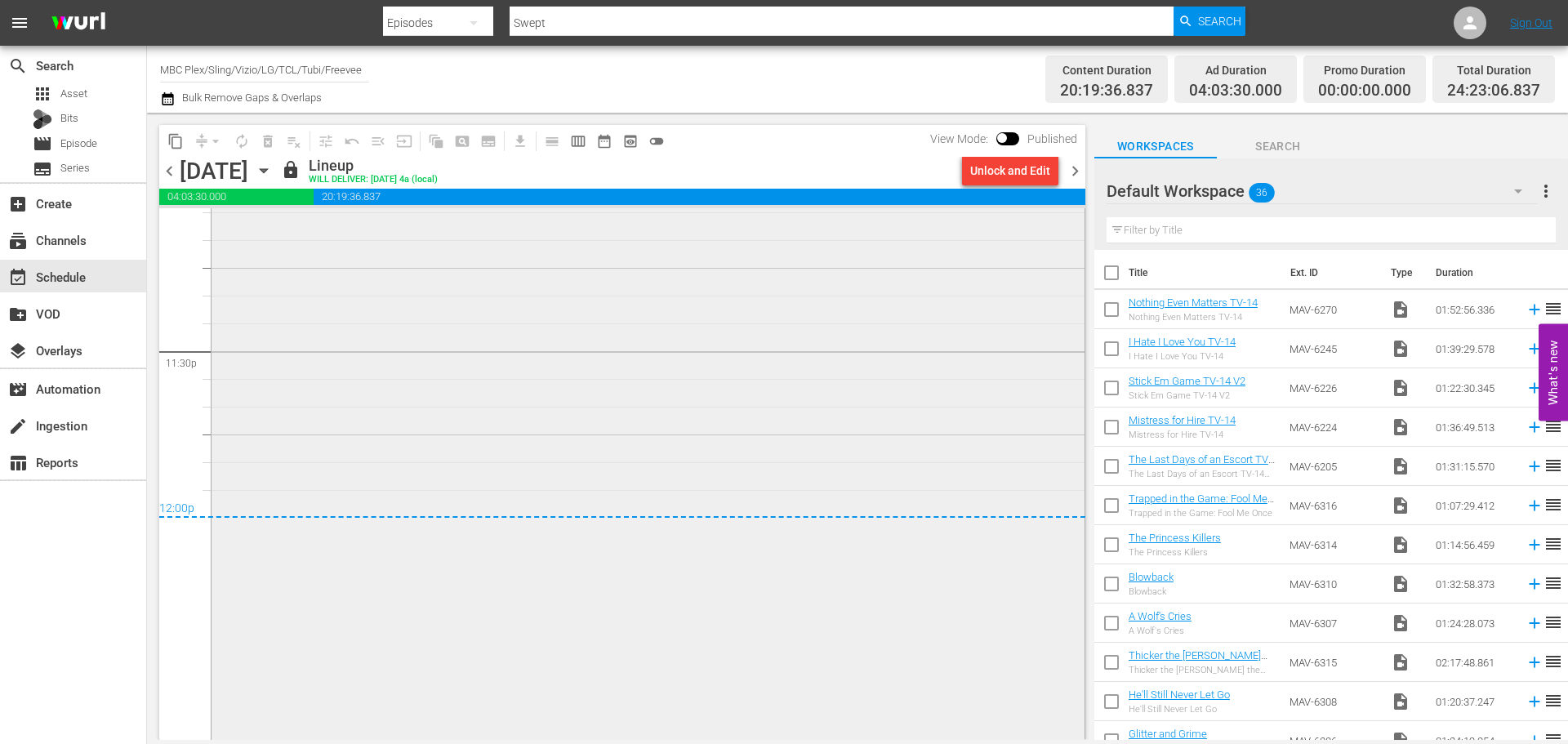
scroll to position [7701, 0]
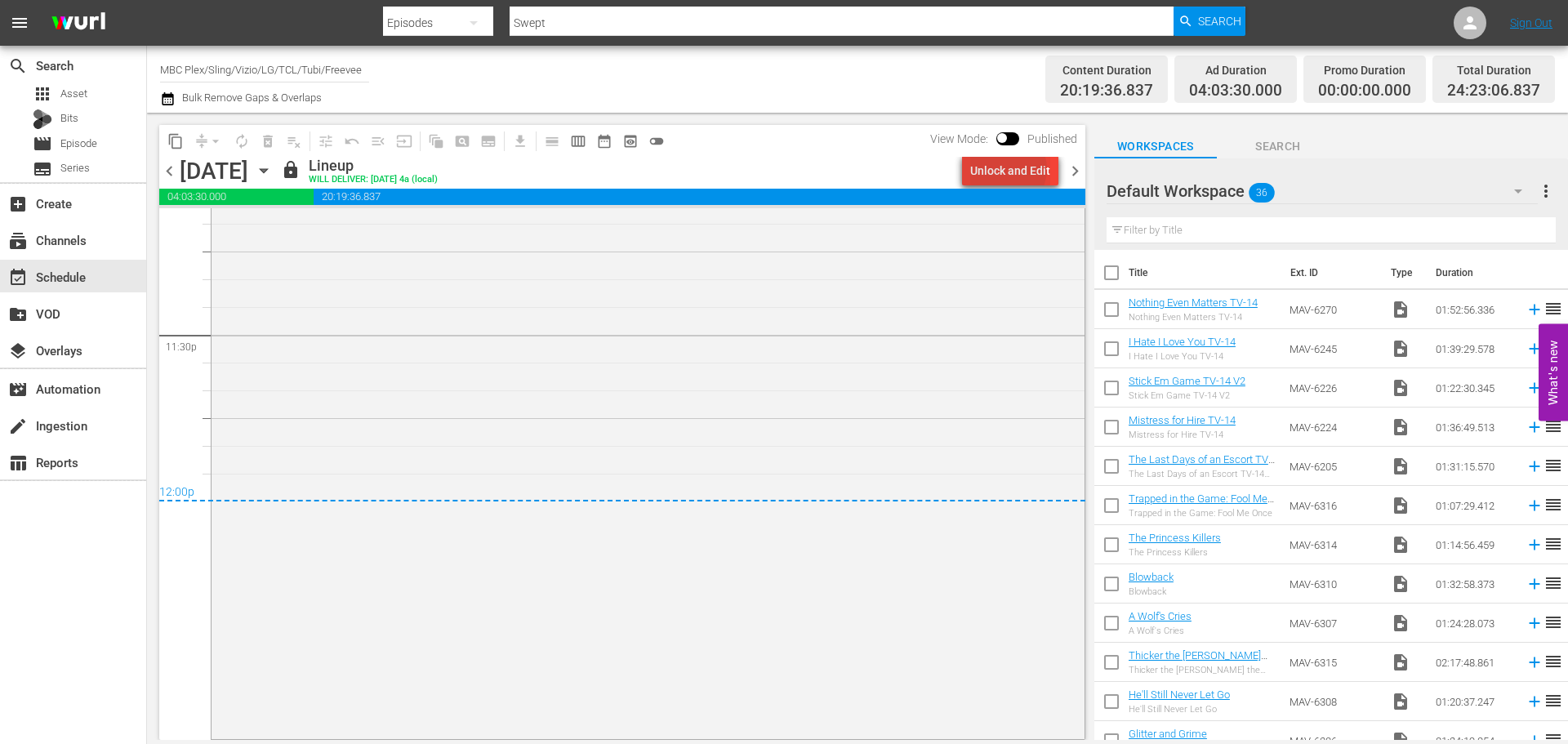
click at [1013, 169] on div "Unlock and Edit" at bounding box center [1010, 171] width 80 height 29
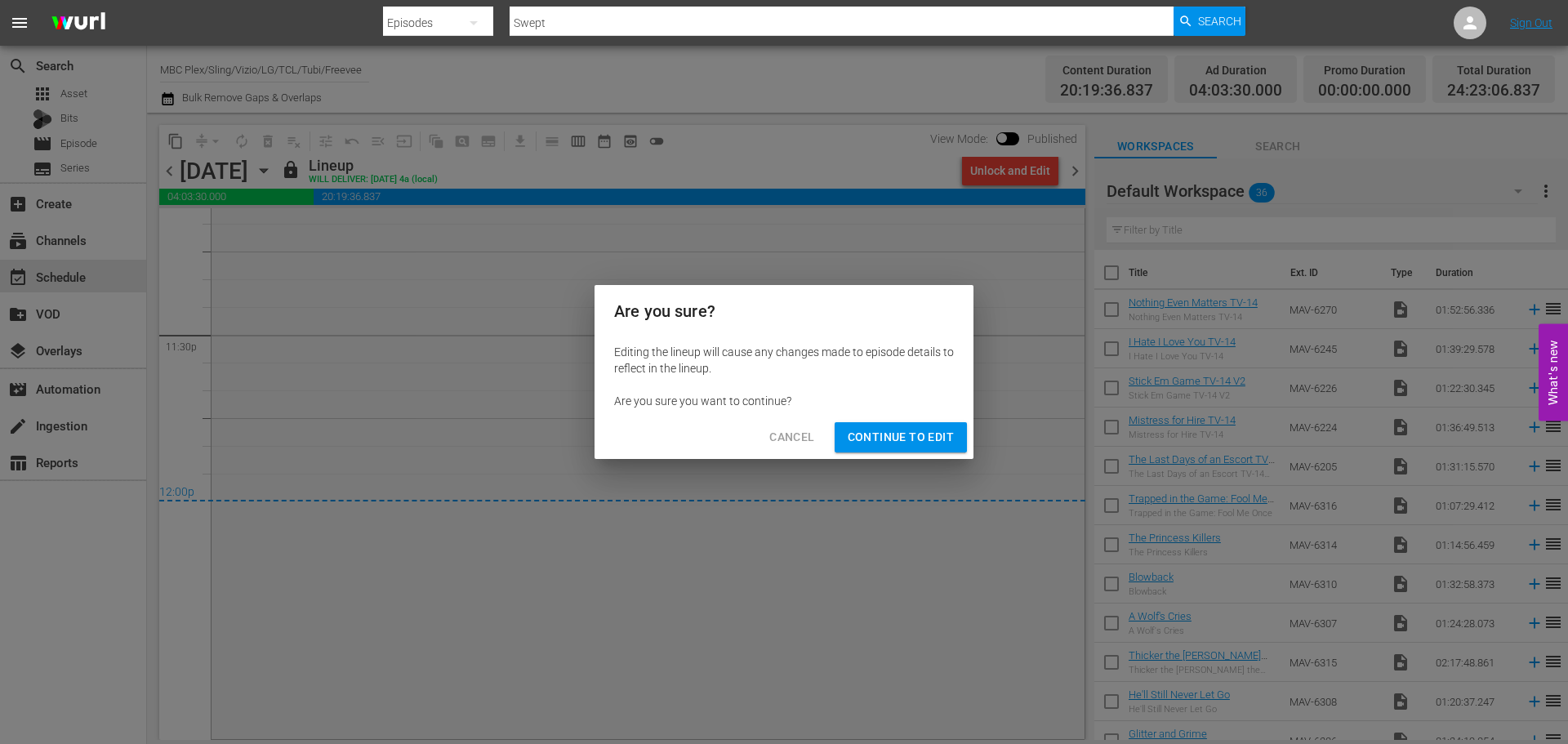
click at [922, 451] on button "Continue to Edit" at bounding box center [901, 437] width 132 height 30
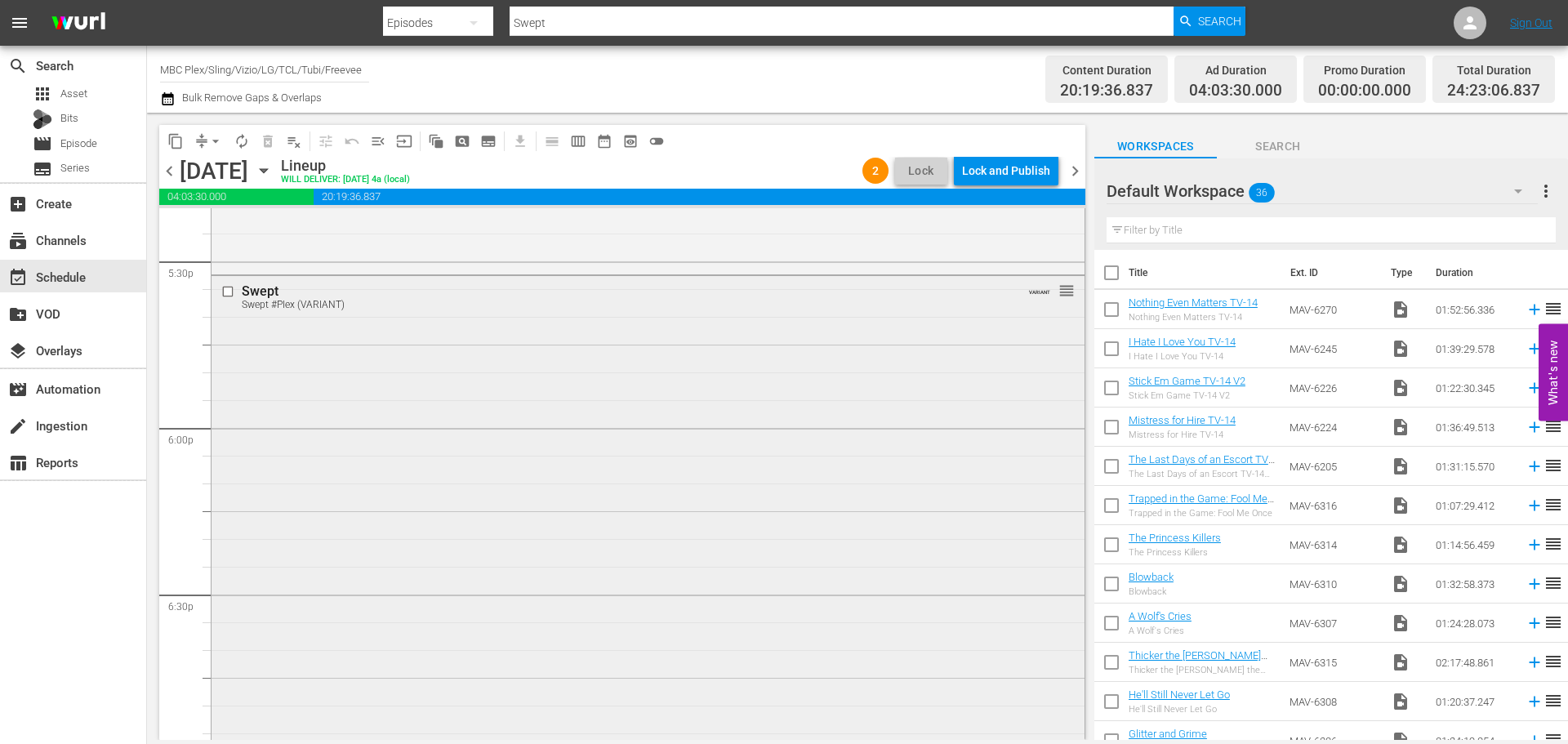
scroll to position [5742, 0]
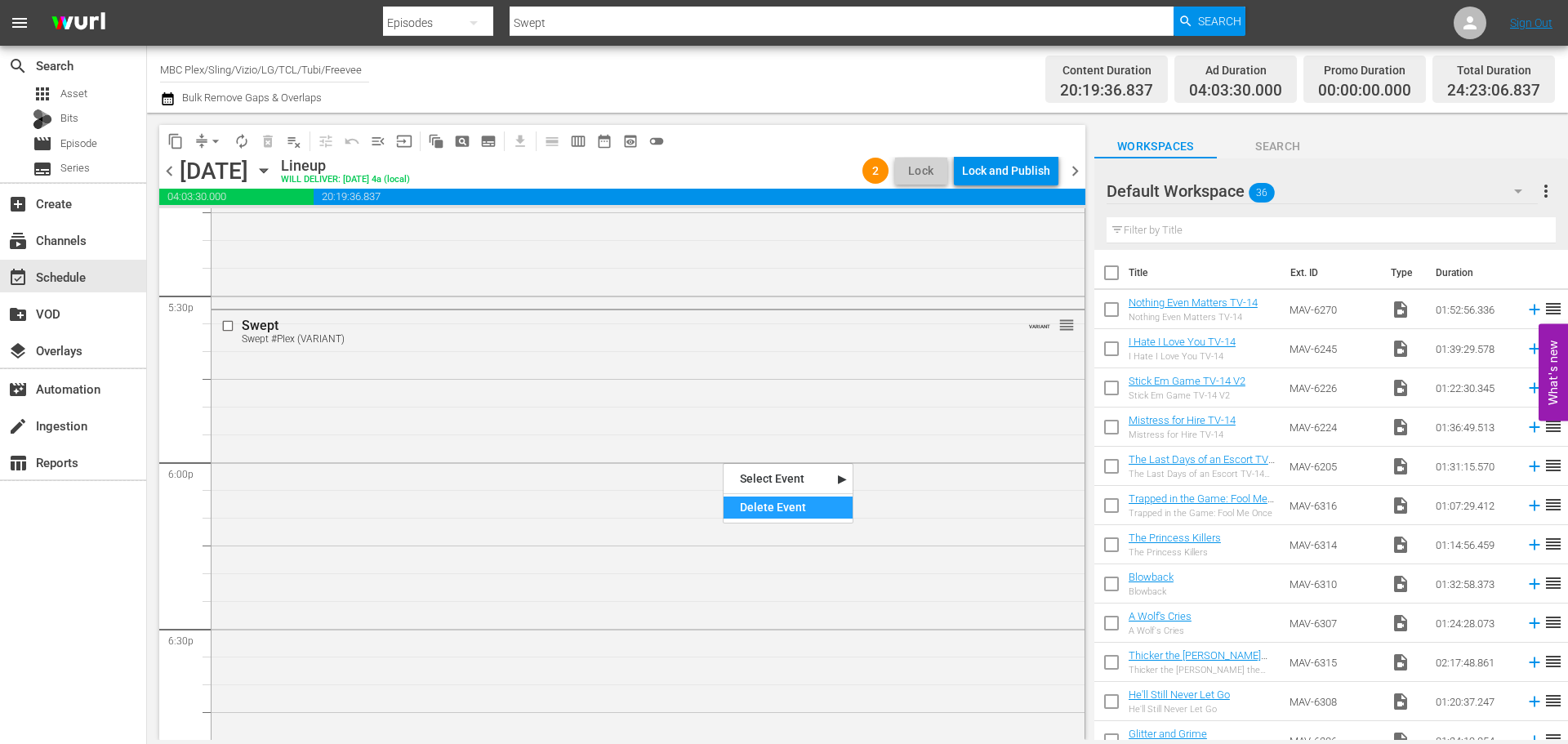
click at [740, 508] on div "Delete Event" at bounding box center [789, 507] width 129 height 22
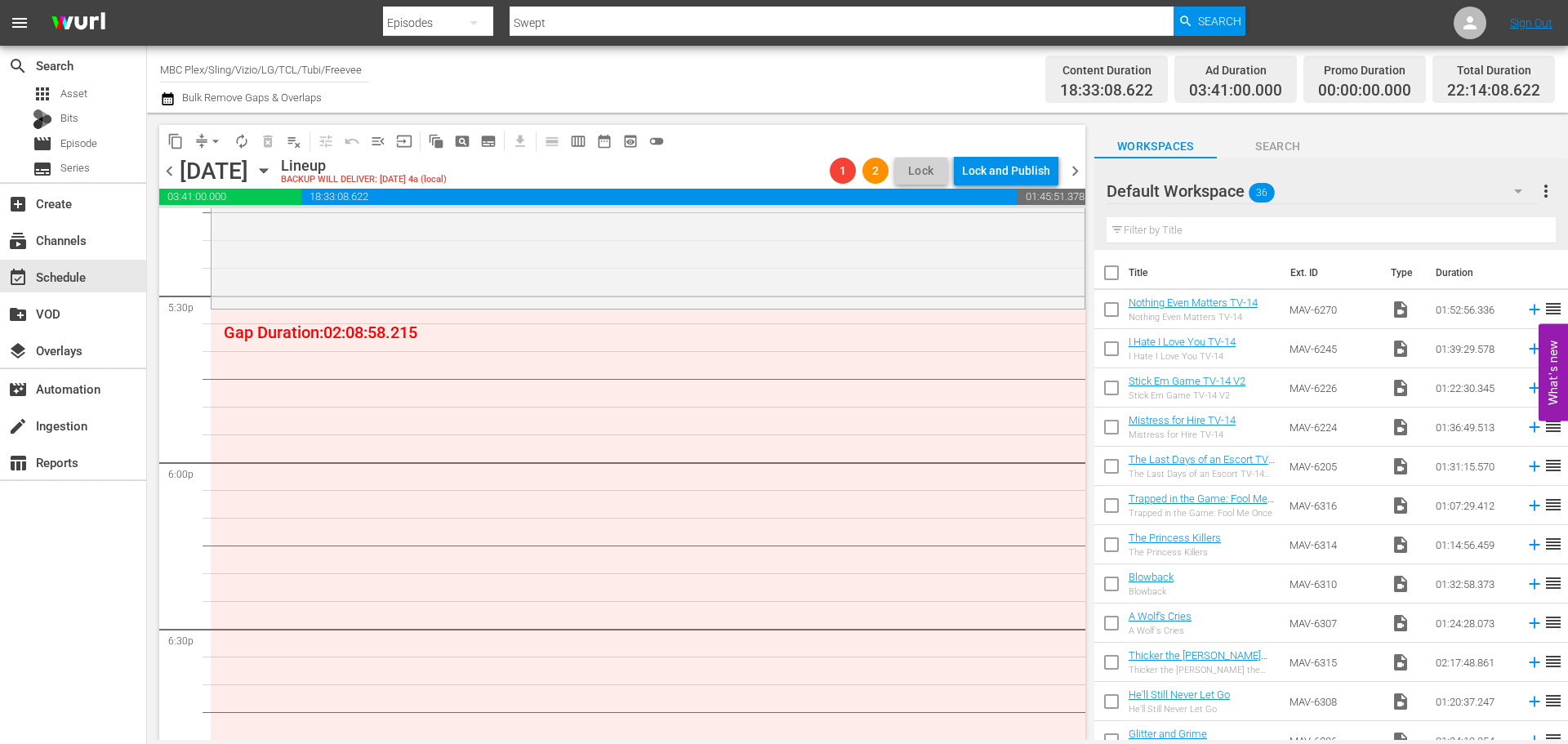
click at [91, 156] on div "apps Asset Bits movie Episode subtitles Series" at bounding box center [73, 132] width 147 height 98
click at [93, 153] on div "movie Episode" at bounding box center [65, 144] width 65 height 23
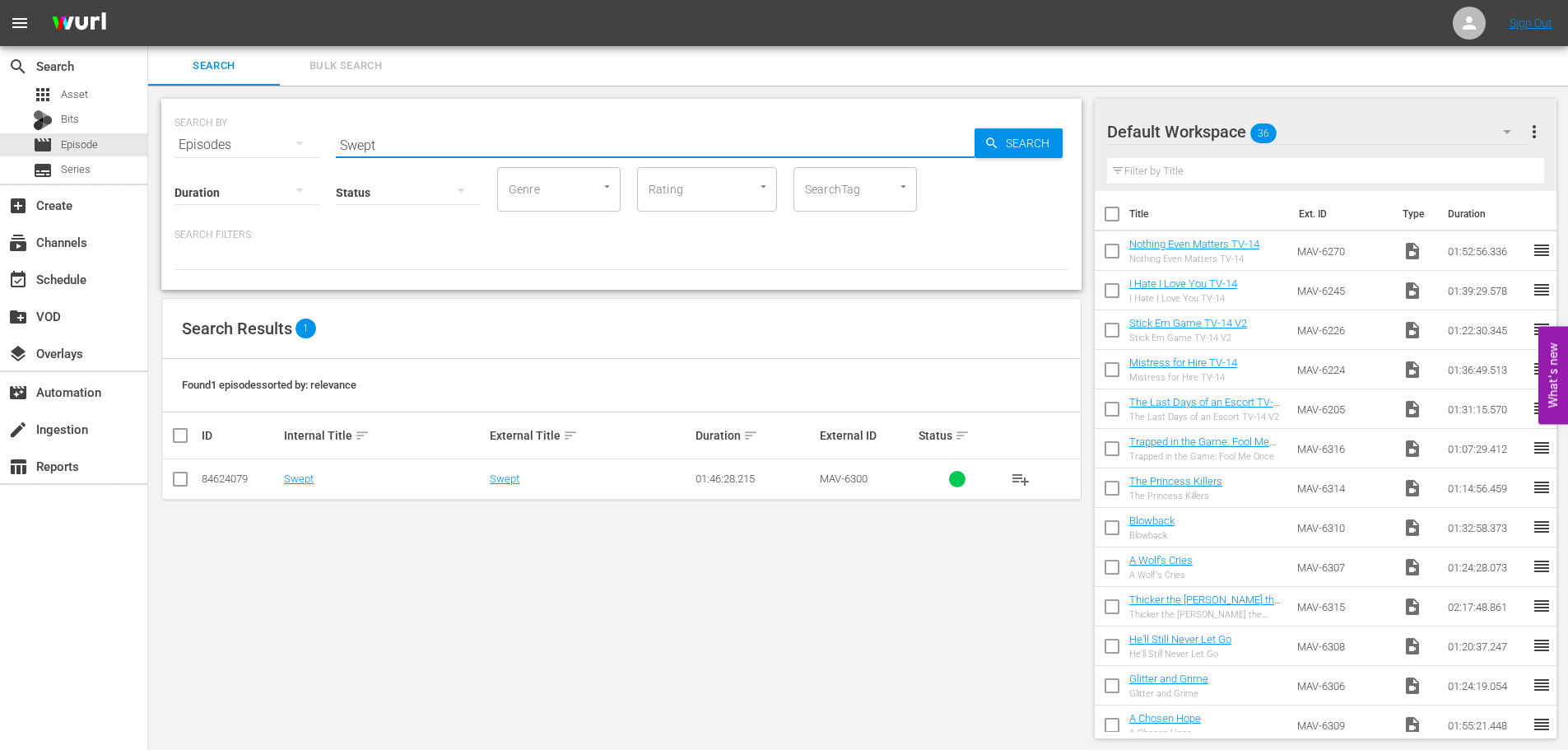
drag, startPoint x: 553, startPoint y: 148, endPoint x: 234, endPoint y: 150, distance: 319.0
click at [234, 150] on div "SEARCH BY Search By Episodes Search ID, Title, Description, Keywords, or Catego…" at bounding box center [622, 134] width 894 height 59
click at [462, 150] on input "Swept" at bounding box center [655, 145] width 638 height 40
click at [1046, 149] on span "Search" at bounding box center [1030, 143] width 63 height 29
click at [90, 95] on div "apps Asset" at bounding box center [74, 95] width 148 height 23
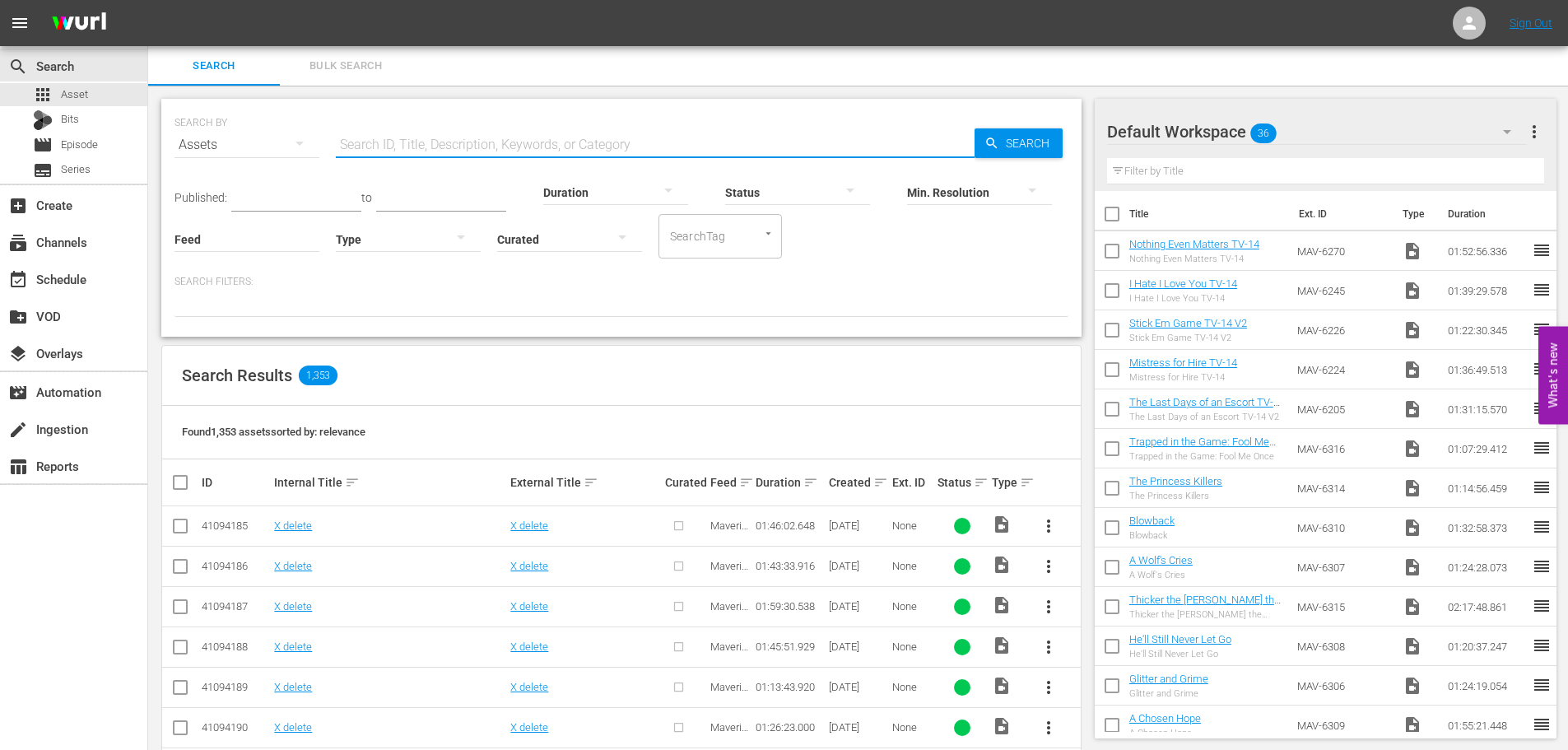
drag, startPoint x: 500, startPoint y: 153, endPoint x: 509, endPoint y: 144, distance: 12.7
click at [502, 153] on input "text" at bounding box center [655, 145] width 638 height 40
type input "Swept"
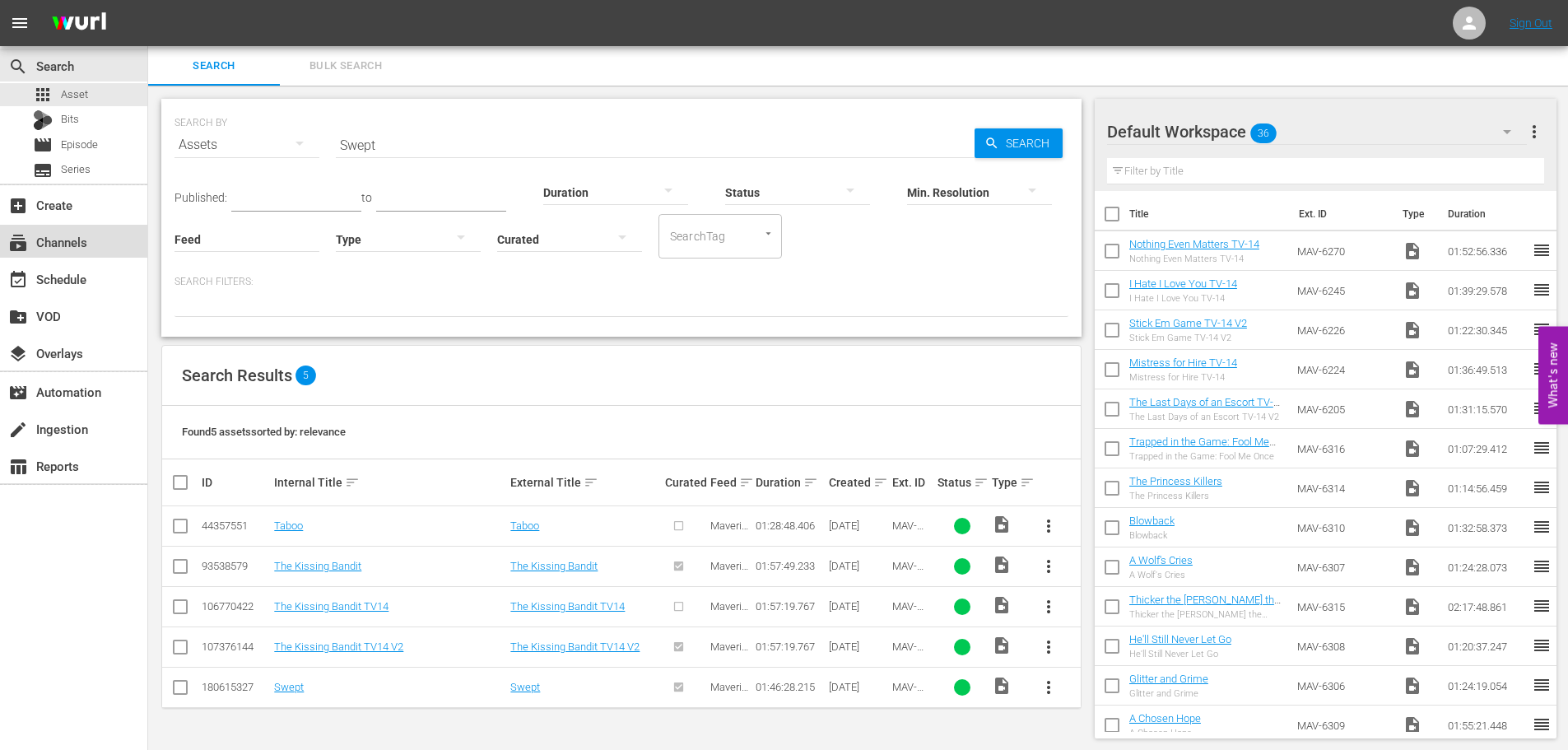
click at [98, 235] on div "subscriptions Channels" at bounding box center [74, 241] width 148 height 33
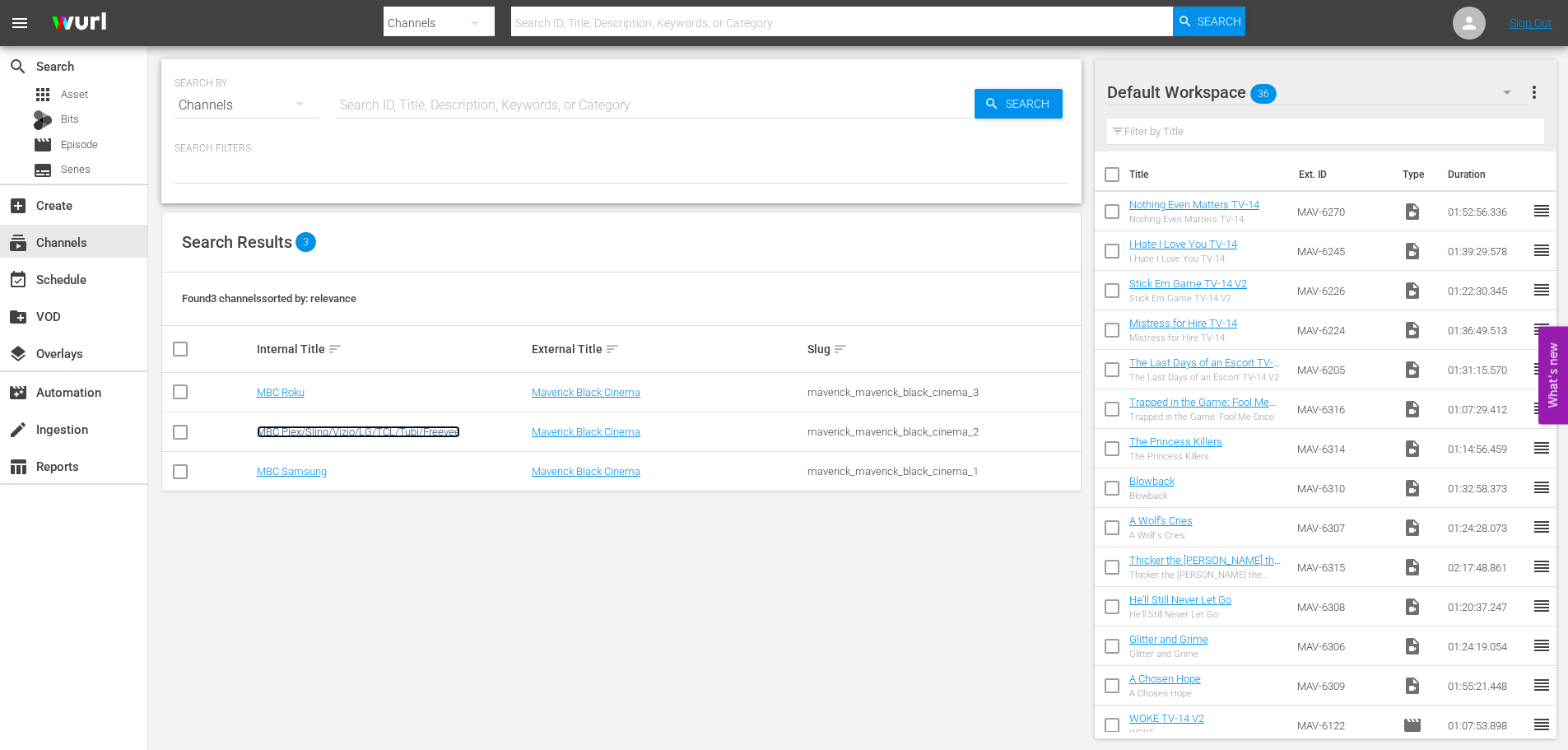
click at [339, 431] on link "MBC Plex/Sling/Vizio/LG/TCL/Tubi/Freevee" at bounding box center [358, 431] width 203 height 13
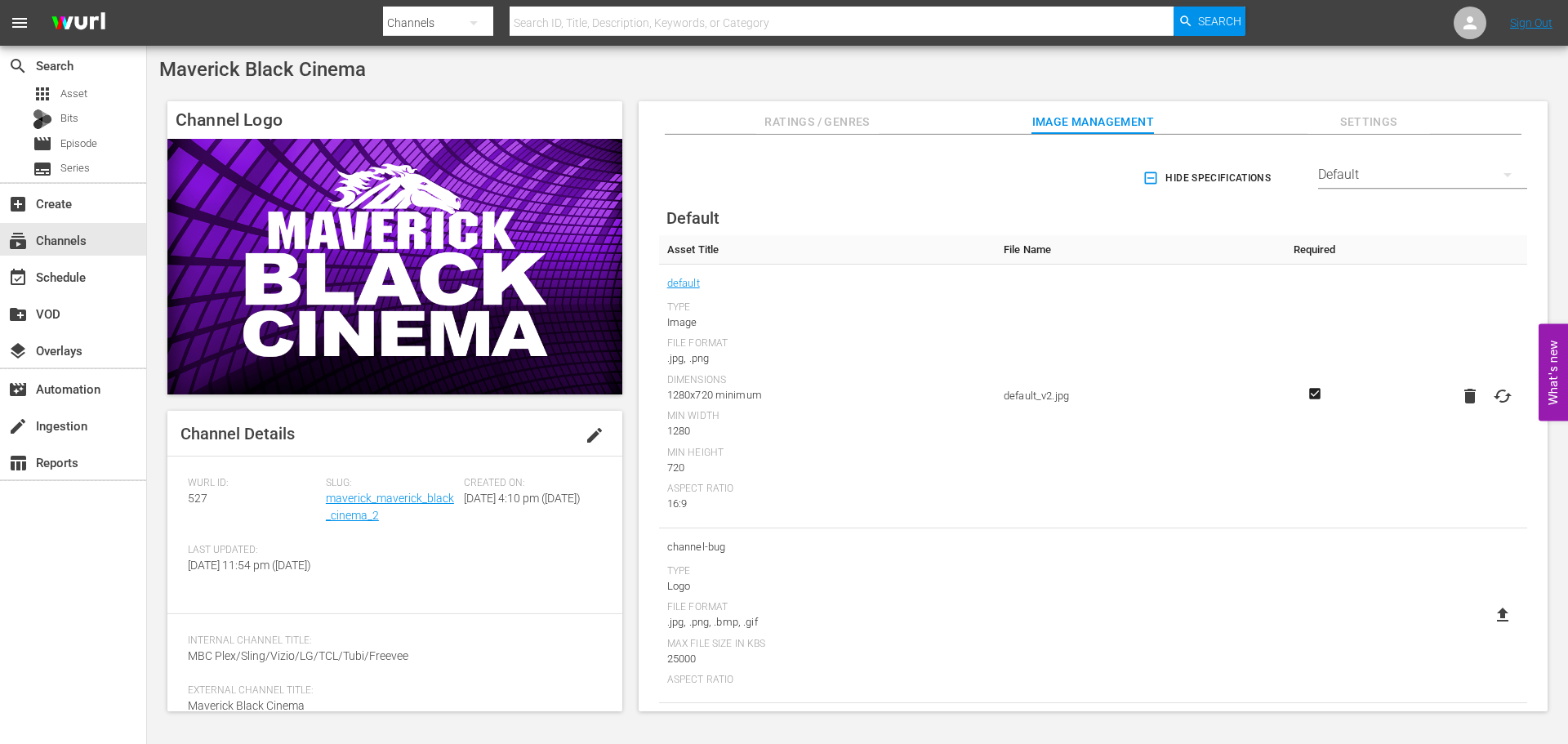
click at [1175, 362] on td "default_v2.jpg" at bounding box center [1138, 396] width 284 height 264
click at [59, 280] on div "event_available Schedule" at bounding box center [45, 274] width 92 height 14
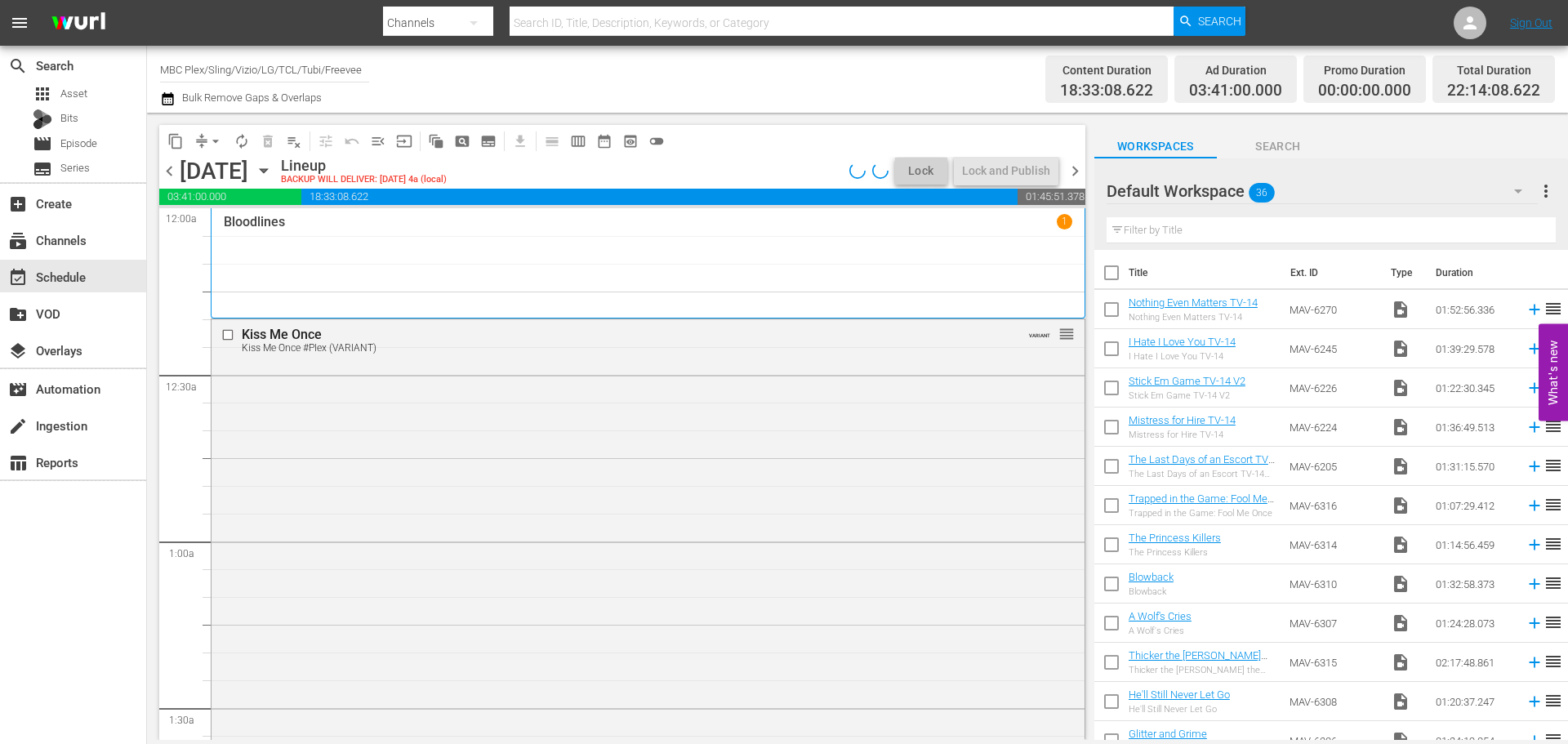
click at [273, 177] on icon "button" at bounding box center [263, 171] width 18 height 18
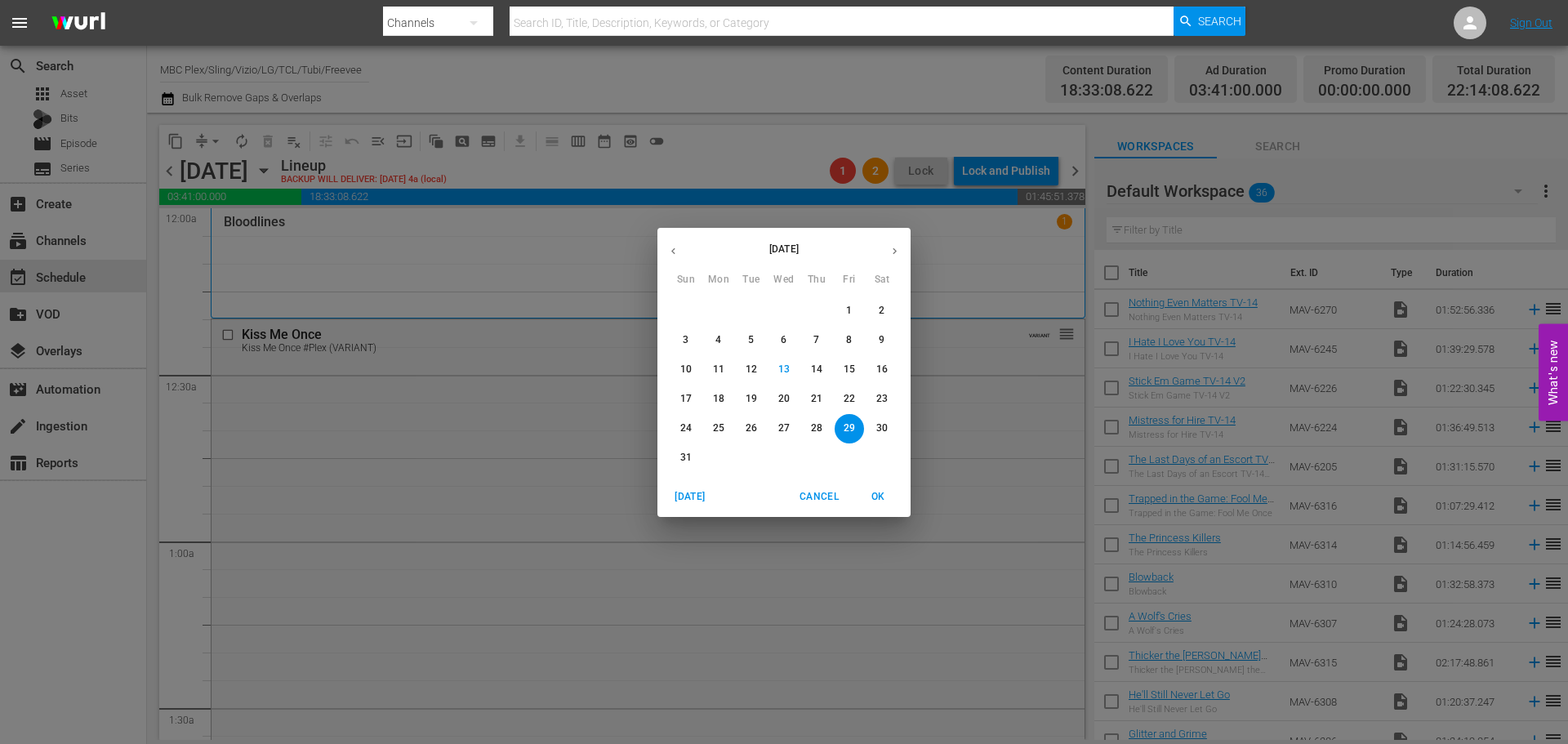
click at [897, 247] on icon "button" at bounding box center [895, 251] width 13 height 13
click at [672, 243] on button "button" at bounding box center [673, 251] width 32 height 32
click at [822, 342] on p "11" at bounding box center [817, 340] width 12 height 13
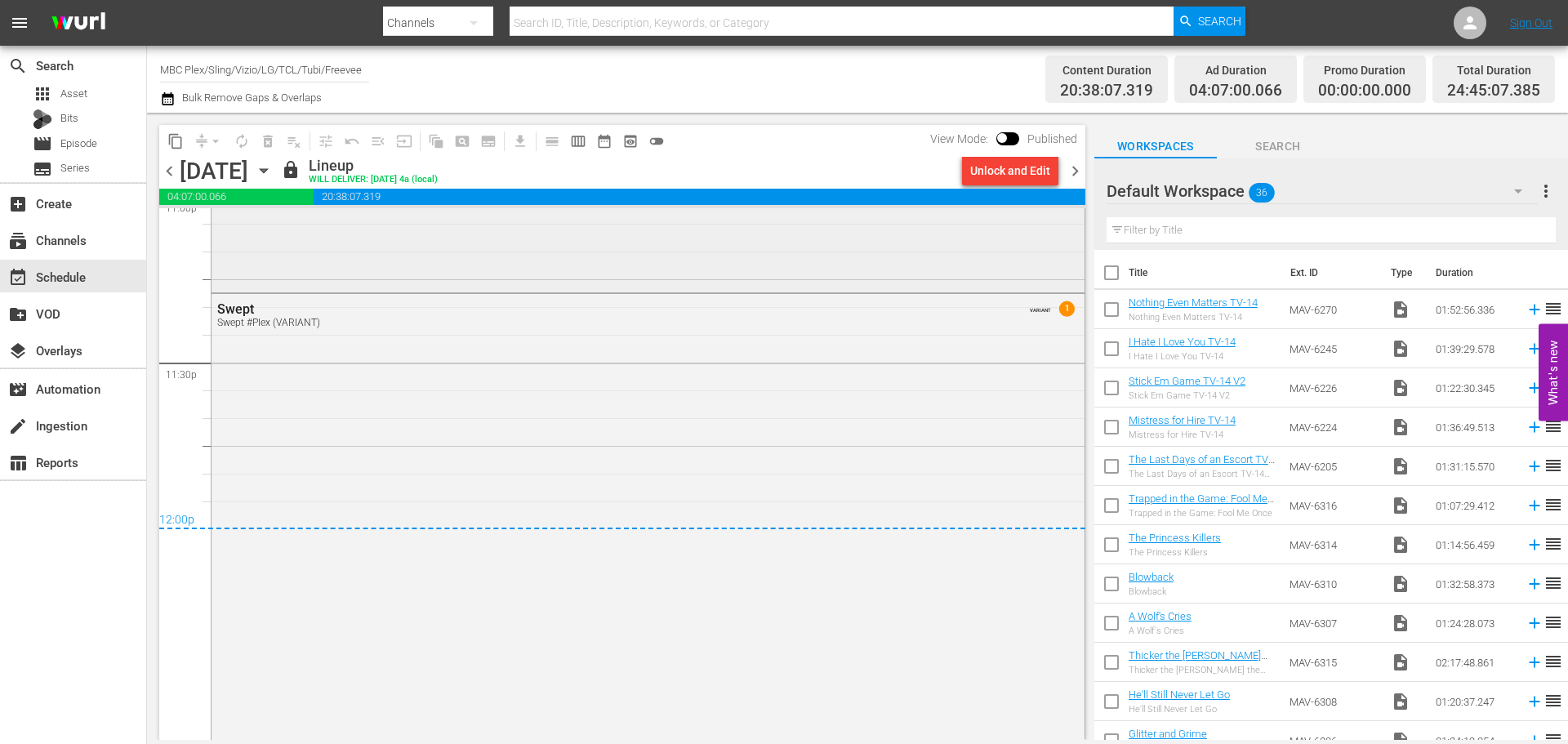
scroll to position [7674, 0]
click at [1000, 173] on div "Unlock and Edit" at bounding box center [1010, 171] width 80 height 29
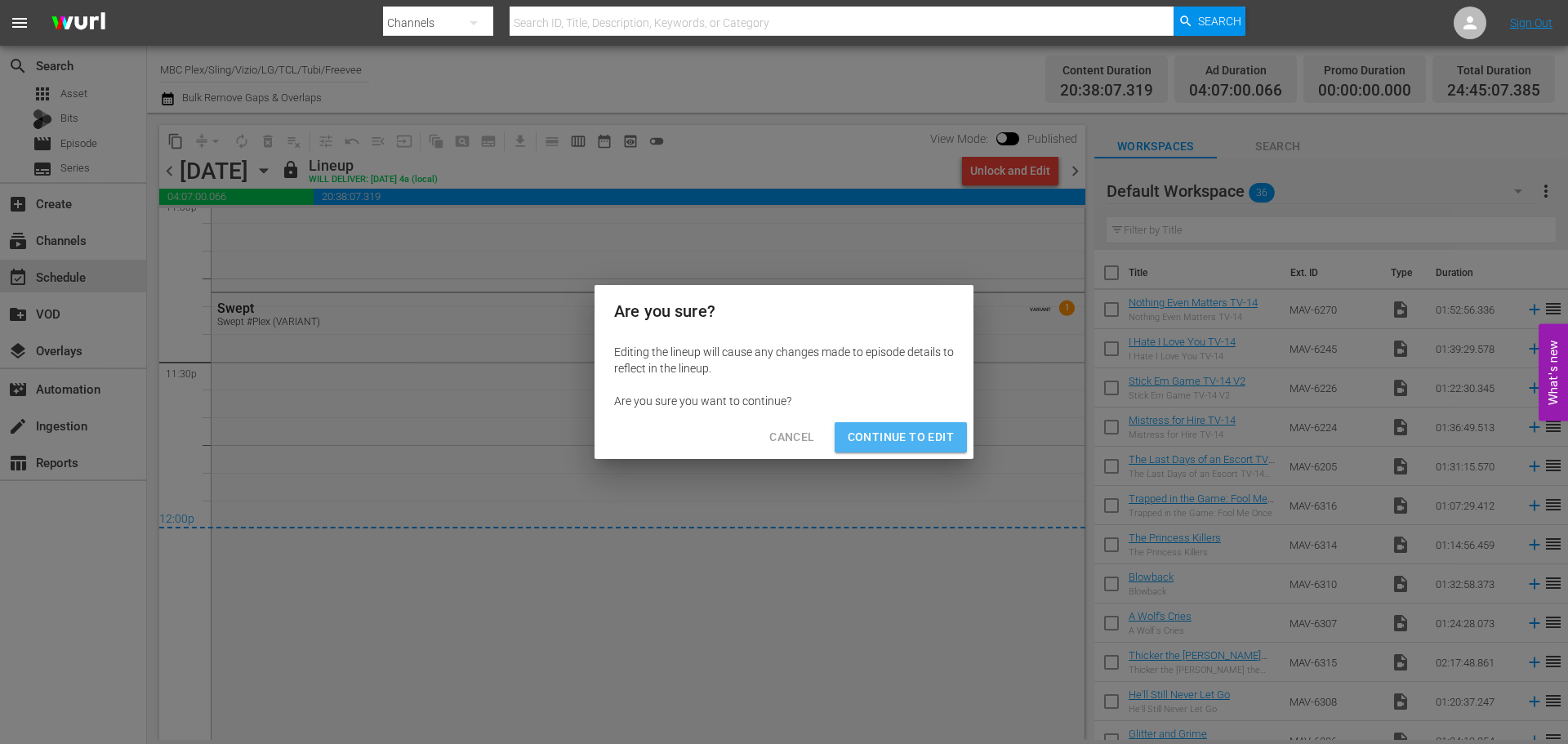
click at [916, 445] on span "Continue to Edit" at bounding box center [901, 437] width 106 height 20
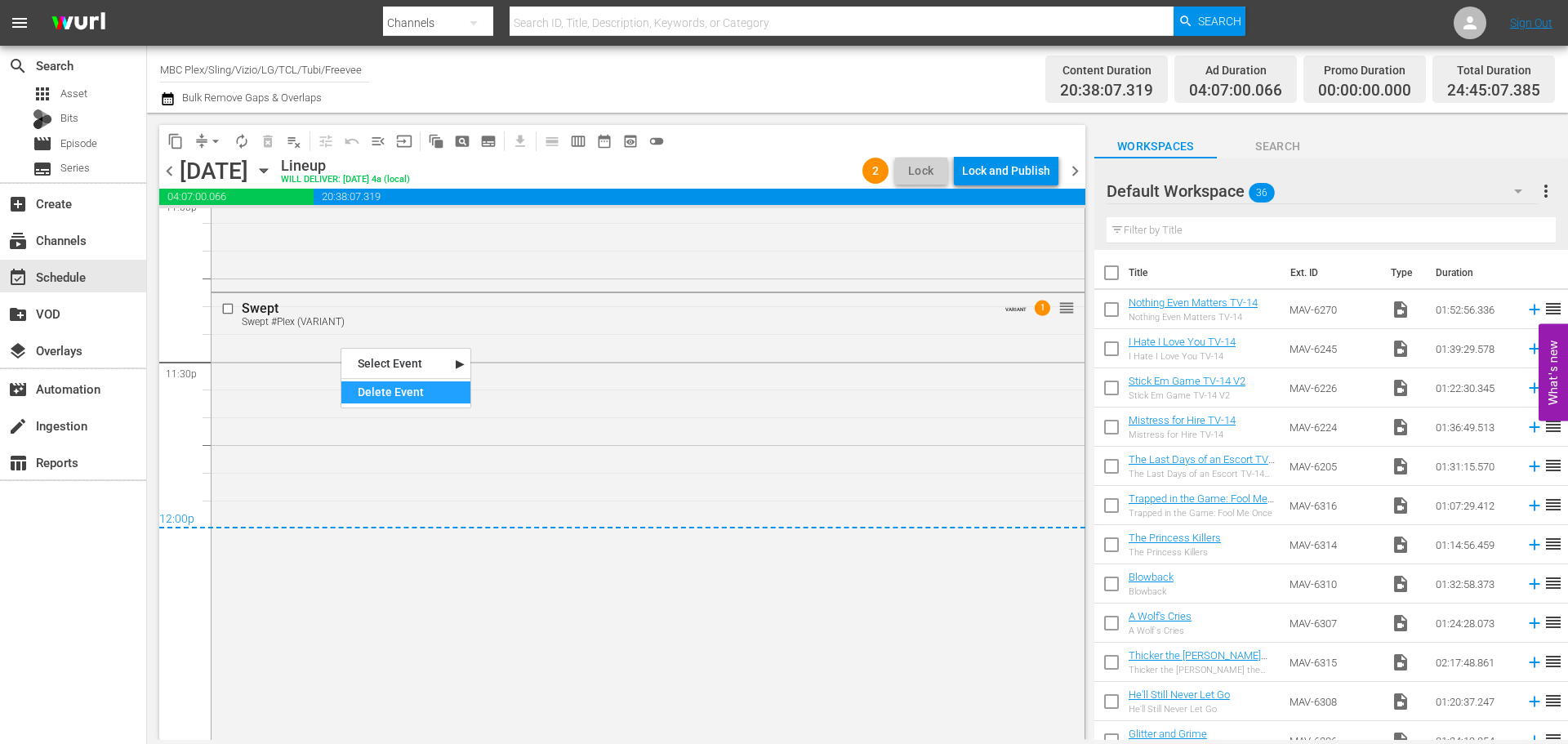
click at [438, 397] on div "Delete Event" at bounding box center [406, 392] width 129 height 22
